Goal: Information Seeking & Learning: Find specific page/section

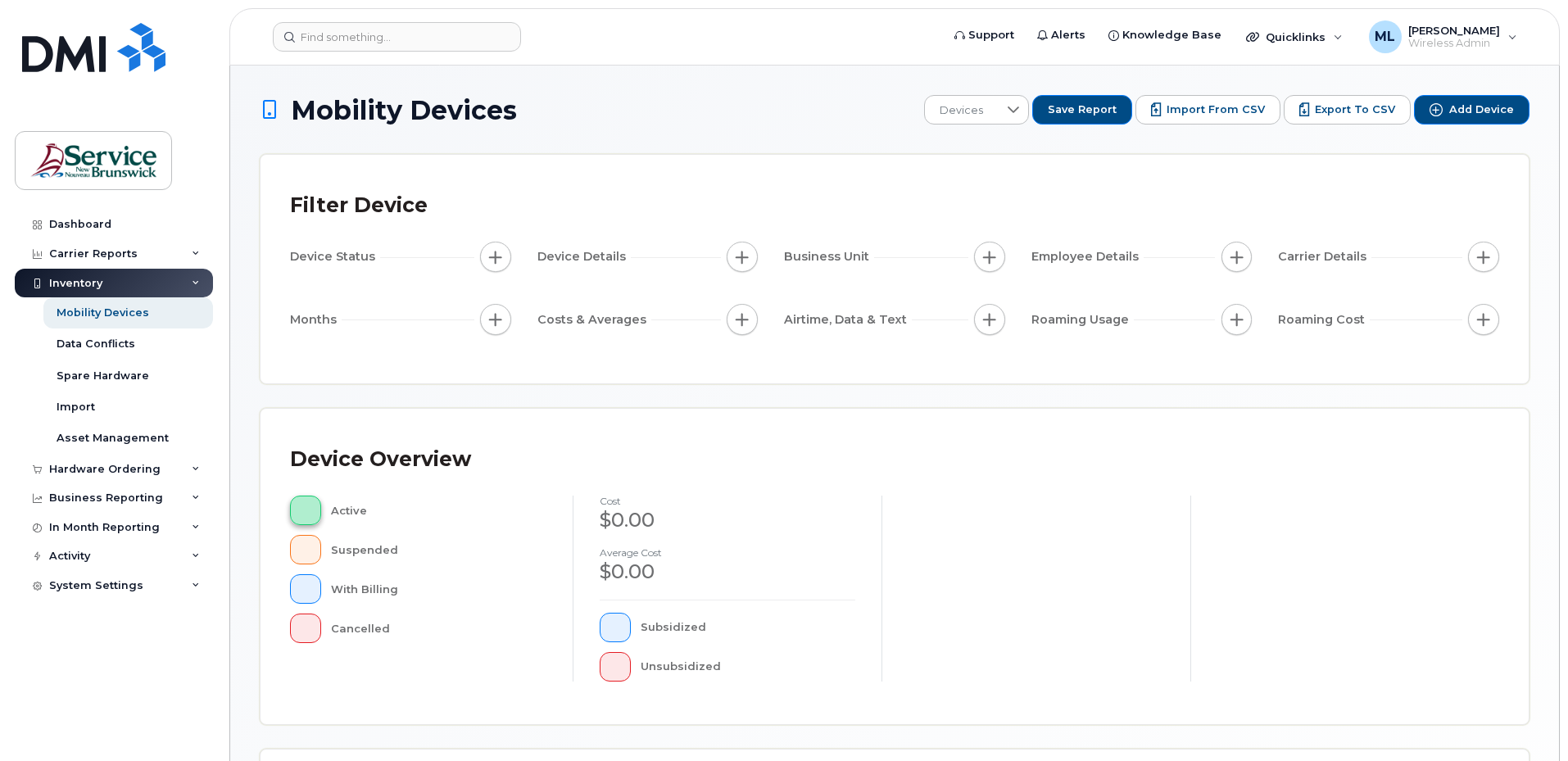
click at [312, 513] on button "button" at bounding box center [306, 510] width 31 height 29
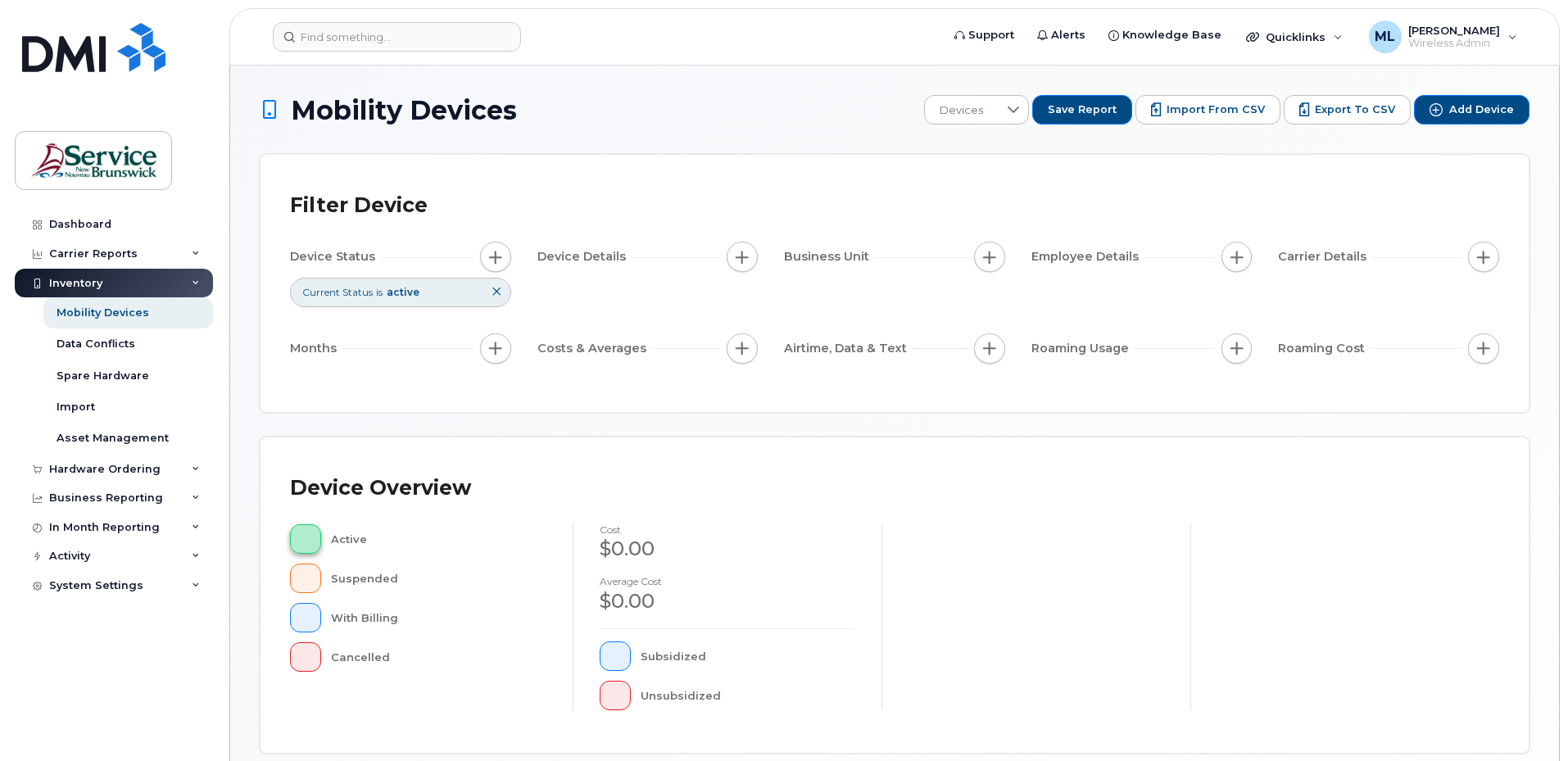
click at [308, 547] on button "button" at bounding box center [306, 539] width 31 height 29
click at [304, 536] on span "button" at bounding box center [306, 539] width 4 height 13
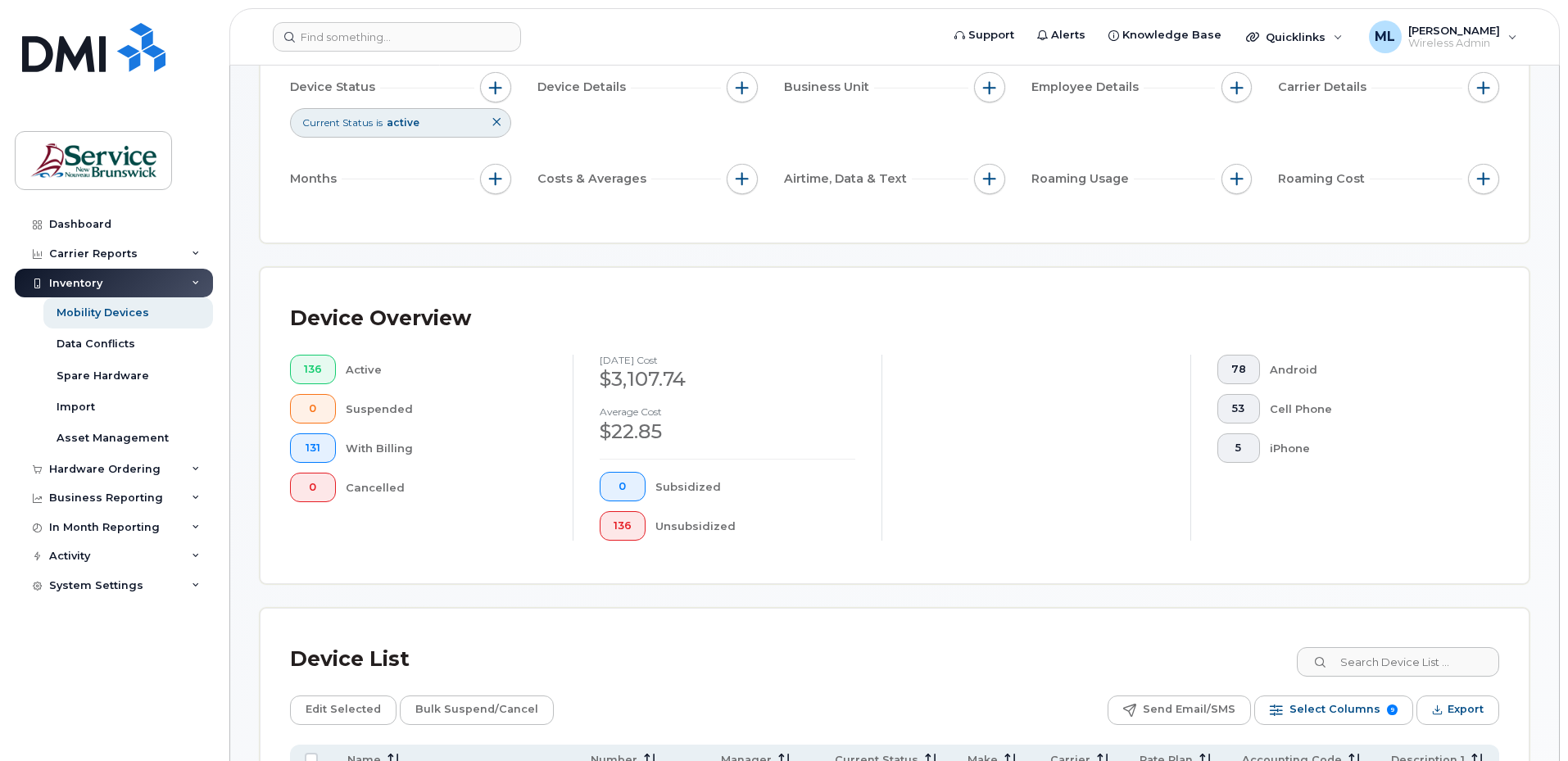
scroll to position [164, 0]
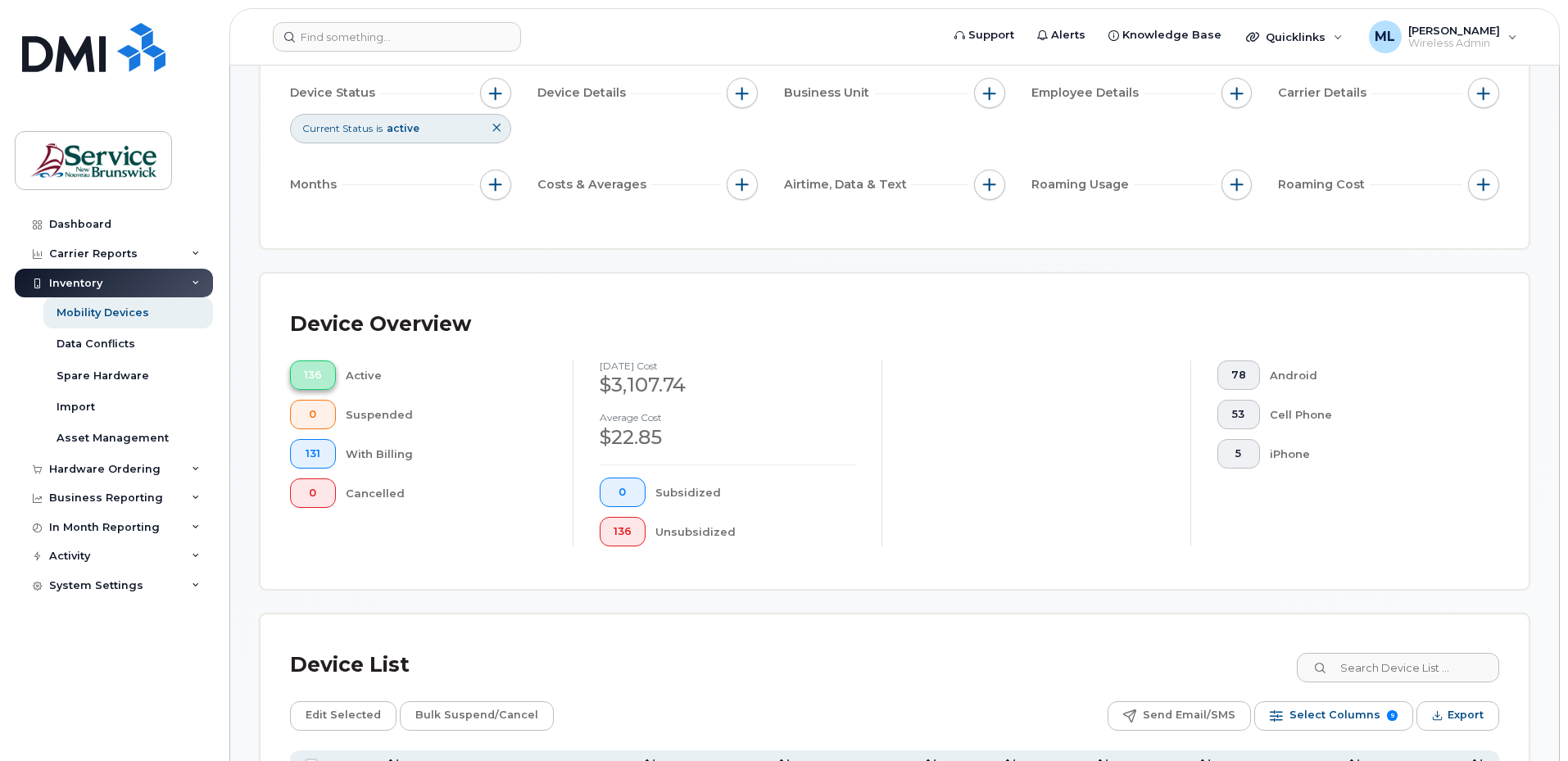
click at [323, 374] on button "136" at bounding box center [313, 375] width 46 height 29
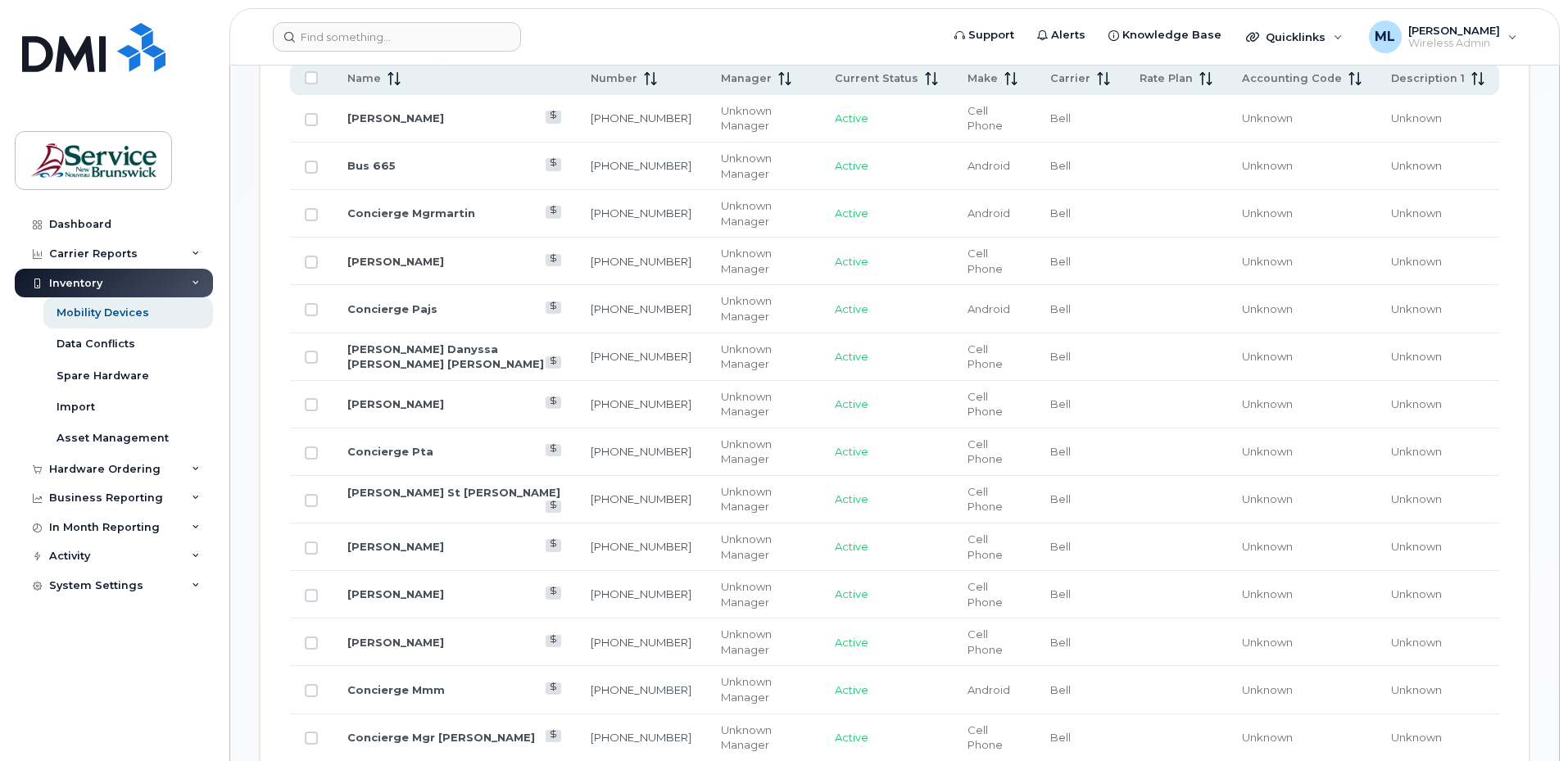
scroll to position [655, 0]
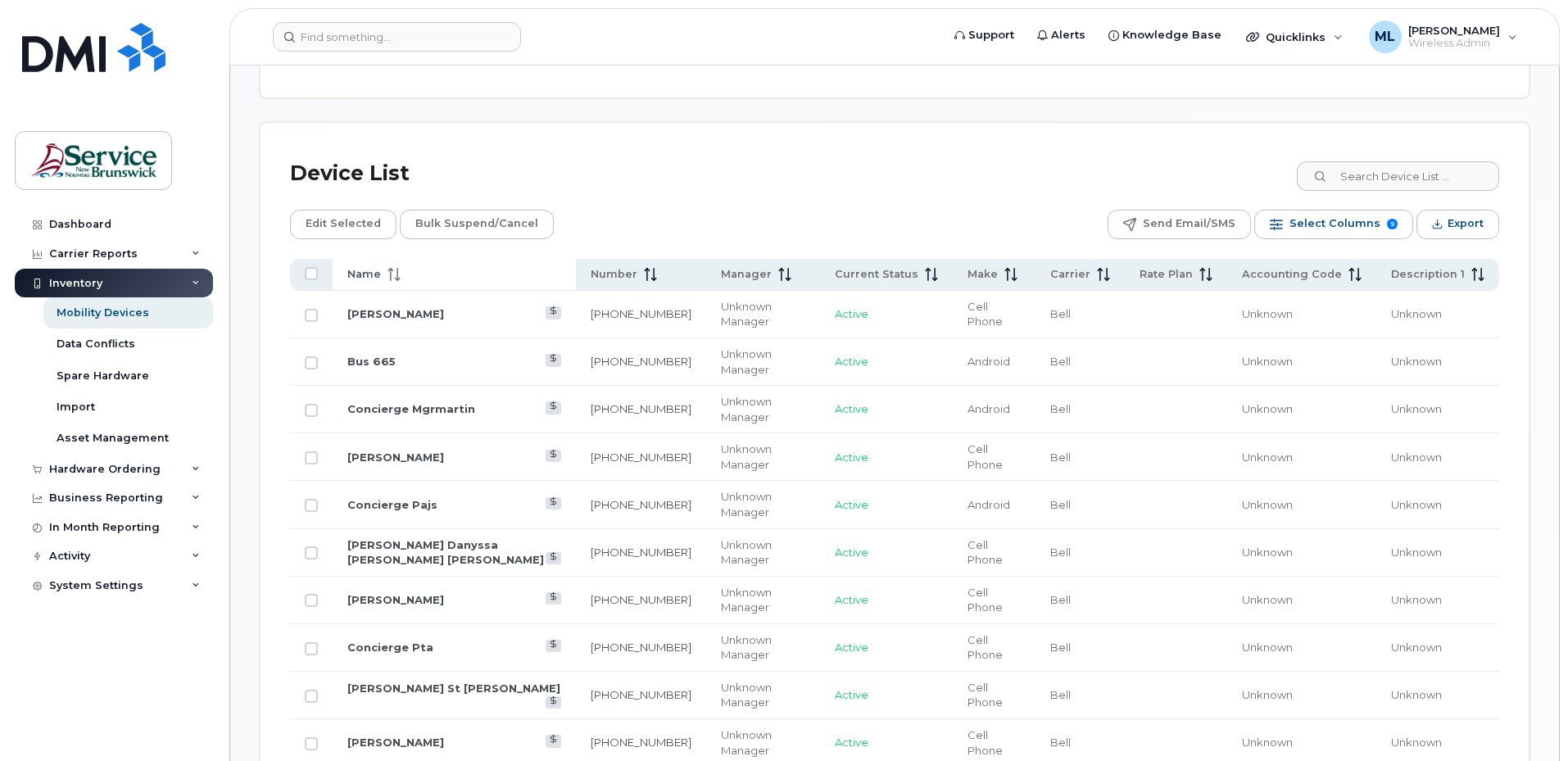
click at [403, 281] on div "Name" at bounding box center [455, 274] width 214 height 15
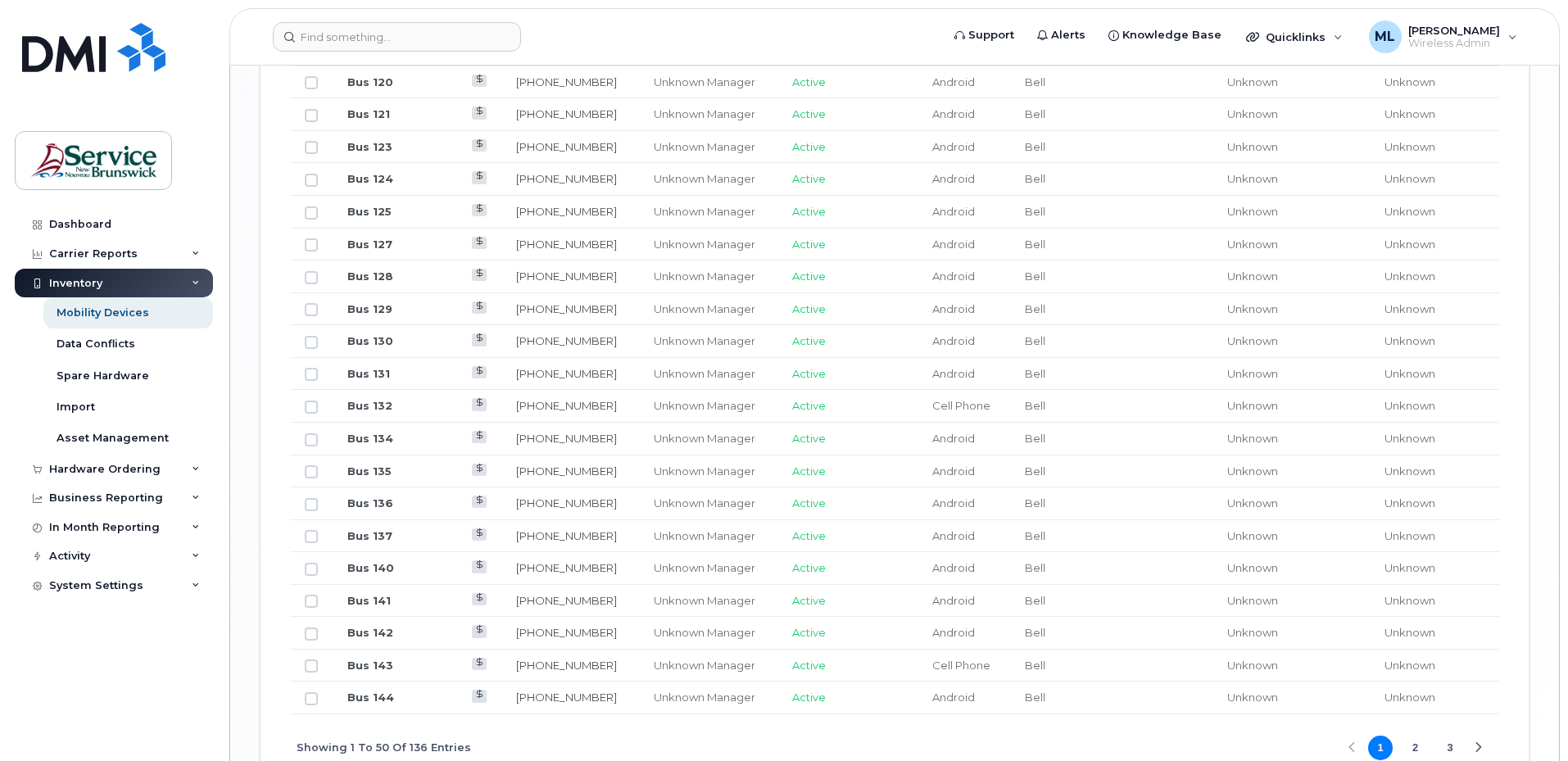
scroll to position [1956, 0]
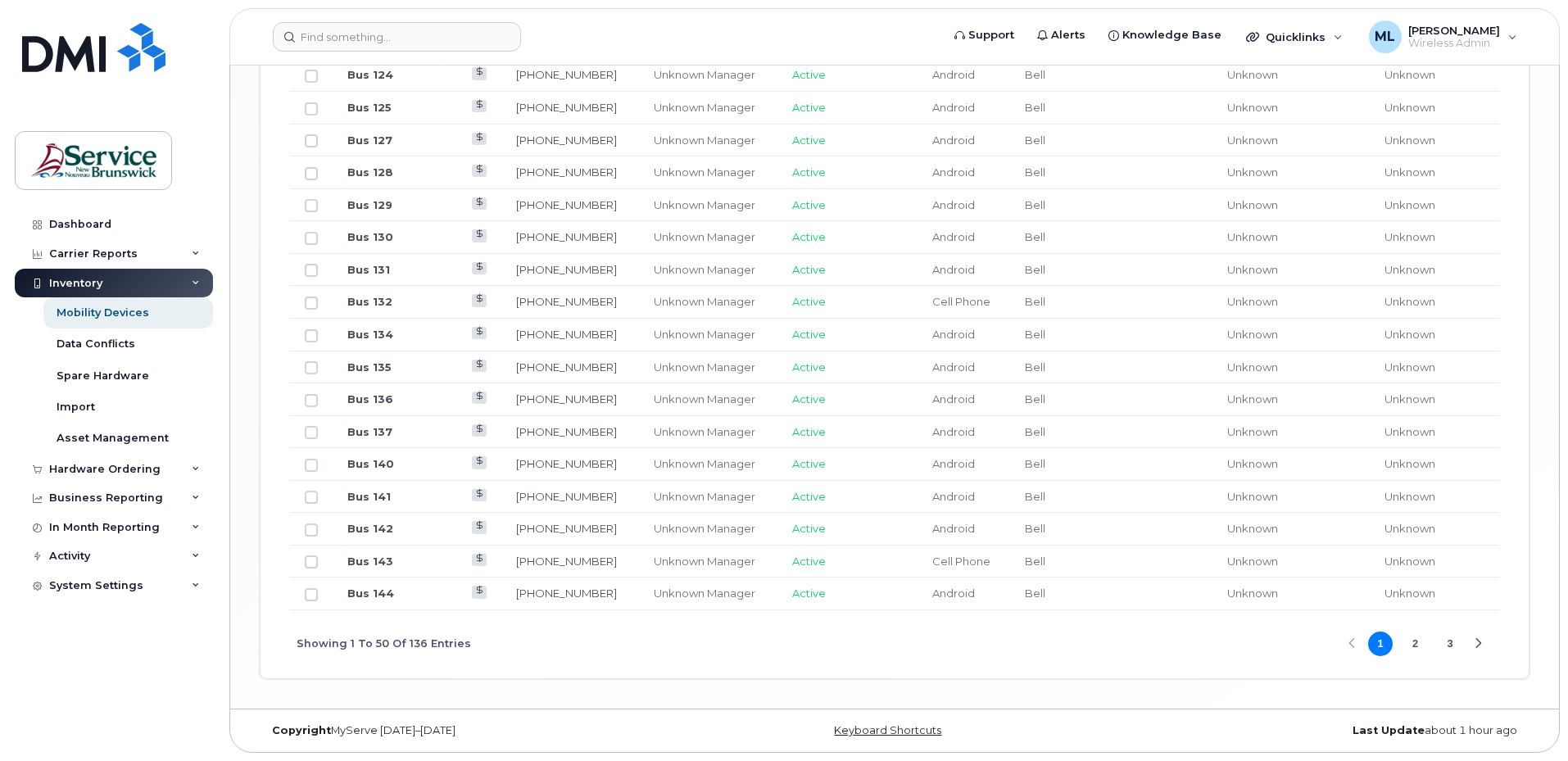
click at [1446, 643] on button "3" at bounding box center [1449, 643] width 25 height 25
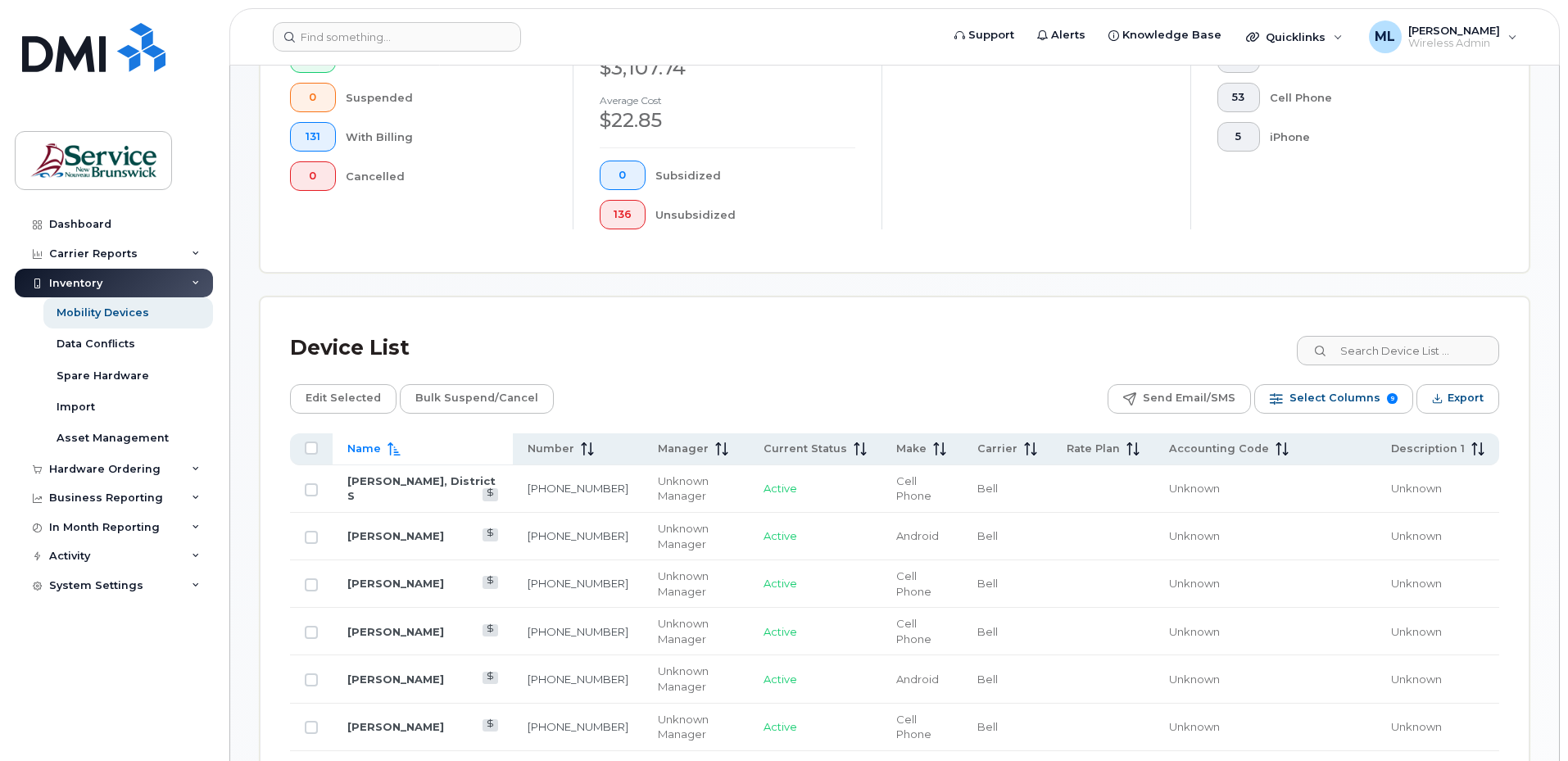
scroll to position [481, 0]
click at [366, 681] on link "Joey Poitras" at bounding box center [396, 678] width 97 height 13
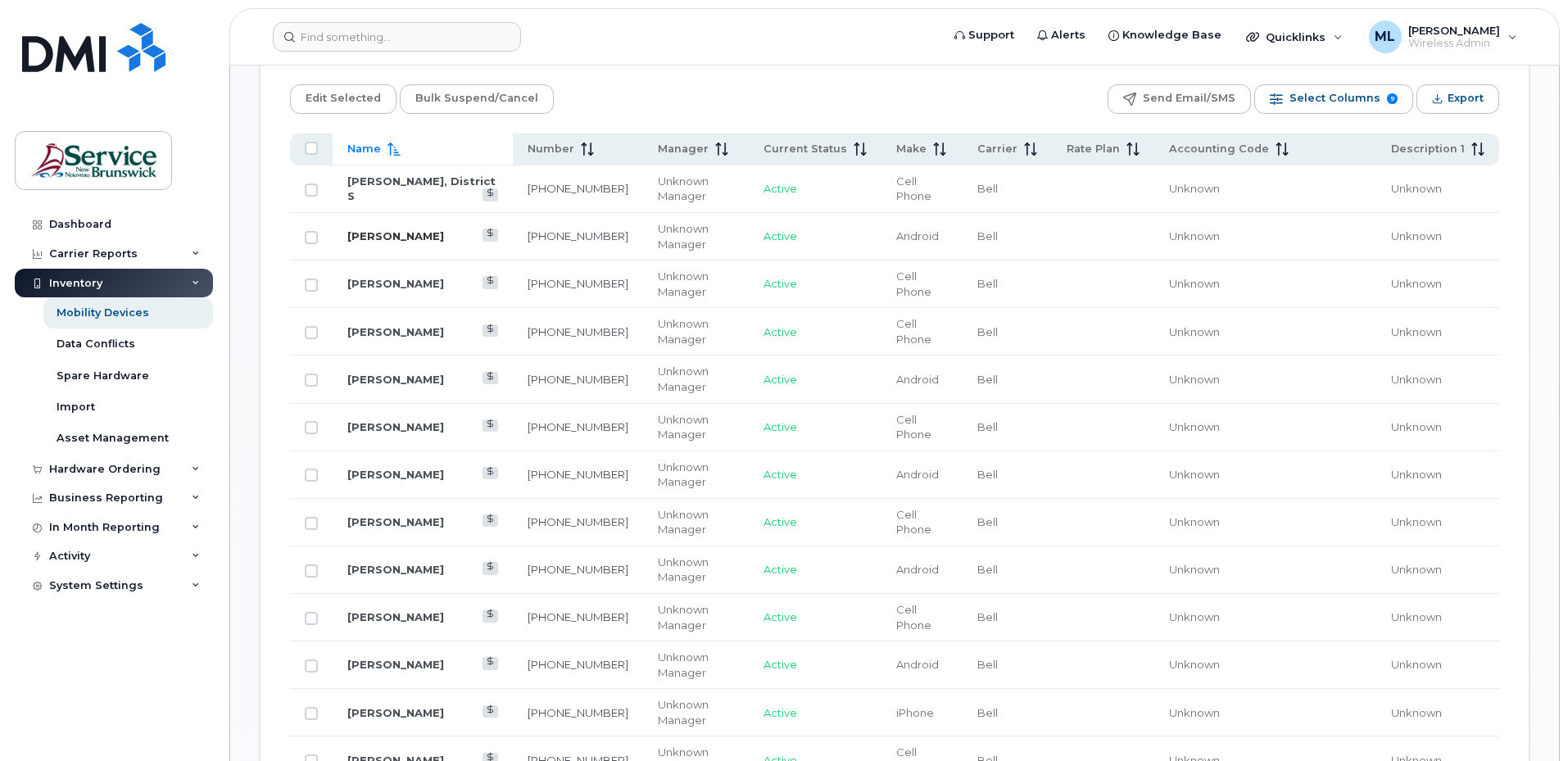
scroll to position [809, 0]
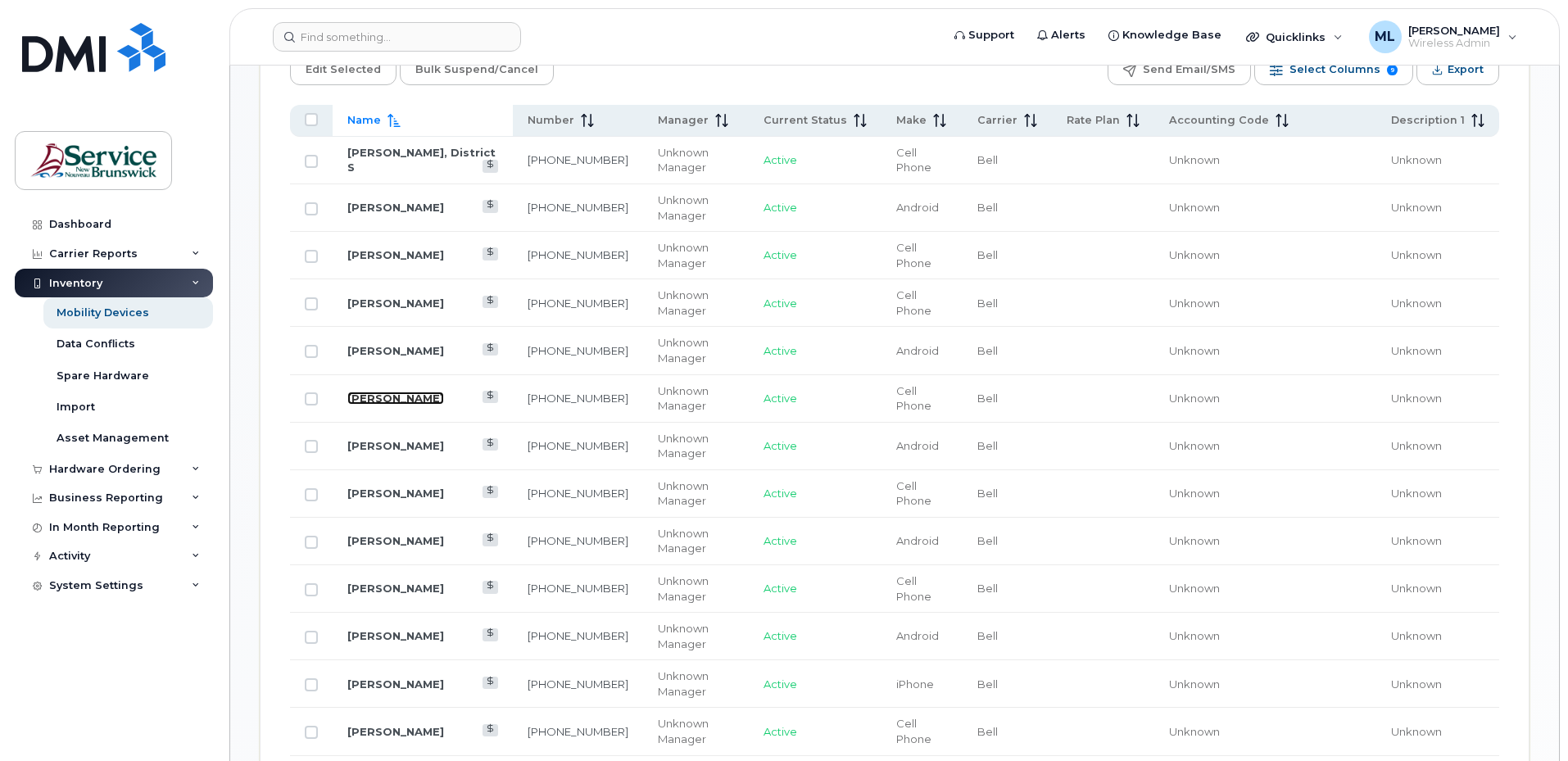
click at [403, 393] on link "Julie Boucher" at bounding box center [396, 398] width 97 height 13
click at [387, 447] on link "Julie Morency" at bounding box center [396, 445] width 97 height 13
click at [392, 348] on link "Joey Poitras" at bounding box center [396, 350] width 97 height 13
click at [405, 436] on td "Julie Morency" at bounding box center [423, 446] width 180 height 48
click at [403, 446] on link "Julie Morency" at bounding box center [396, 445] width 97 height 13
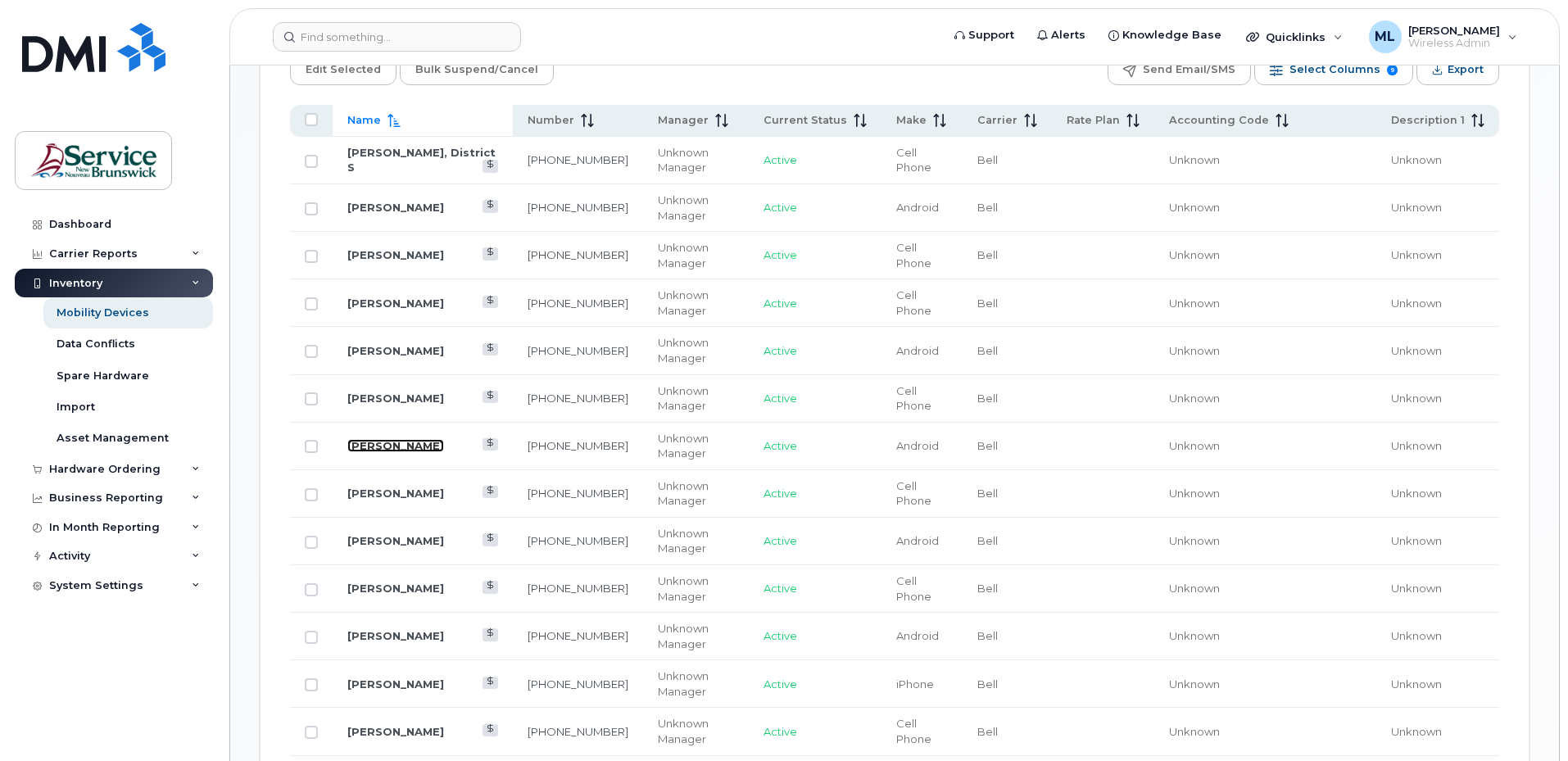
click at [403, 446] on link "Julie Morency" at bounding box center [396, 445] width 97 height 13
click at [410, 497] on link "[PERSON_NAME]" at bounding box center [396, 493] width 97 height 13
click at [395, 541] on link "[PERSON_NAME]" at bounding box center [396, 541] width 97 height 13
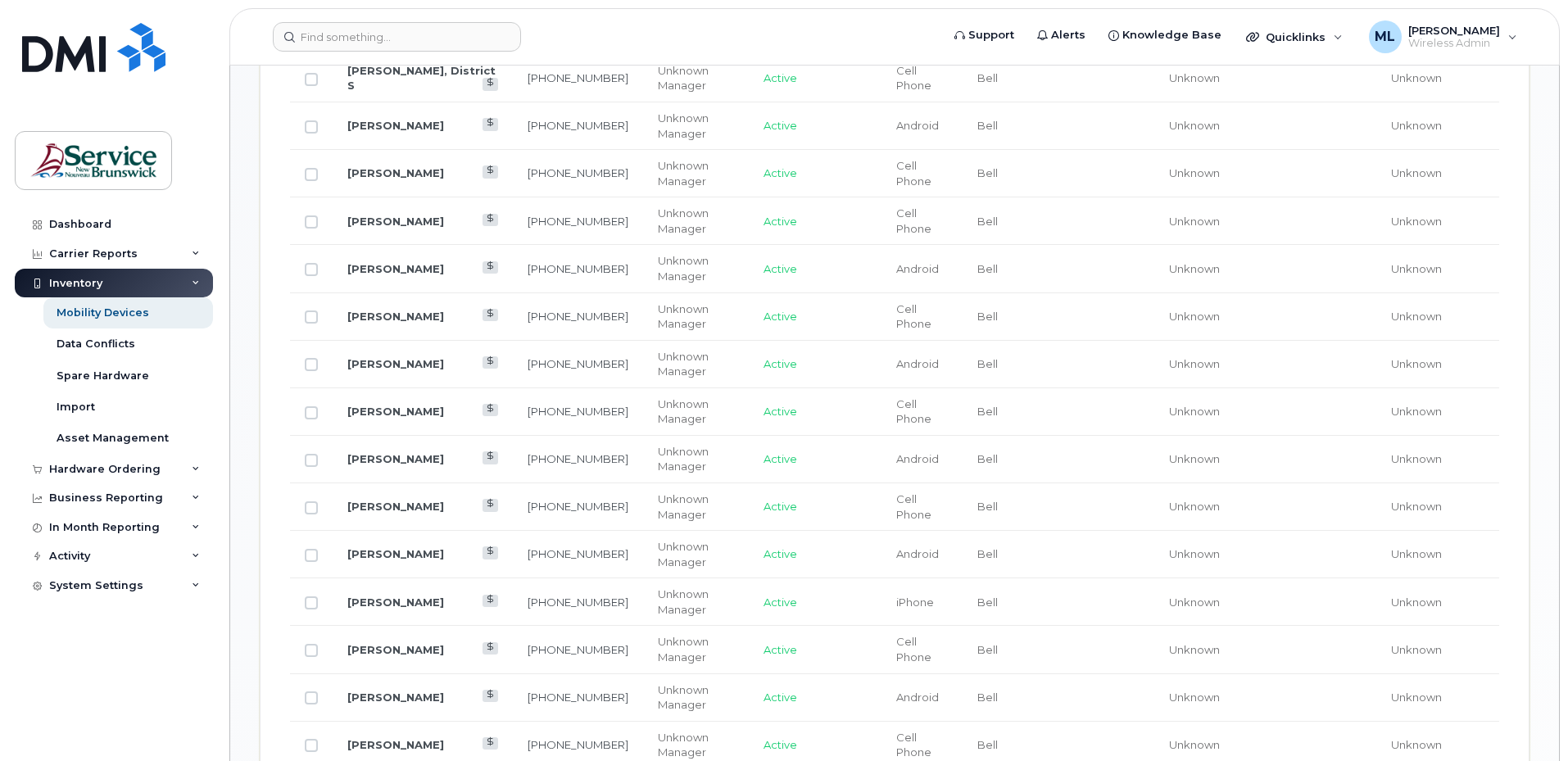
click at [420, 497] on td "[PERSON_NAME]" at bounding box center [423, 507] width 180 height 48
click at [419, 510] on link "[PERSON_NAME]" at bounding box center [396, 506] width 97 height 13
click at [378, 544] on td "[PERSON_NAME]" at bounding box center [423, 554] width 180 height 48
click at [382, 554] on link "[PERSON_NAME]" at bounding box center [396, 553] width 97 height 13
click at [388, 599] on link "[PERSON_NAME]" at bounding box center [396, 602] width 97 height 13
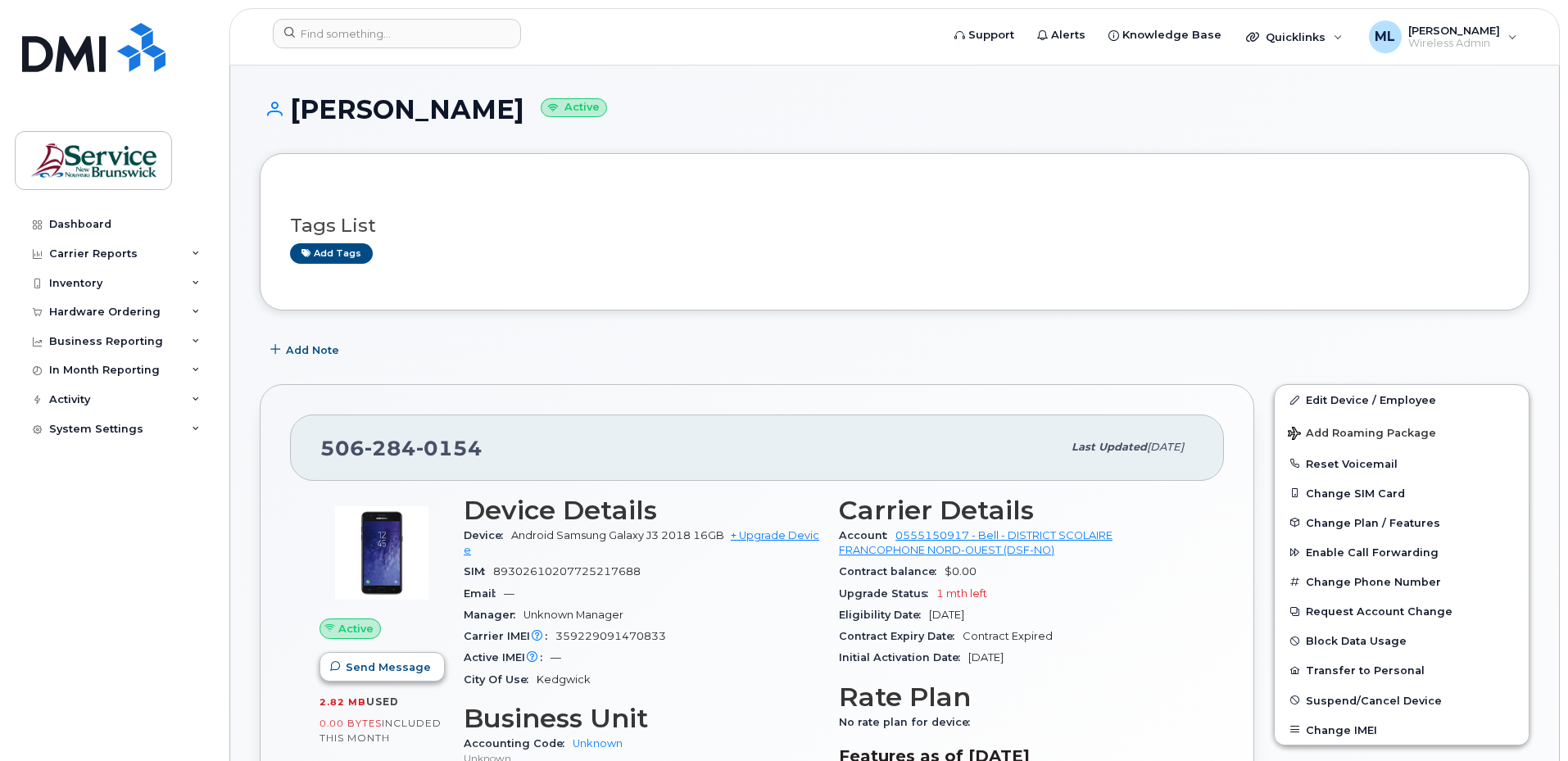
scroll to position [246, 0]
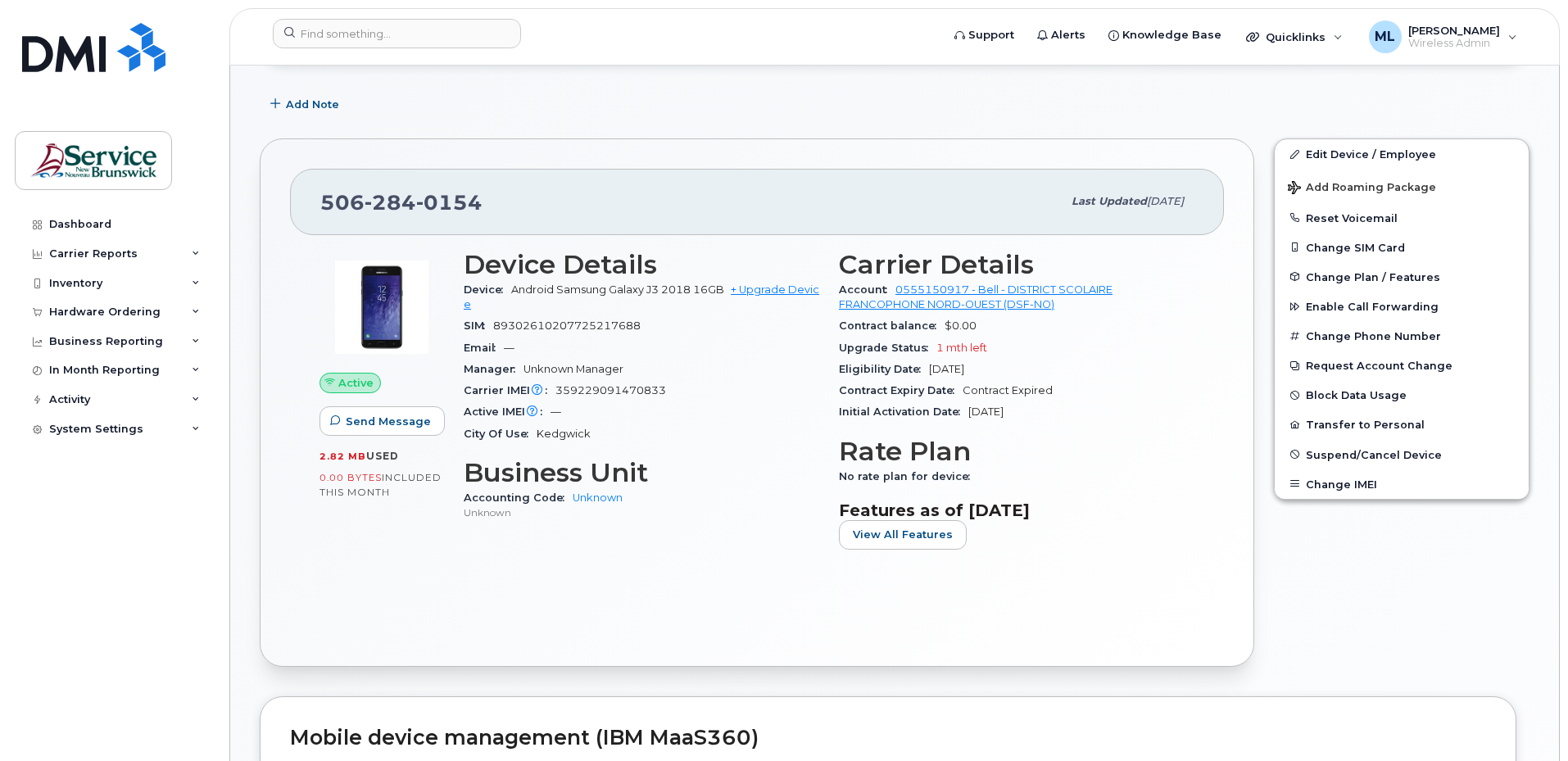
click at [382, 126] on div "Tags List Add tags Add Note 506 284 0154 Last updated Jul 31, 2025 Active Send …" at bounding box center [895, 754] width 1270 height 1692
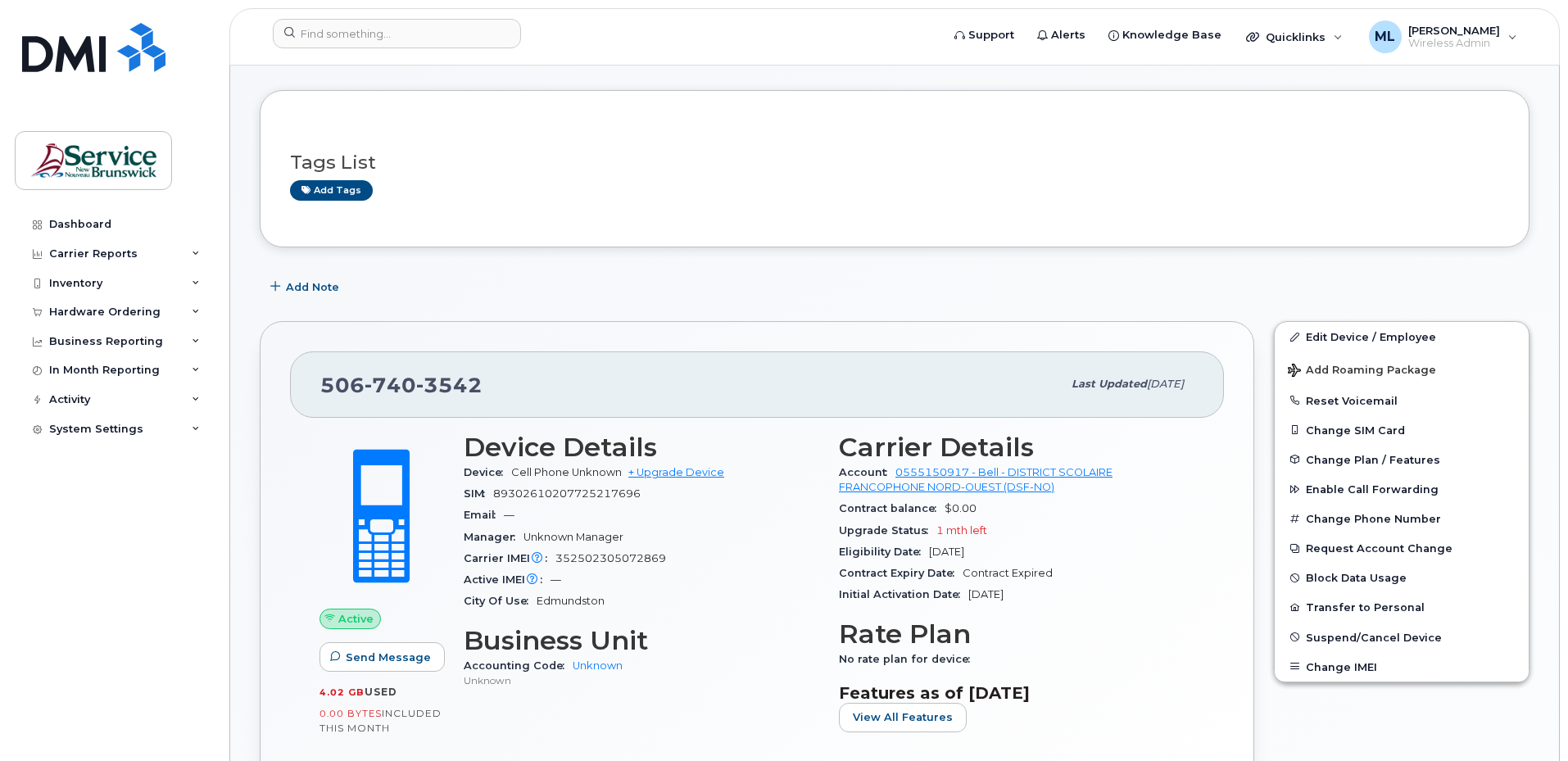
scroll to position [82, 0]
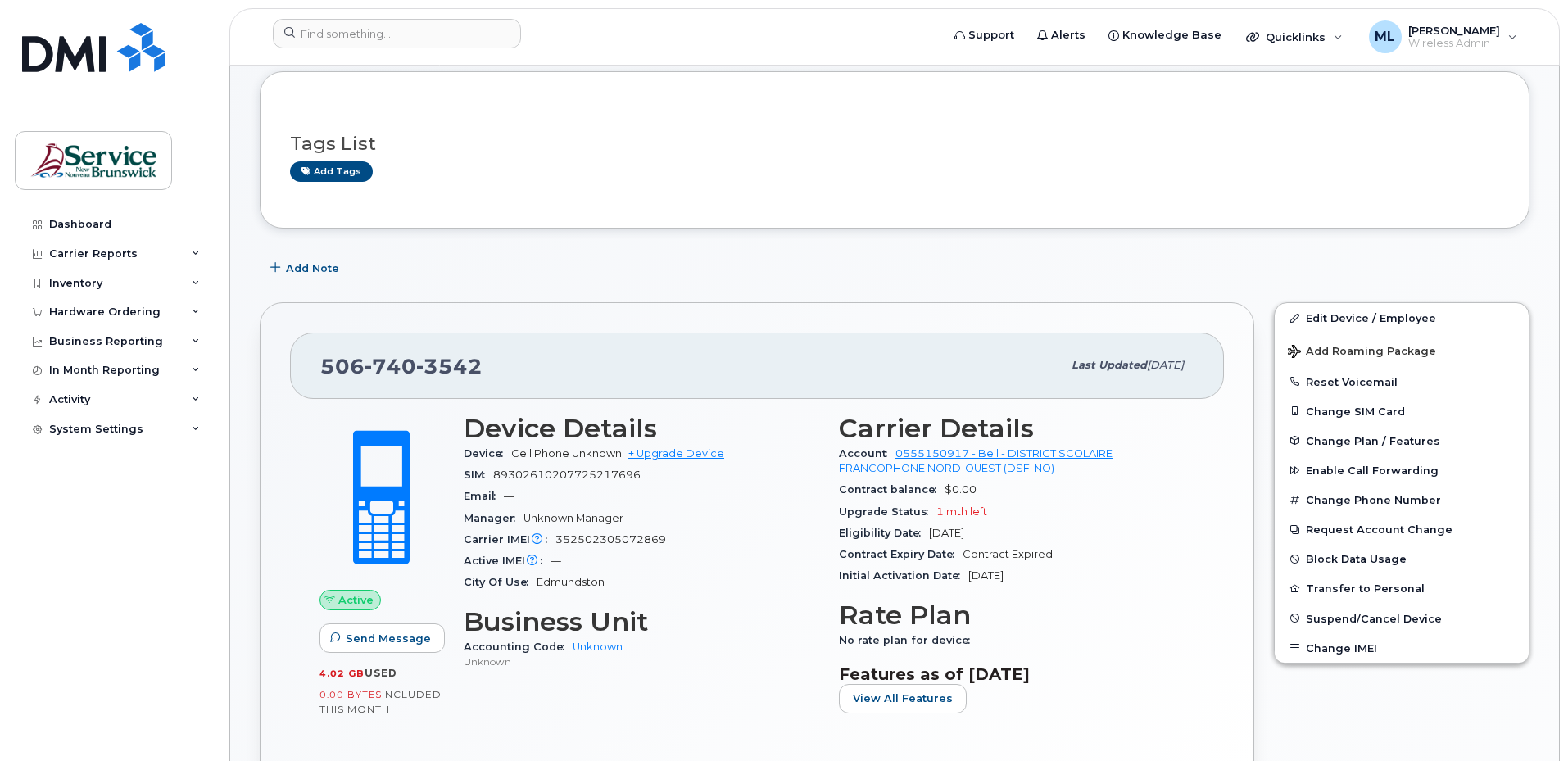
click at [685, 262] on div "Add Note" at bounding box center [895, 268] width 1270 height 29
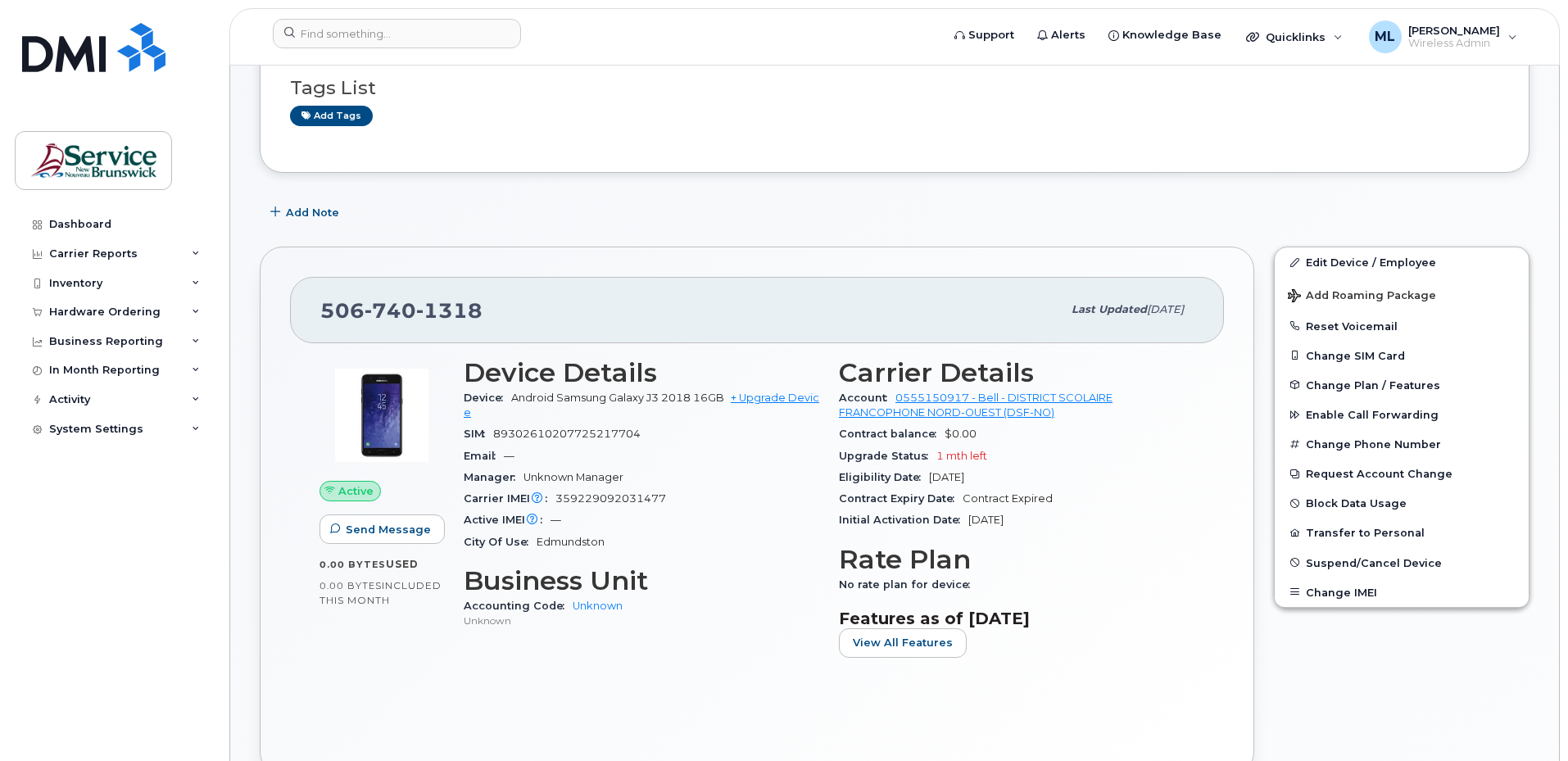
scroll to position [164, 0]
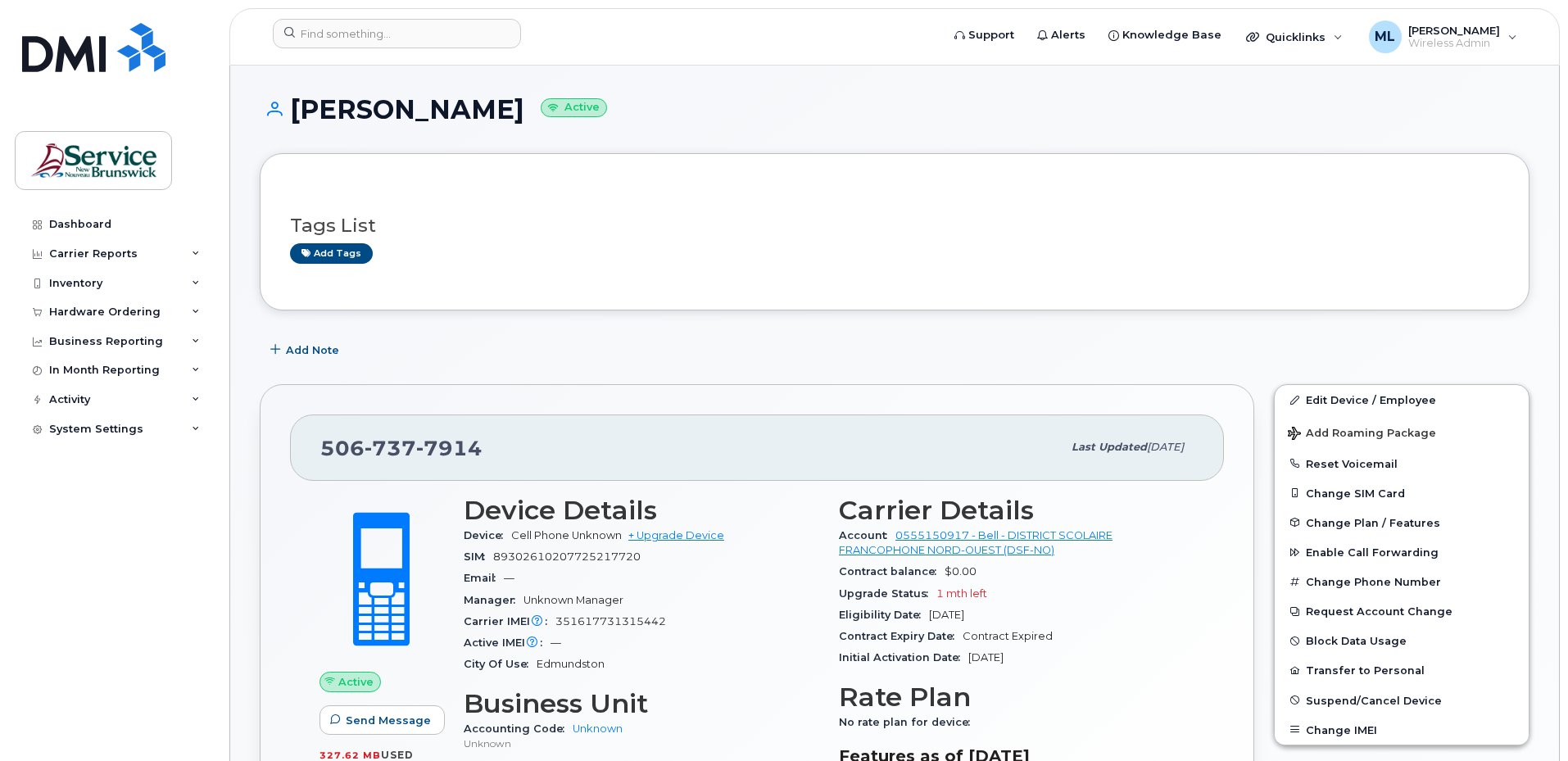
click at [642, 337] on div "Add Note" at bounding box center [895, 349] width 1270 height 29
click at [503, 398] on div "[PHONE_NUMBER] Last updated [DATE] Active Send Message 327.62 MB  used 0.00 Byt…" at bounding box center [757, 648] width 994 height 529
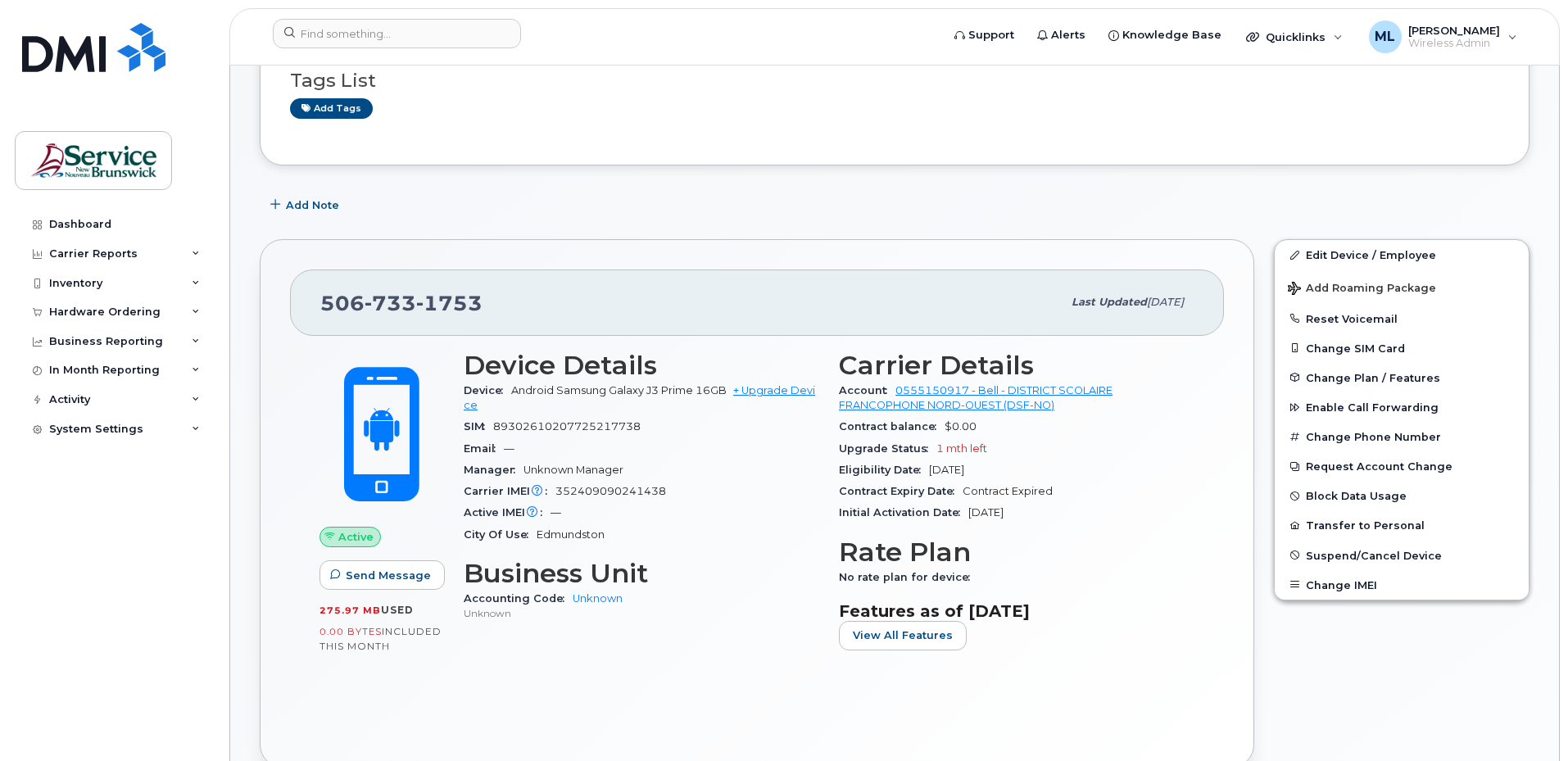
scroll to position [164, 0]
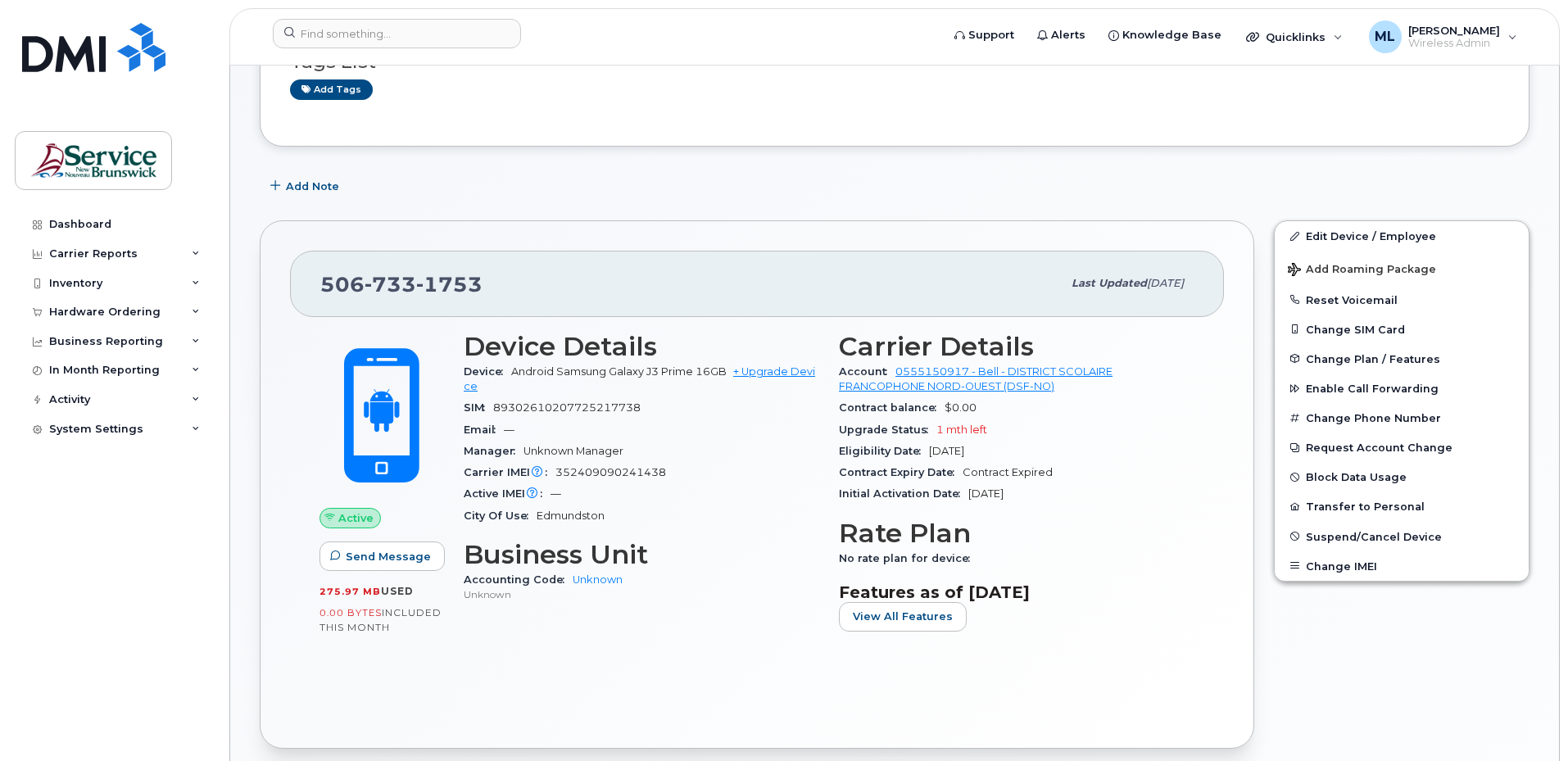
click at [107, 573] on div "Dashboard Carrier Reports Monthly Billing Data Daily Data Pooling Data Behavior…" at bounding box center [115, 473] width 202 height 527
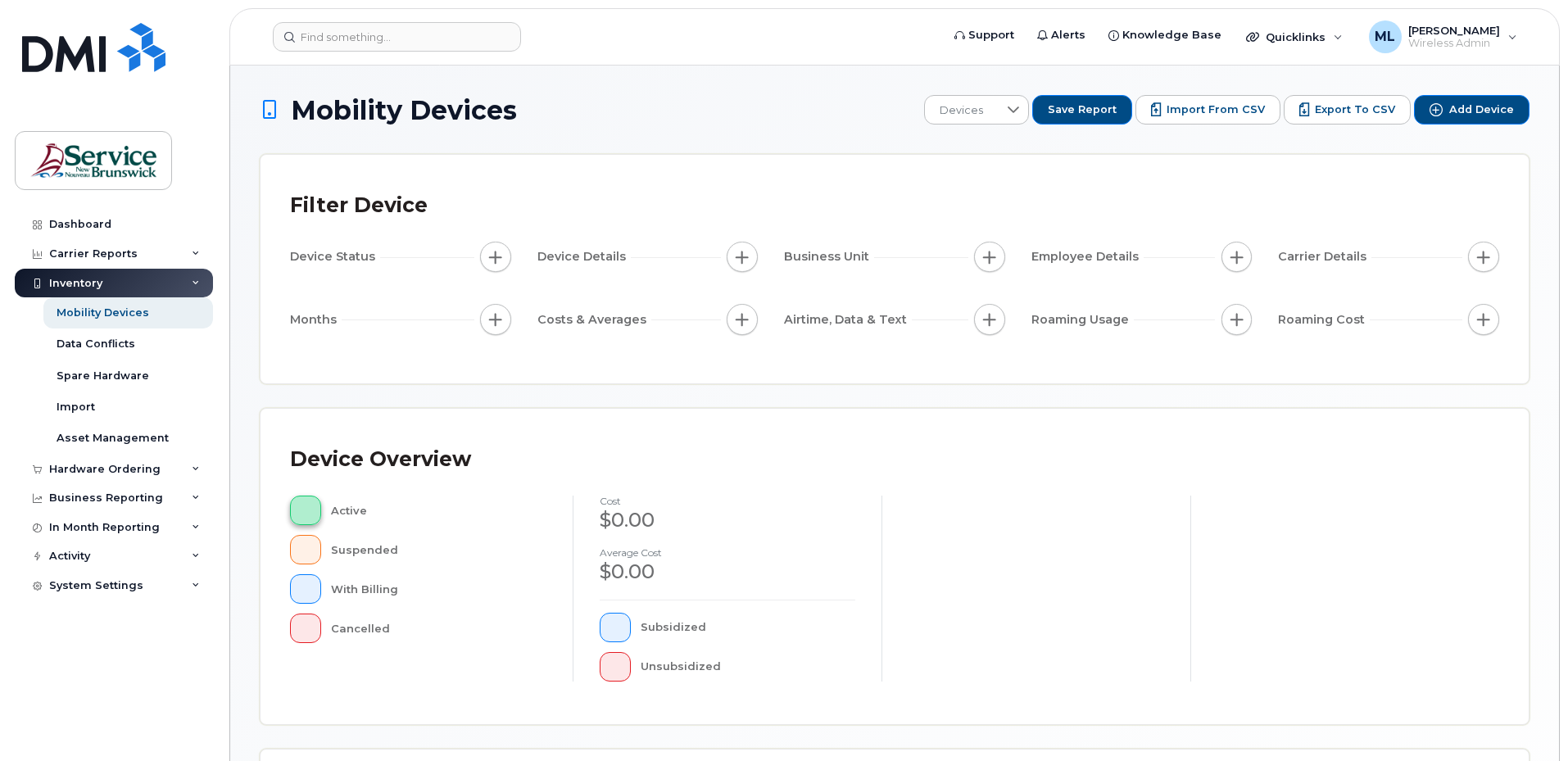
click at [309, 509] on button "button" at bounding box center [306, 510] width 31 height 29
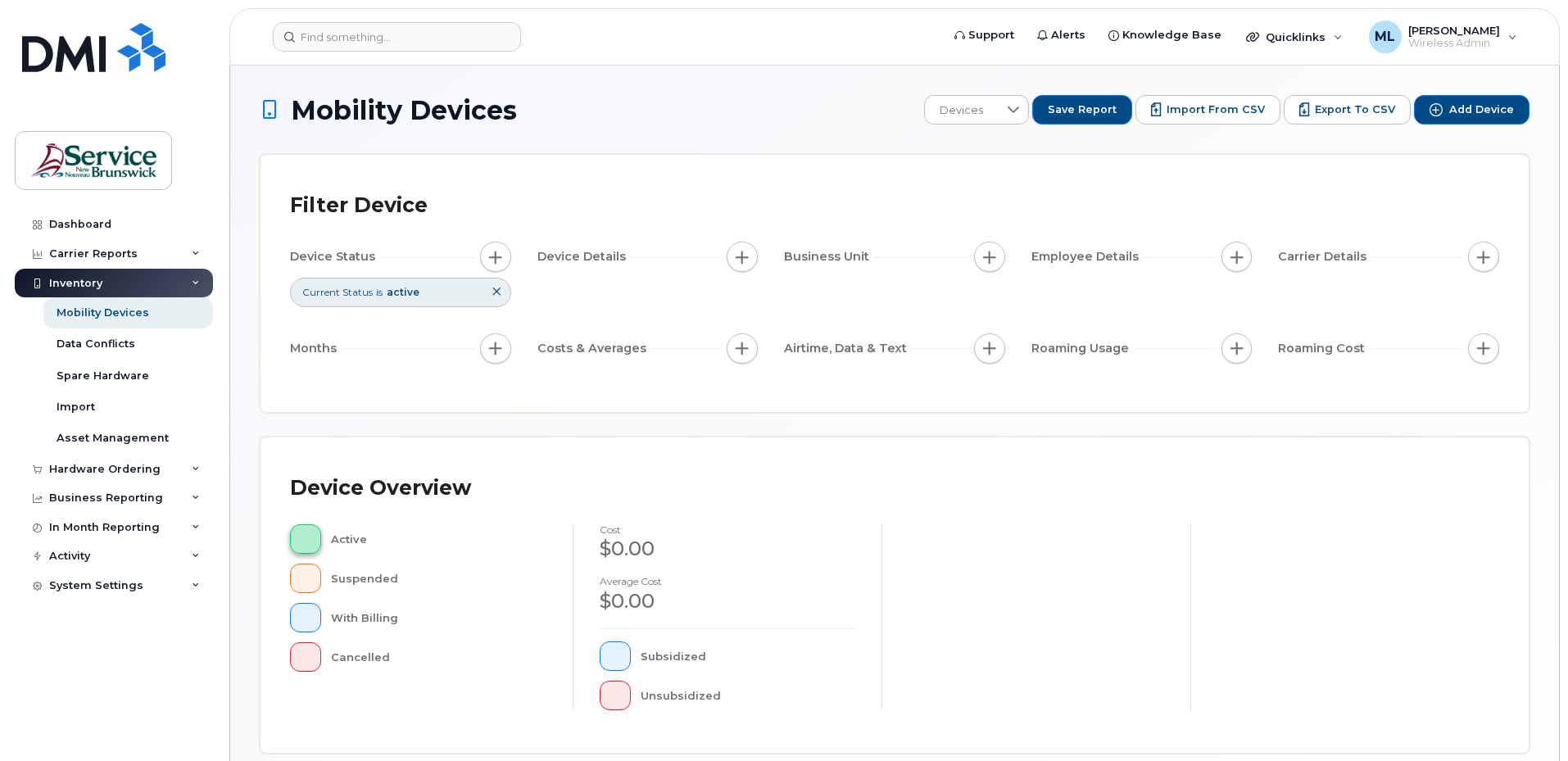
click at [309, 536] on button "button" at bounding box center [306, 539] width 31 height 29
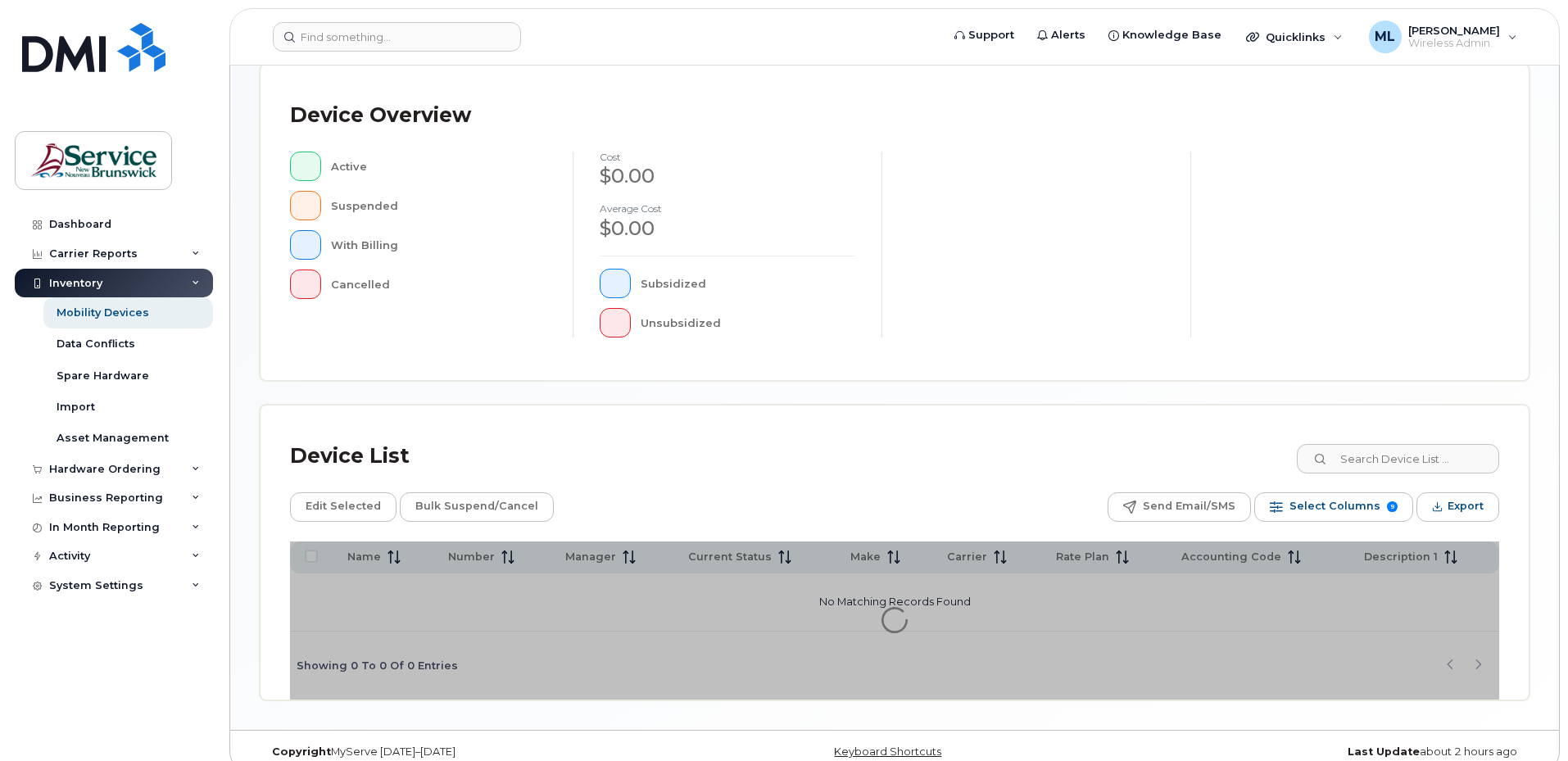
scroll to position [394, 0]
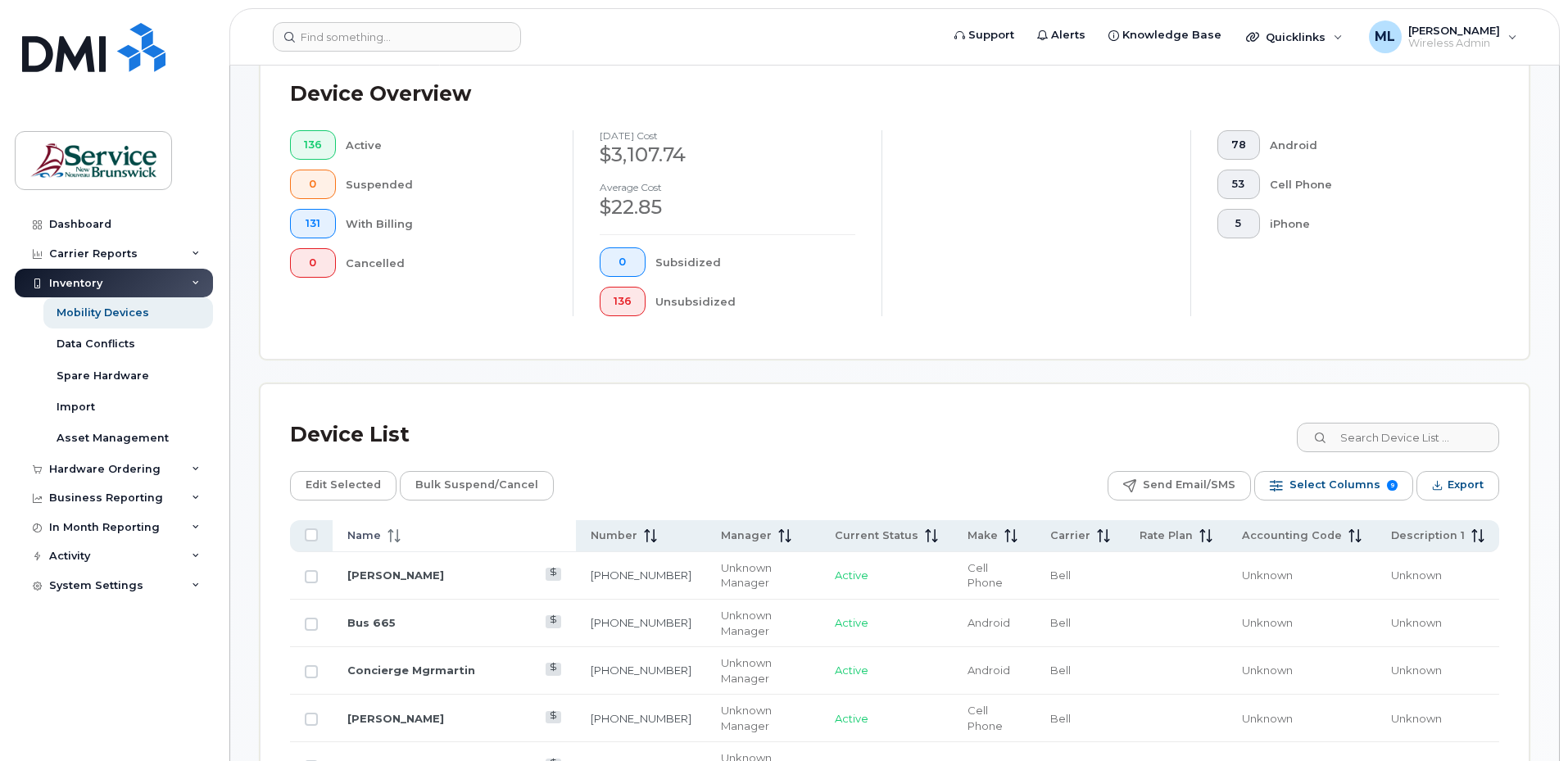
click at [408, 531] on div "Name" at bounding box center [455, 536] width 214 height 15
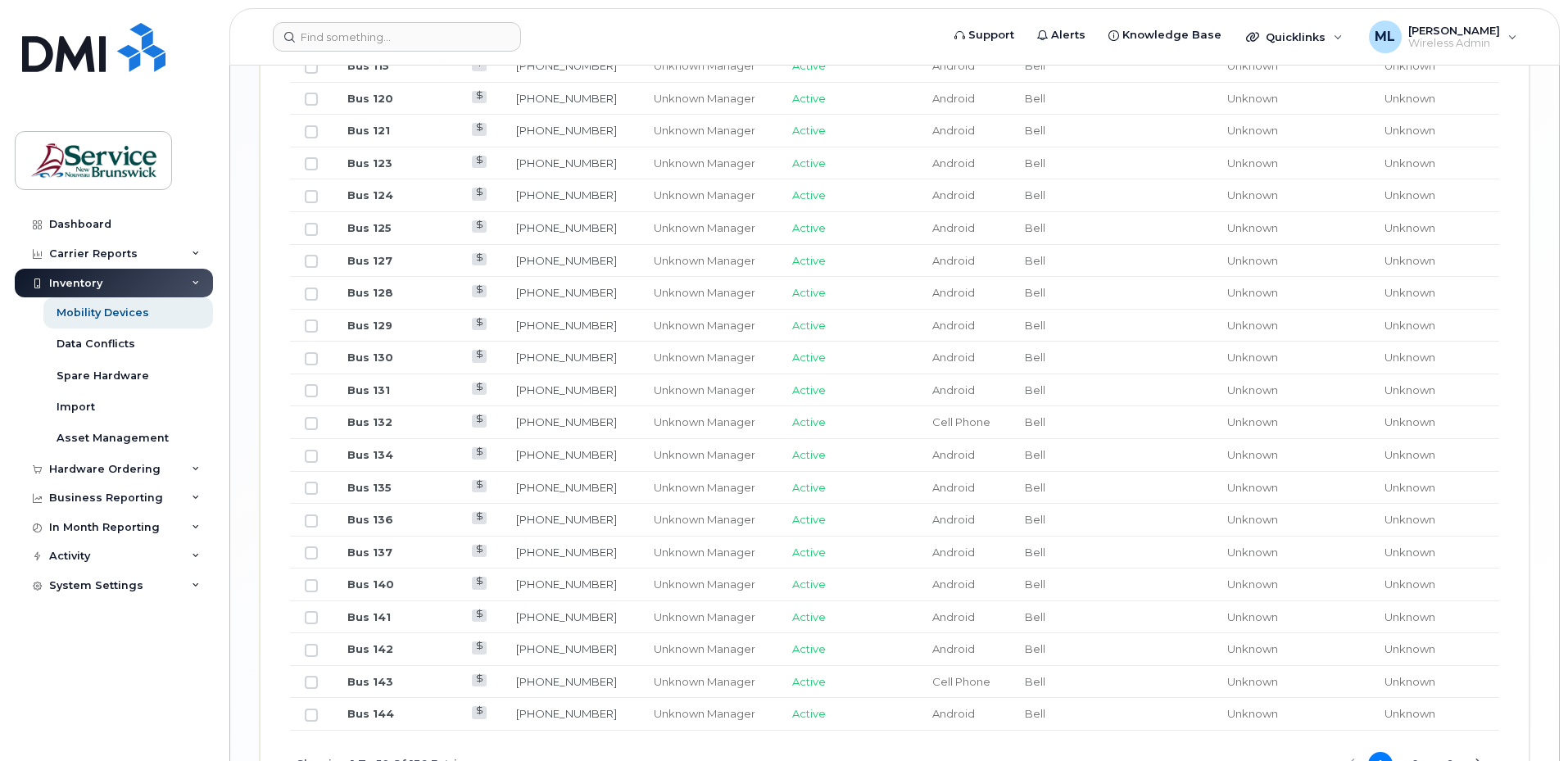
scroll to position [1956, 0]
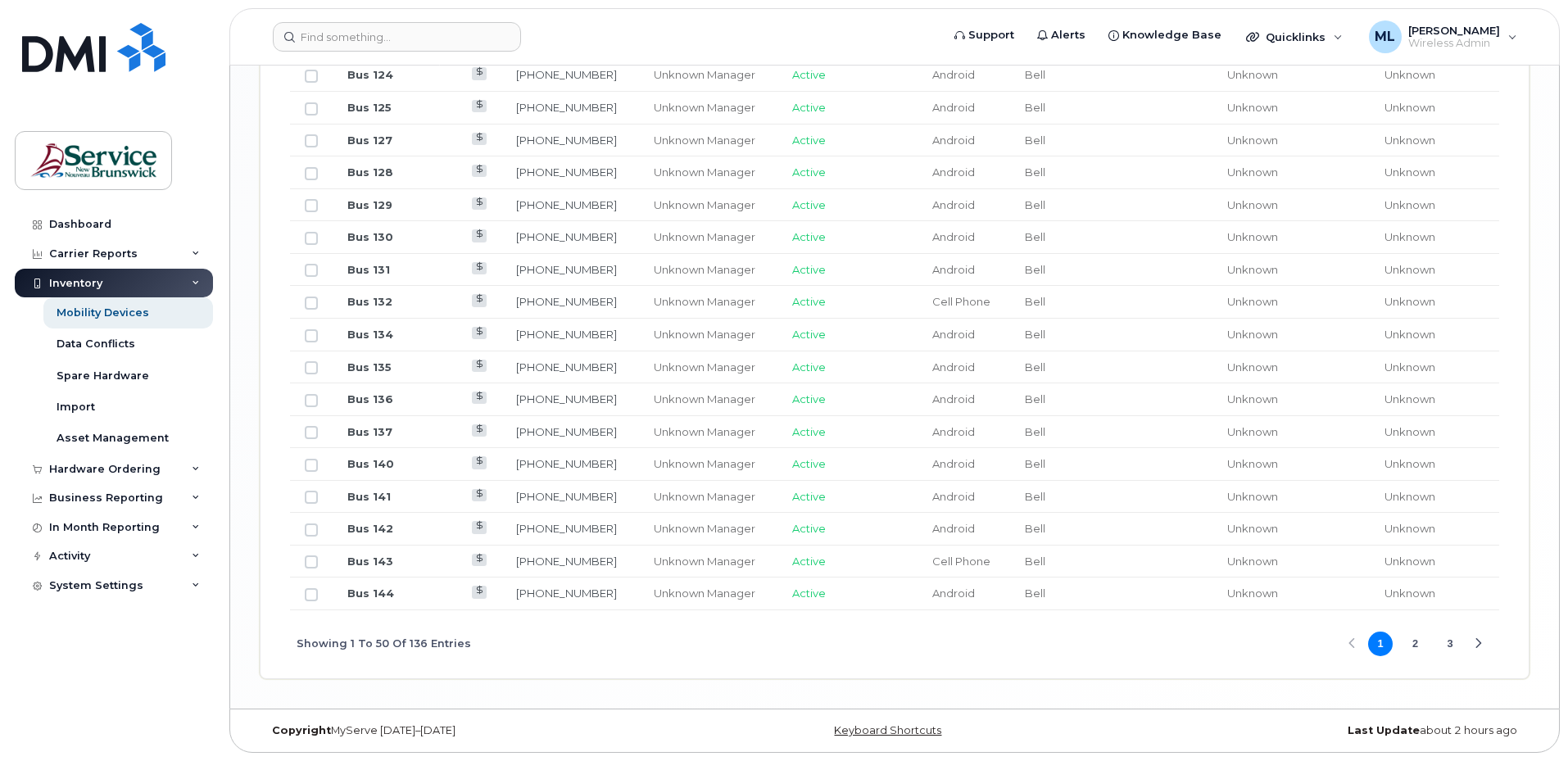
click at [1438, 644] on button "3" at bounding box center [1449, 643] width 25 height 25
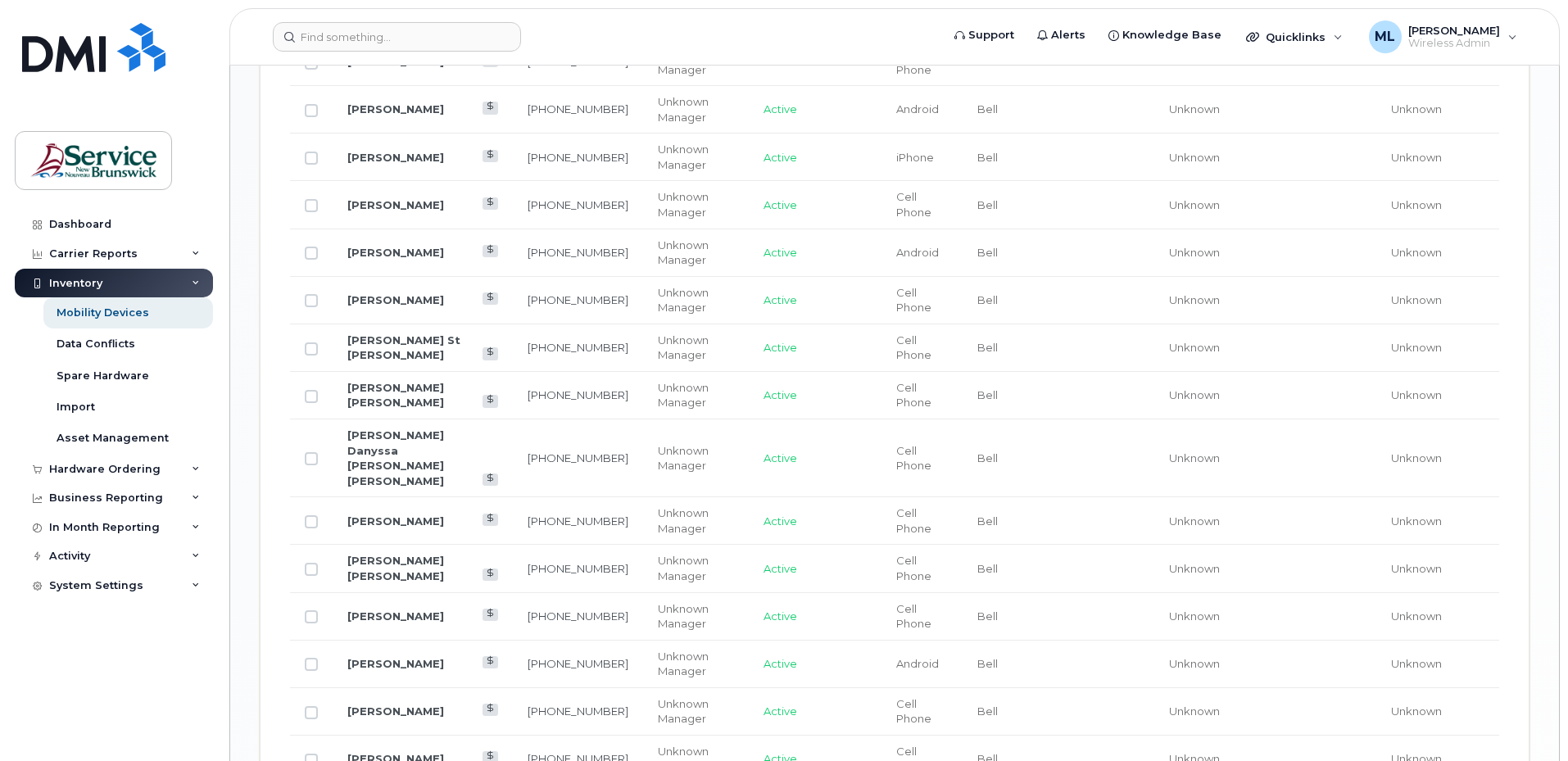
scroll to position [1301, 0]
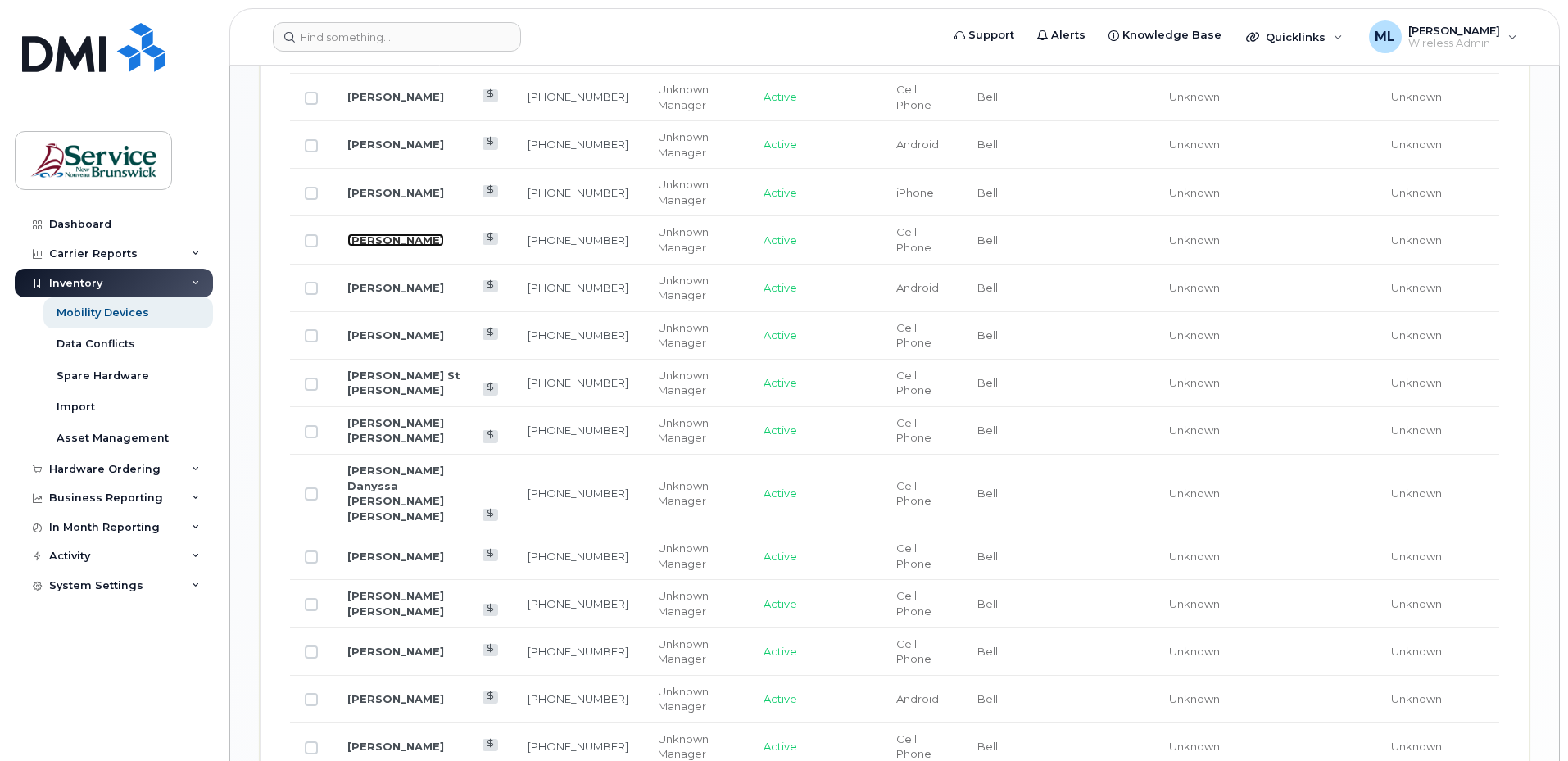
click at [422, 242] on link "Lise Michaud Martin" at bounding box center [396, 240] width 97 height 13
click at [393, 282] on link "Louise Roussel" at bounding box center [396, 287] width 97 height 13
click at [386, 335] on link "Luc Caron" at bounding box center [396, 335] width 97 height 13
click at [381, 423] on td "Marc André Laforge" at bounding box center [423, 431] width 180 height 48
click at [380, 425] on link "Marc André Laforge" at bounding box center [396, 430] width 97 height 28
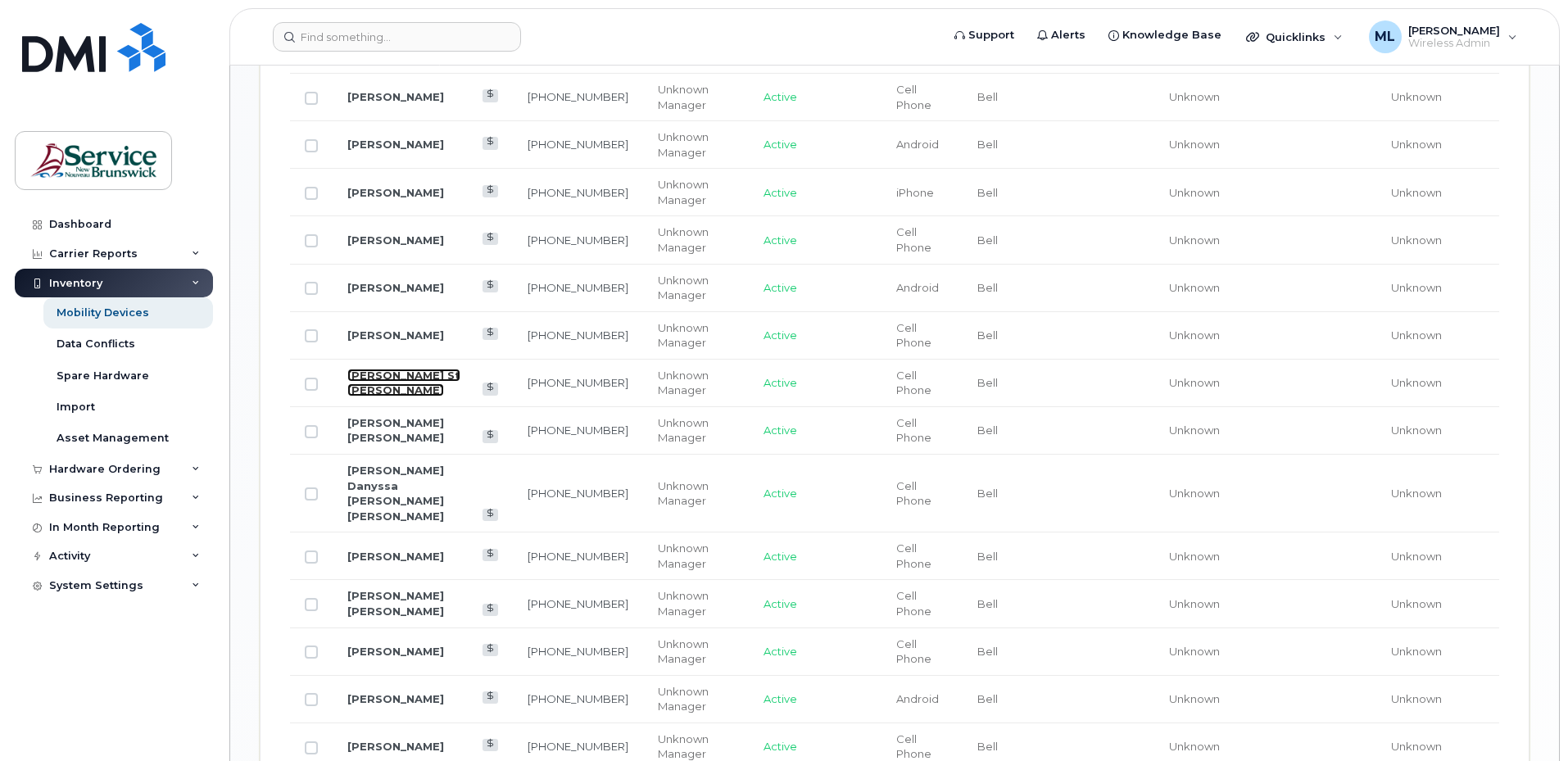
click at [418, 382] on link "Manon Dubé St Onge" at bounding box center [404, 382] width 113 height 28
click at [400, 467] on link "Marie Danyssa Therese Sonier Roy" at bounding box center [396, 493] width 97 height 59
click at [383, 550] on link "Martine Dupere" at bounding box center [396, 556] width 97 height 13
click at [422, 589] on link "Martine Mercure Dumont" at bounding box center [396, 603] width 97 height 28
click at [409, 645] on link "Michèle O'connell" at bounding box center [396, 651] width 97 height 13
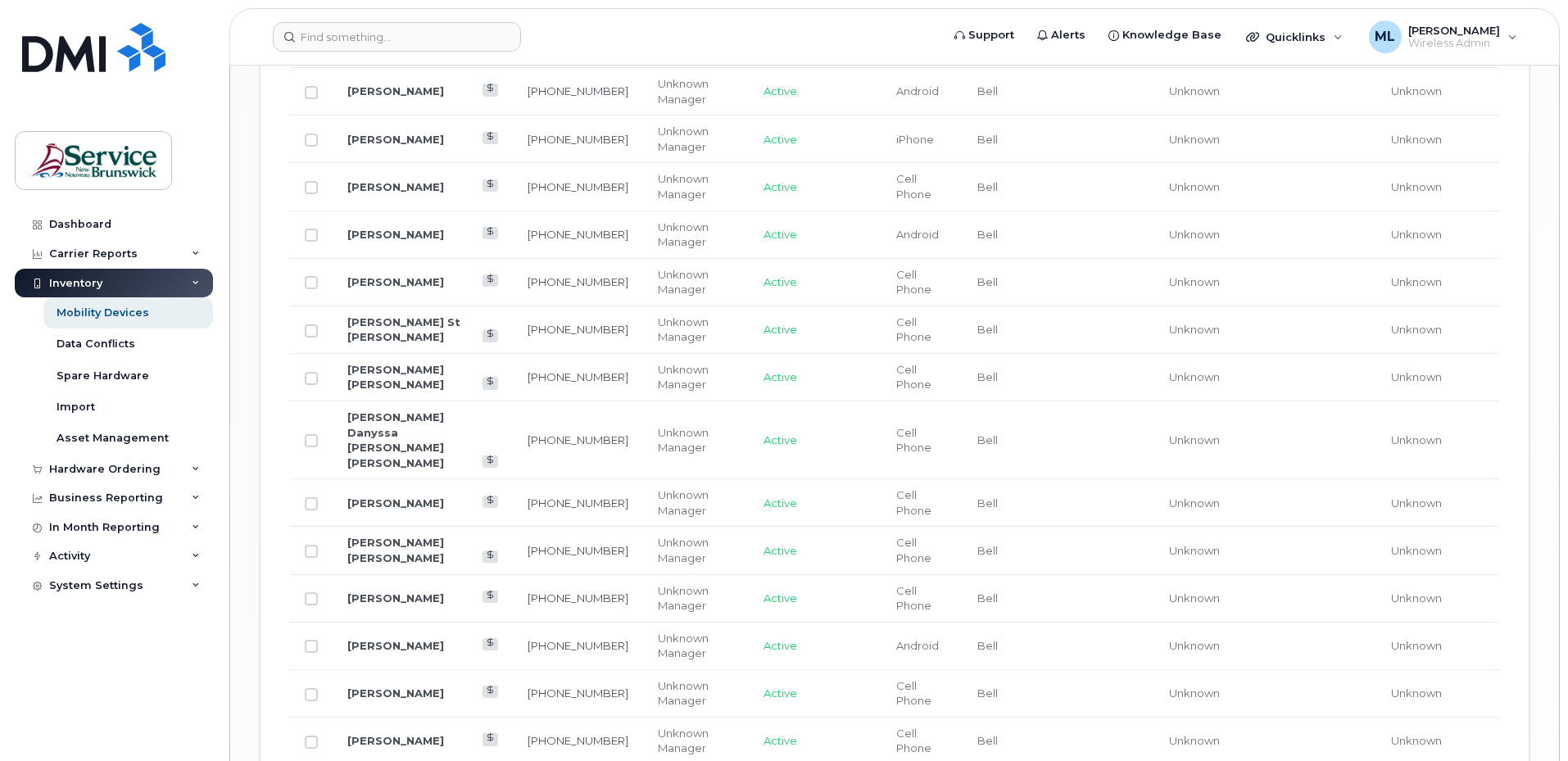
scroll to position [1382, 0]
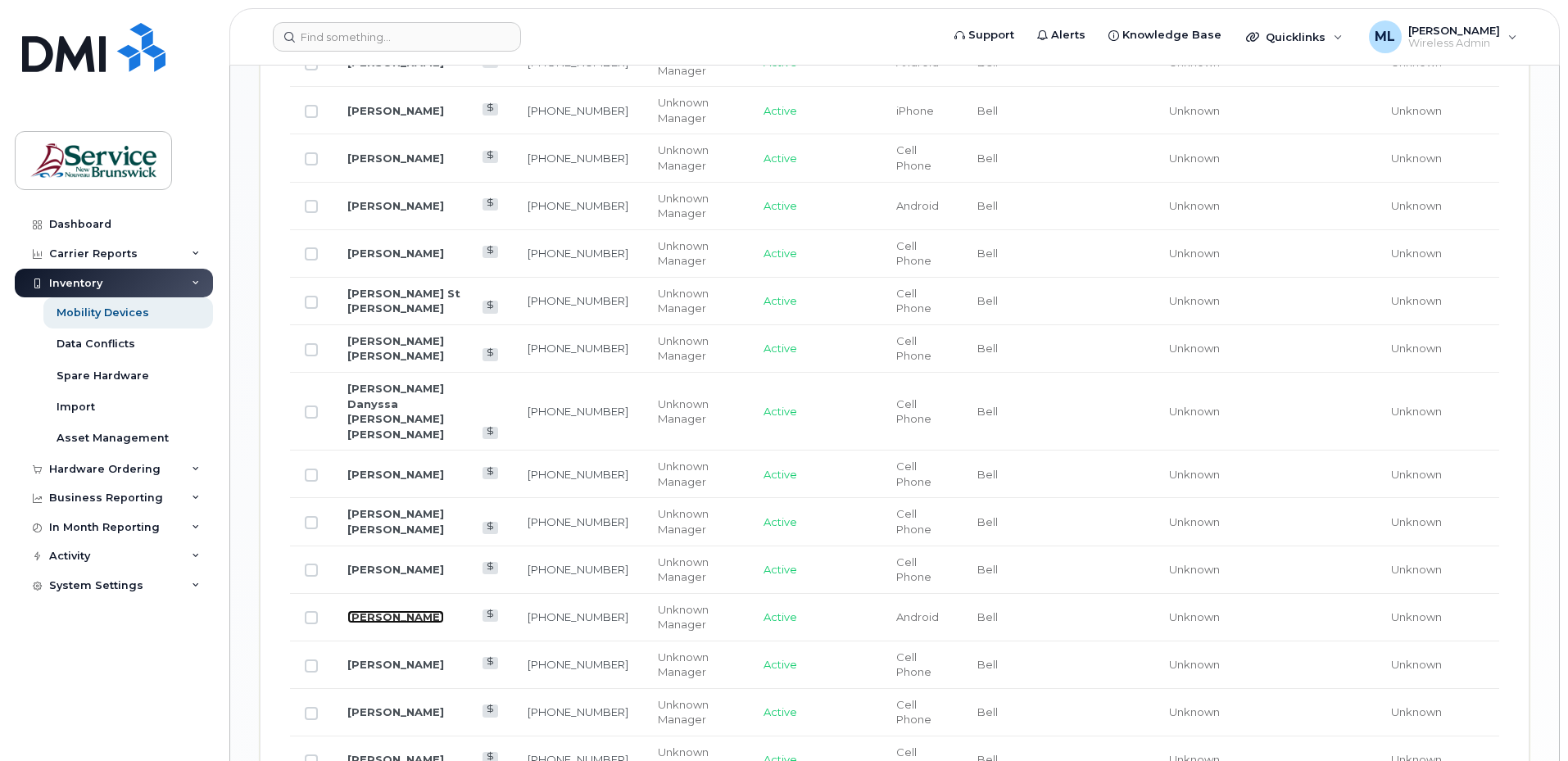
click at [400, 610] on link "Nahomie Laplante" at bounding box center [396, 616] width 97 height 13
click at [402, 610] on link "Nahomie Laplante" at bounding box center [396, 616] width 97 height 13
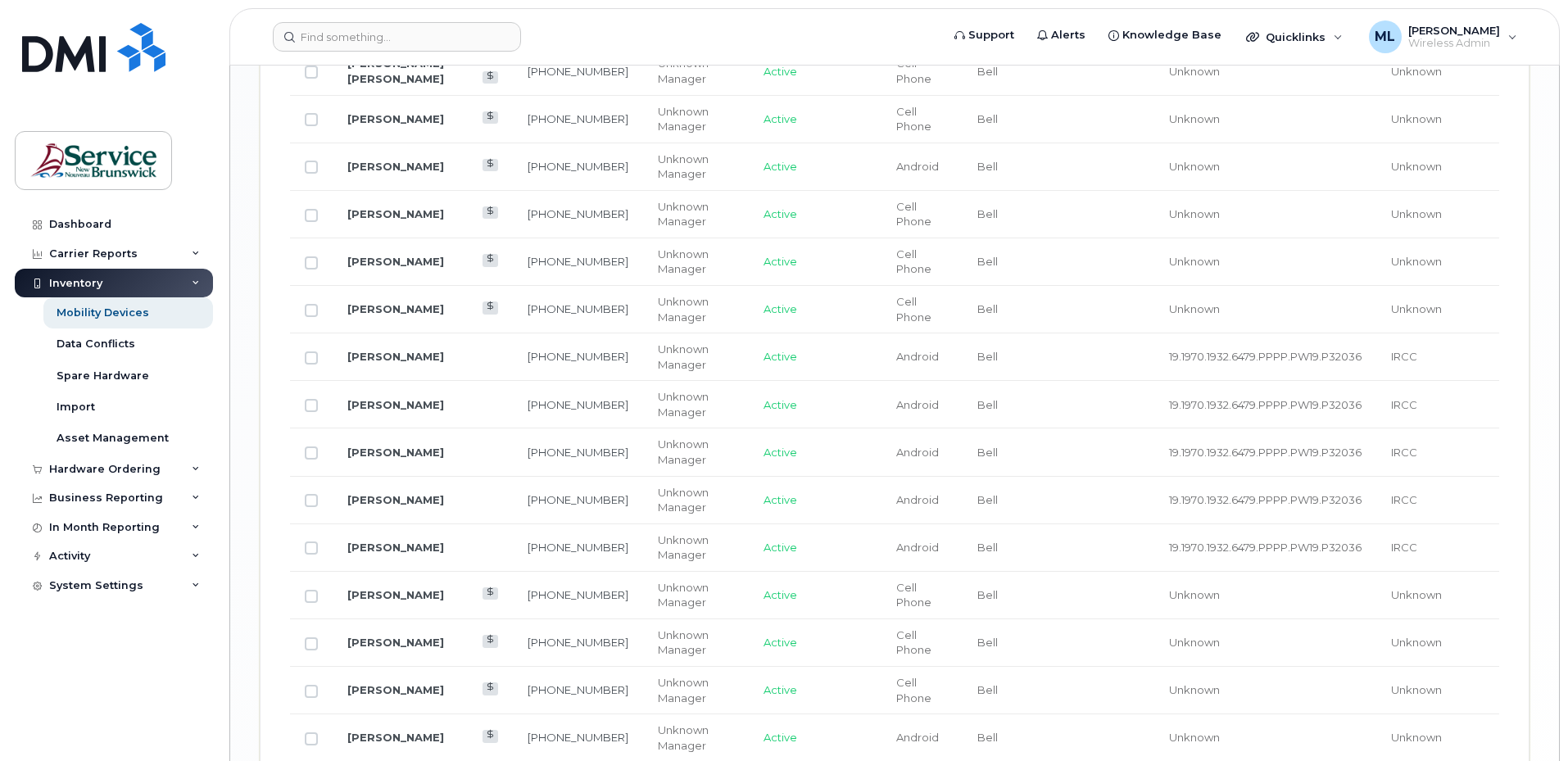
scroll to position [1804, 0]
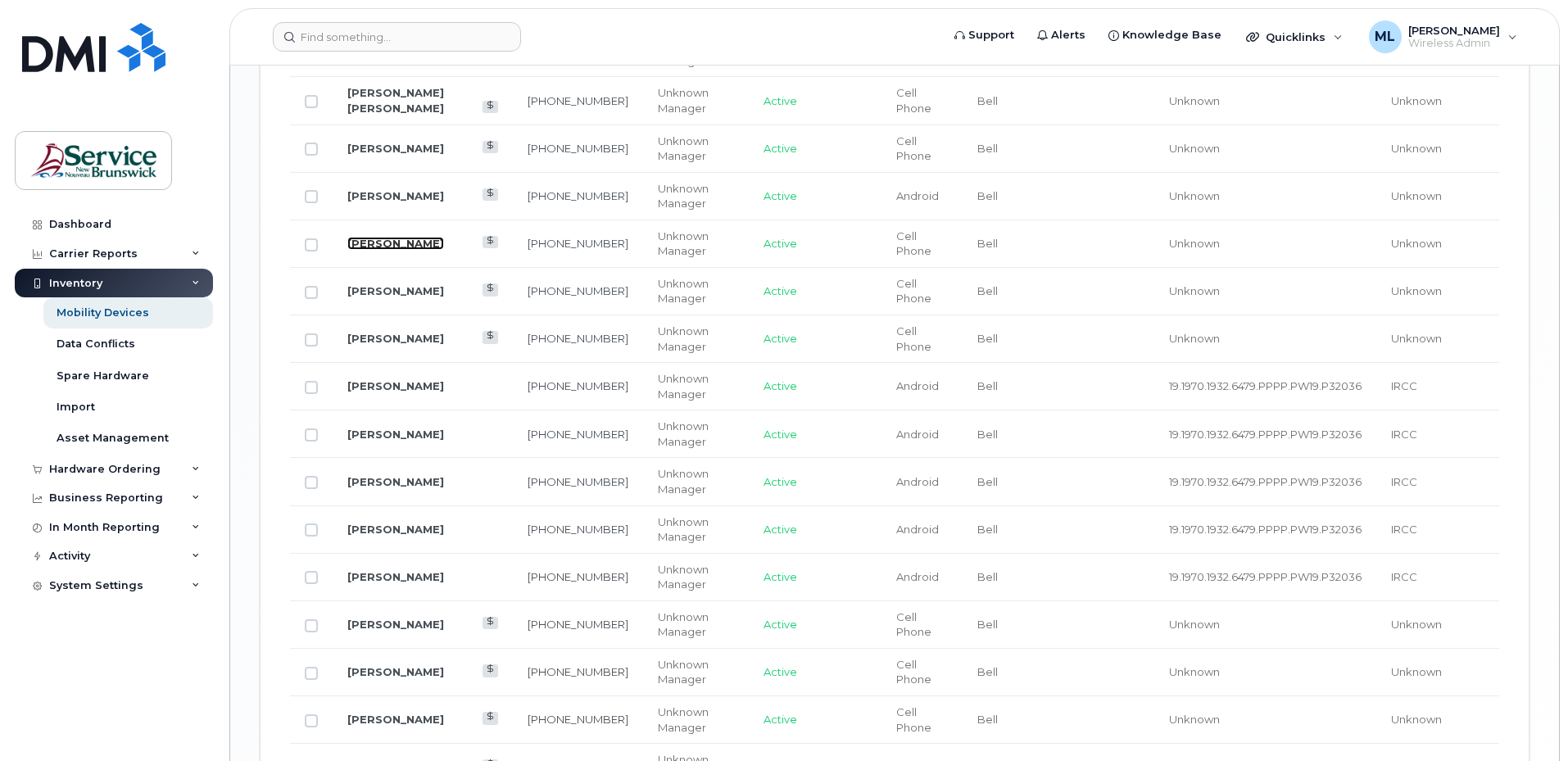
click at [389, 237] on link "Nelson Magoon" at bounding box center [396, 243] width 97 height 13
click at [395, 284] on link "Pierre Campagna" at bounding box center [396, 291] width 97 height 13
click at [403, 332] on link "Pierre Dube" at bounding box center [396, 338] width 97 height 13
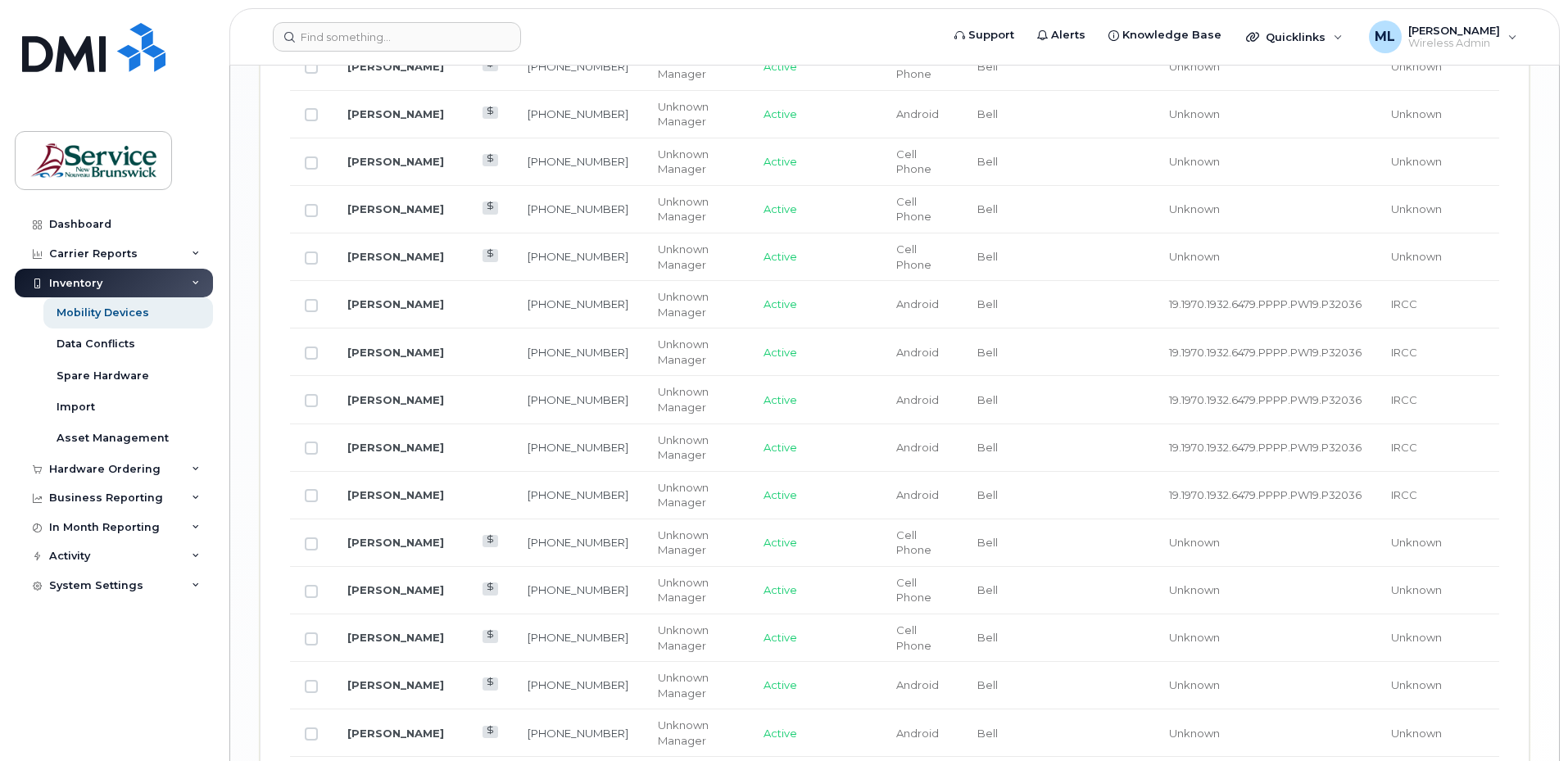
click at [413, 520] on td "Renee Couturier" at bounding box center [423, 543] width 180 height 48
click at [413, 536] on link "Renee Couturier" at bounding box center [396, 542] width 97 height 13
click at [415, 297] on link "Renaud Roncero" at bounding box center [396, 304] width 97 height 13
click at [399, 536] on link "Renee Couturier" at bounding box center [396, 542] width 97 height 13
click at [382, 584] on link "Serge Roy" at bounding box center [396, 590] width 97 height 13
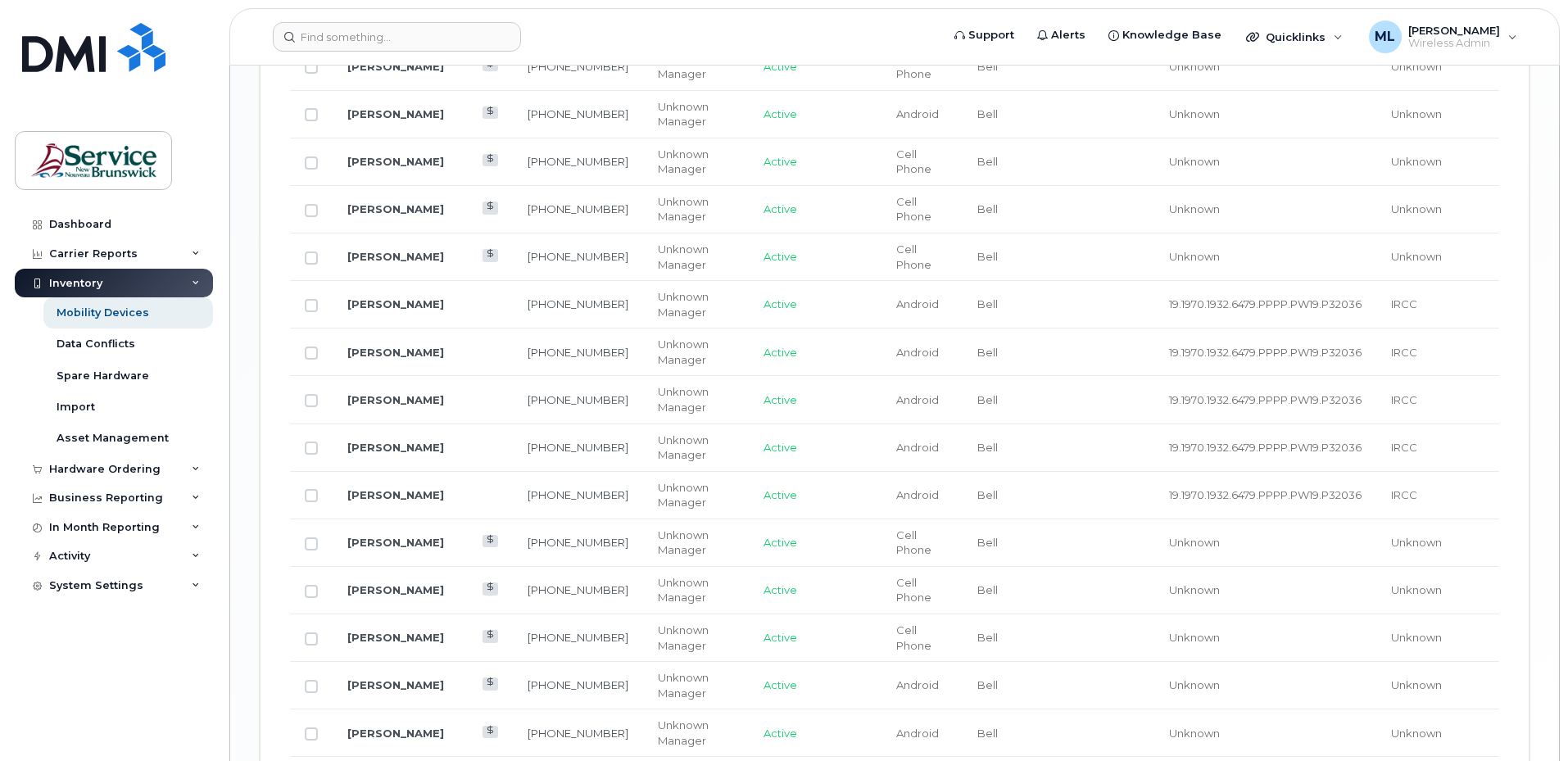
click at [387, 616] on td "Steve Bolduc" at bounding box center [423, 638] width 180 height 48
click at [390, 630] on link "Steve Bolduc" at bounding box center [396, 637] width 97 height 13
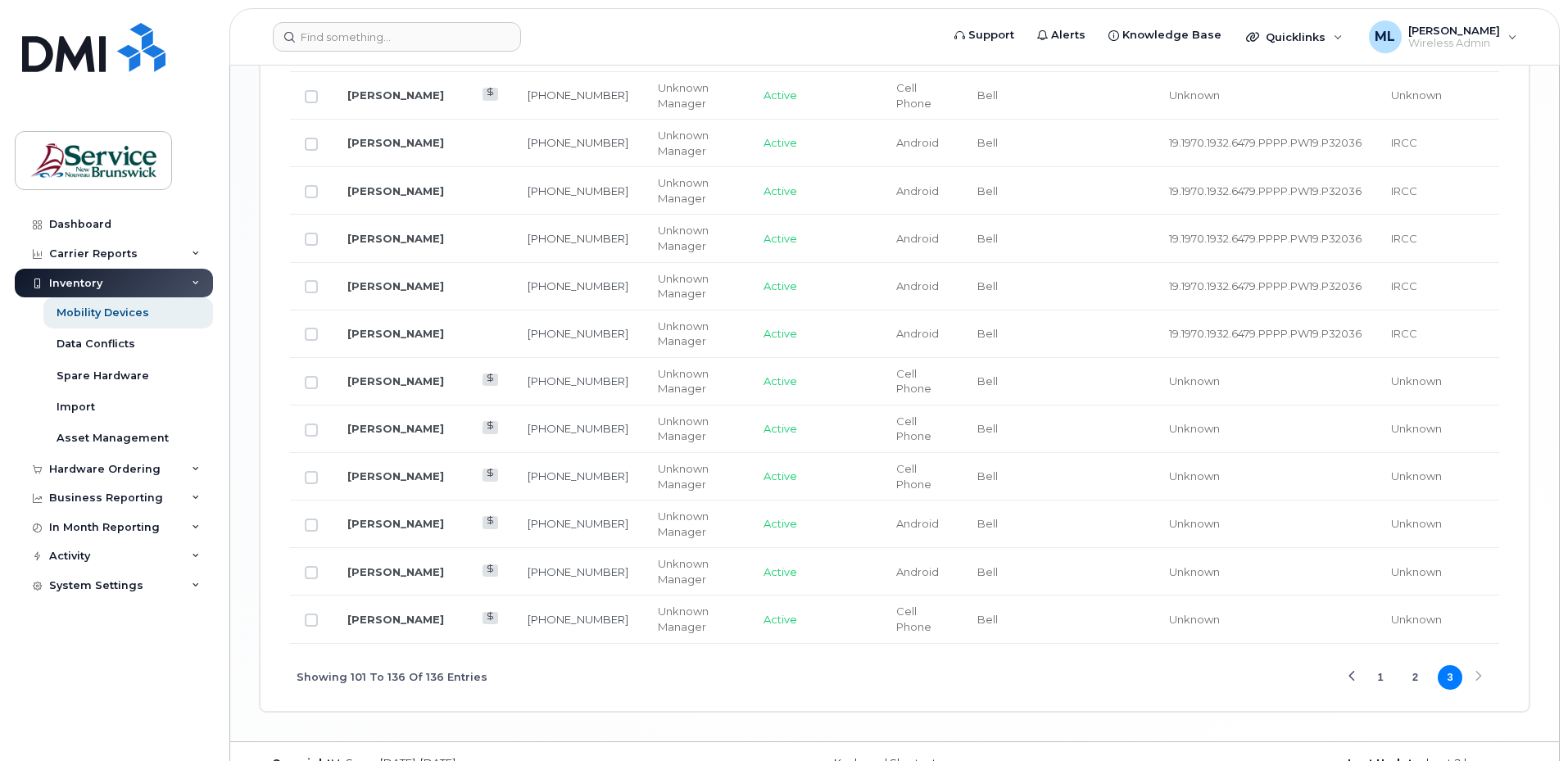
scroll to position [2049, 0]
click at [387, 514] on link "Sylvie Ouellette" at bounding box center [396, 520] width 97 height 13
click at [398, 563] on link "Vicky Voisine" at bounding box center [396, 569] width 97 height 13
click at [392, 610] on link "[PERSON_NAME]" at bounding box center [396, 616] width 97 height 13
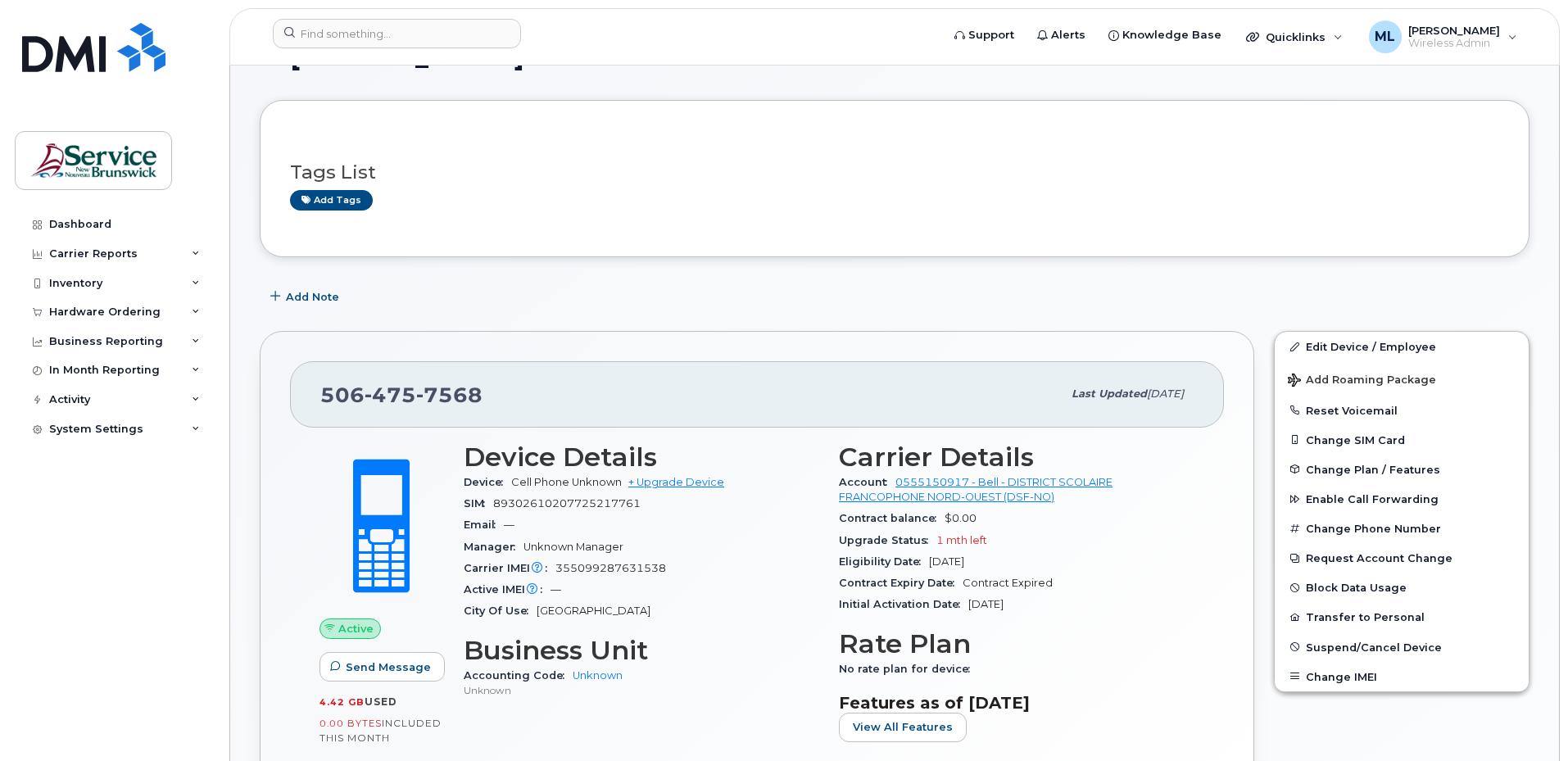
scroll to position [82, 0]
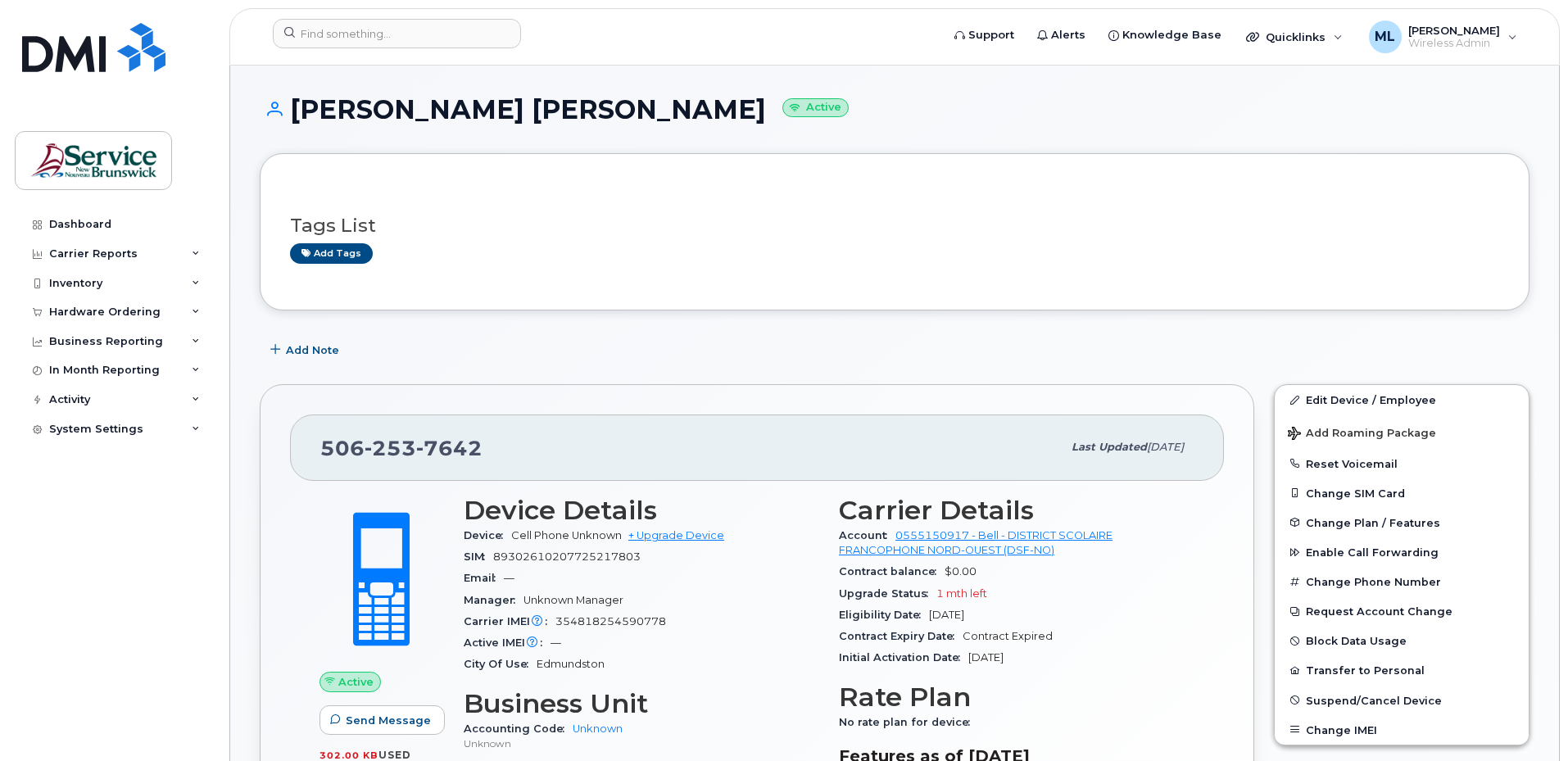
click at [628, 223] on h3 "Tags List" at bounding box center [895, 225] width 1209 height 20
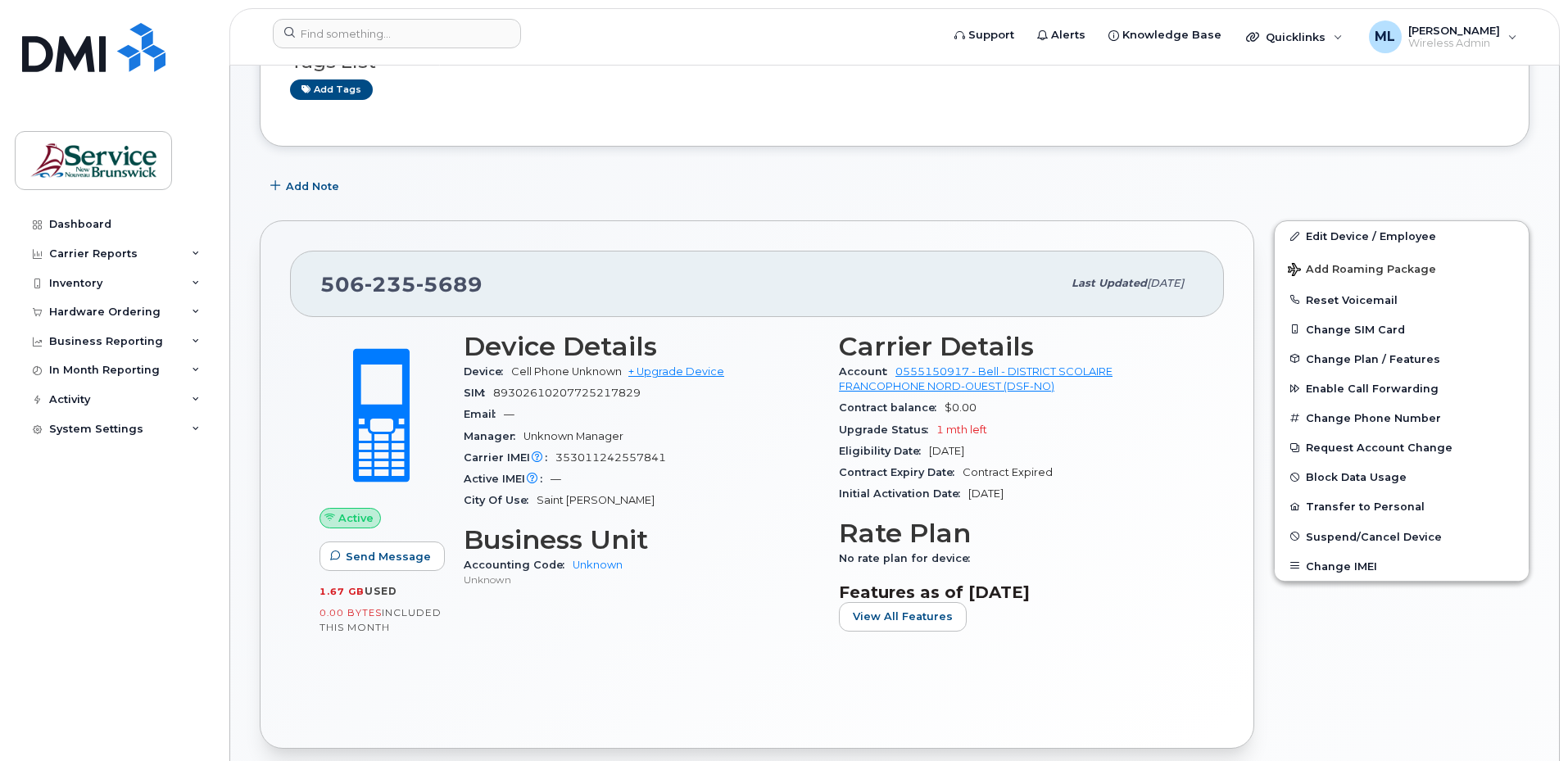
scroll to position [246, 0]
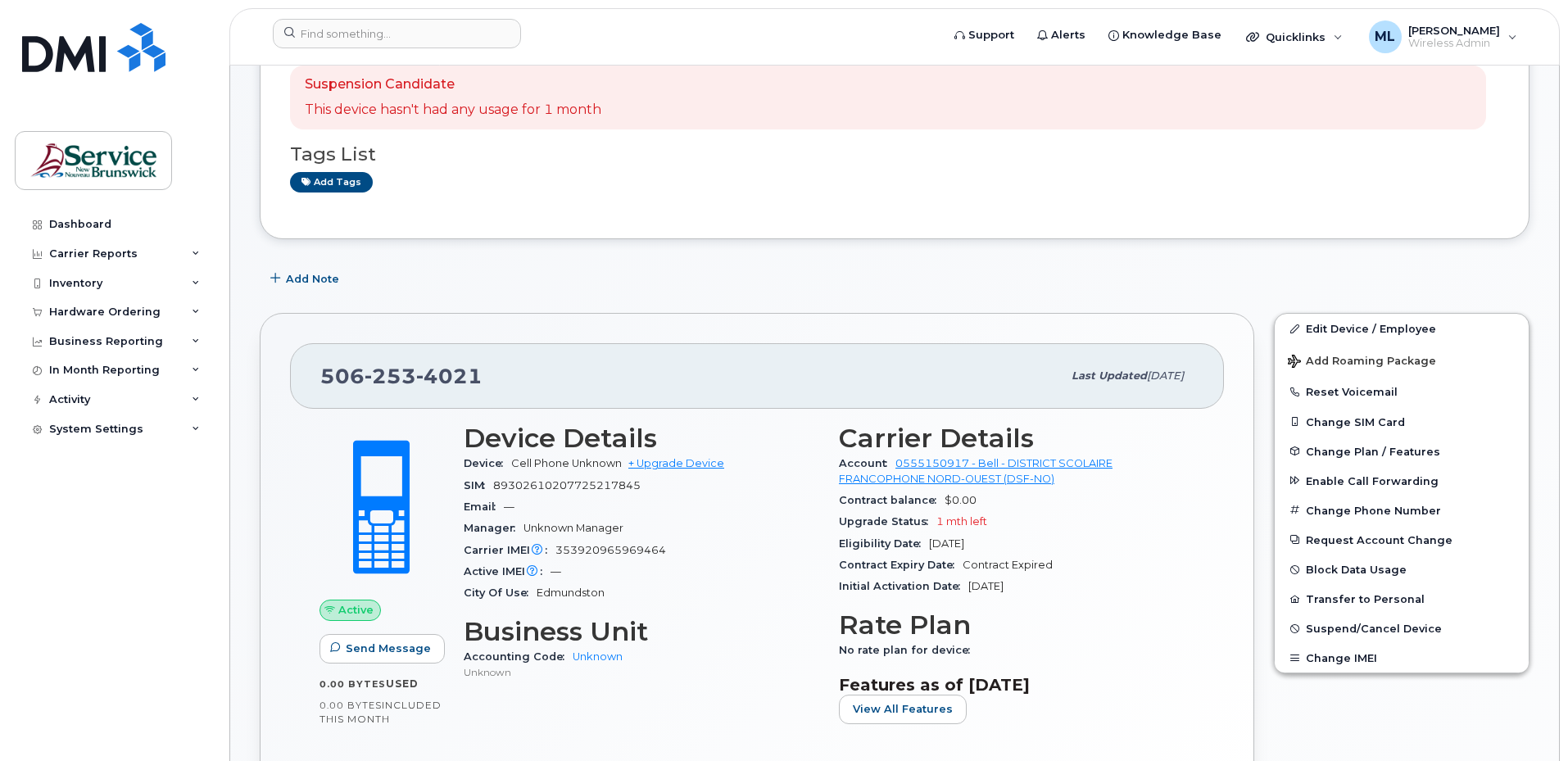
scroll to position [164, 0]
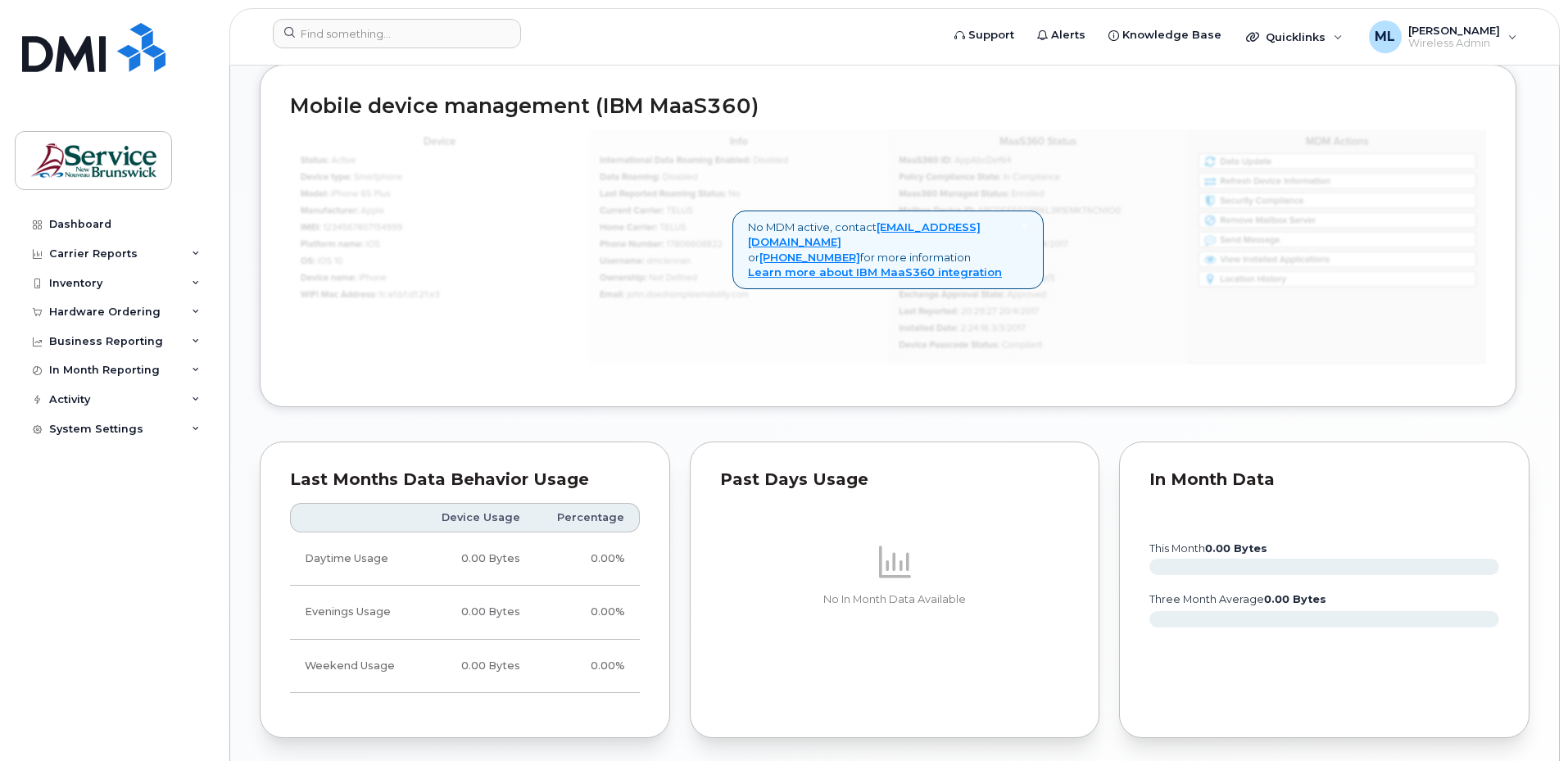
scroll to position [1228, 0]
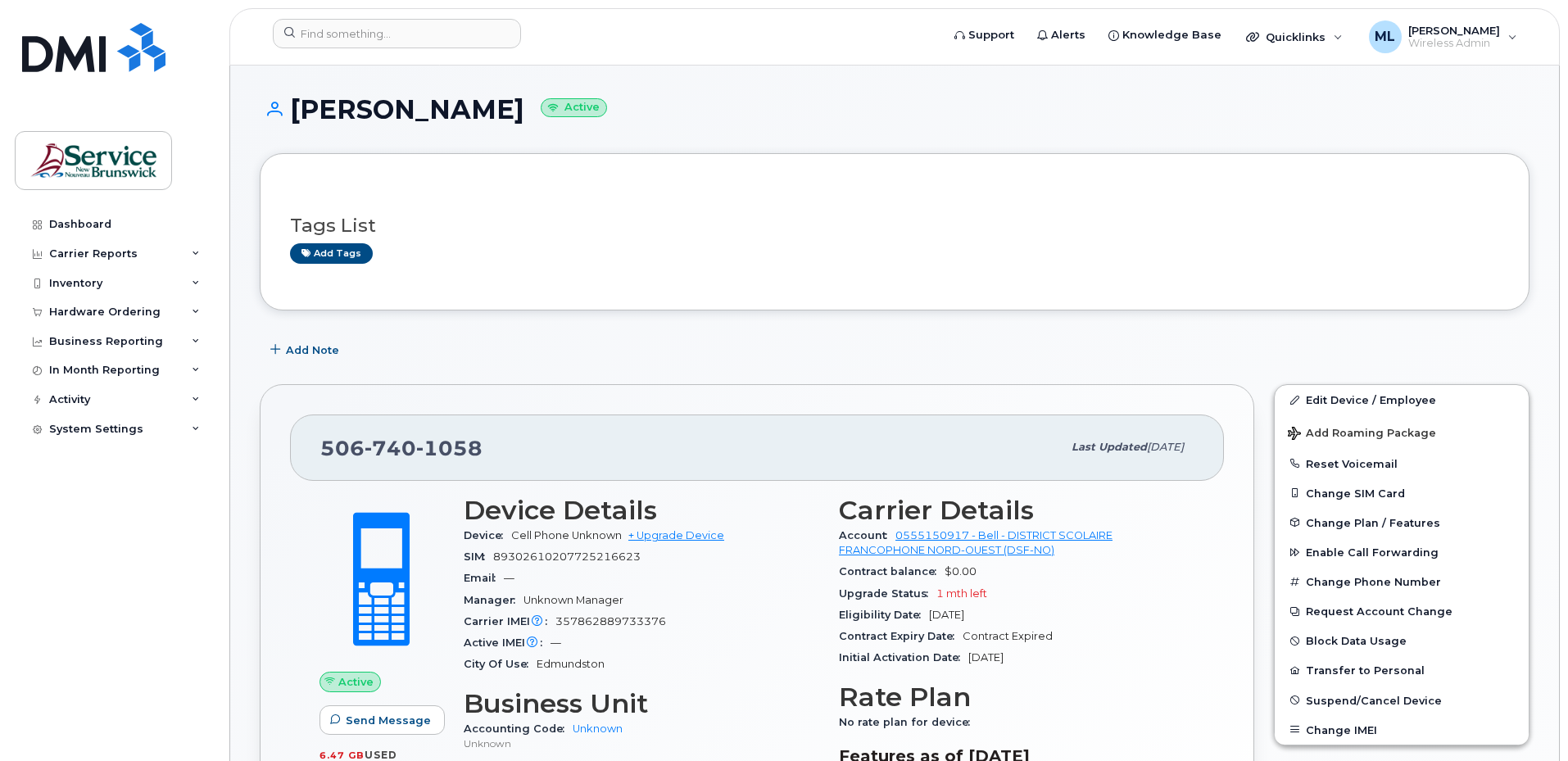
click at [536, 364] on div "Add Note" at bounding box center [895, 349] width 1270 height 29
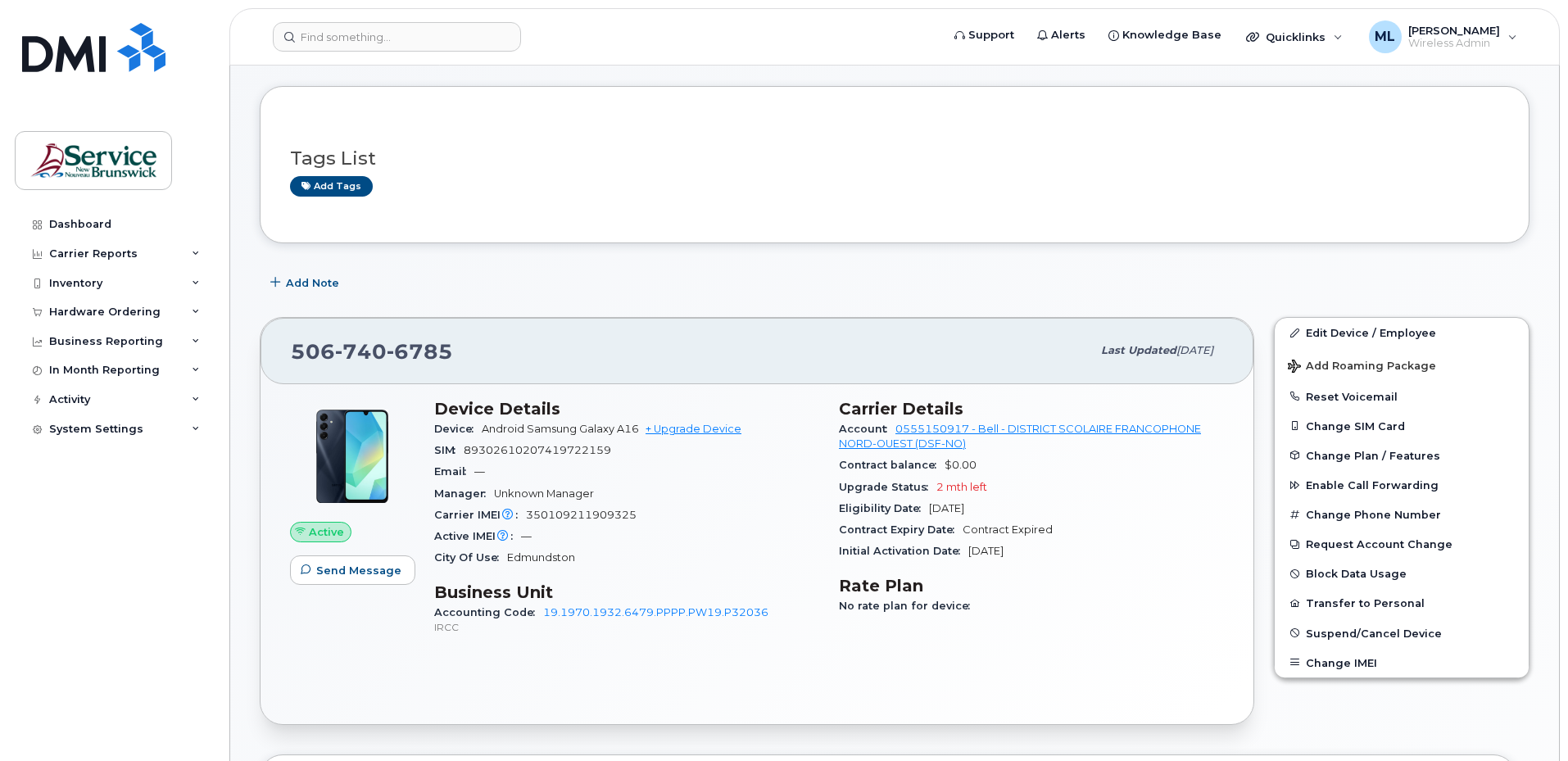
scroll to position [82, 0]
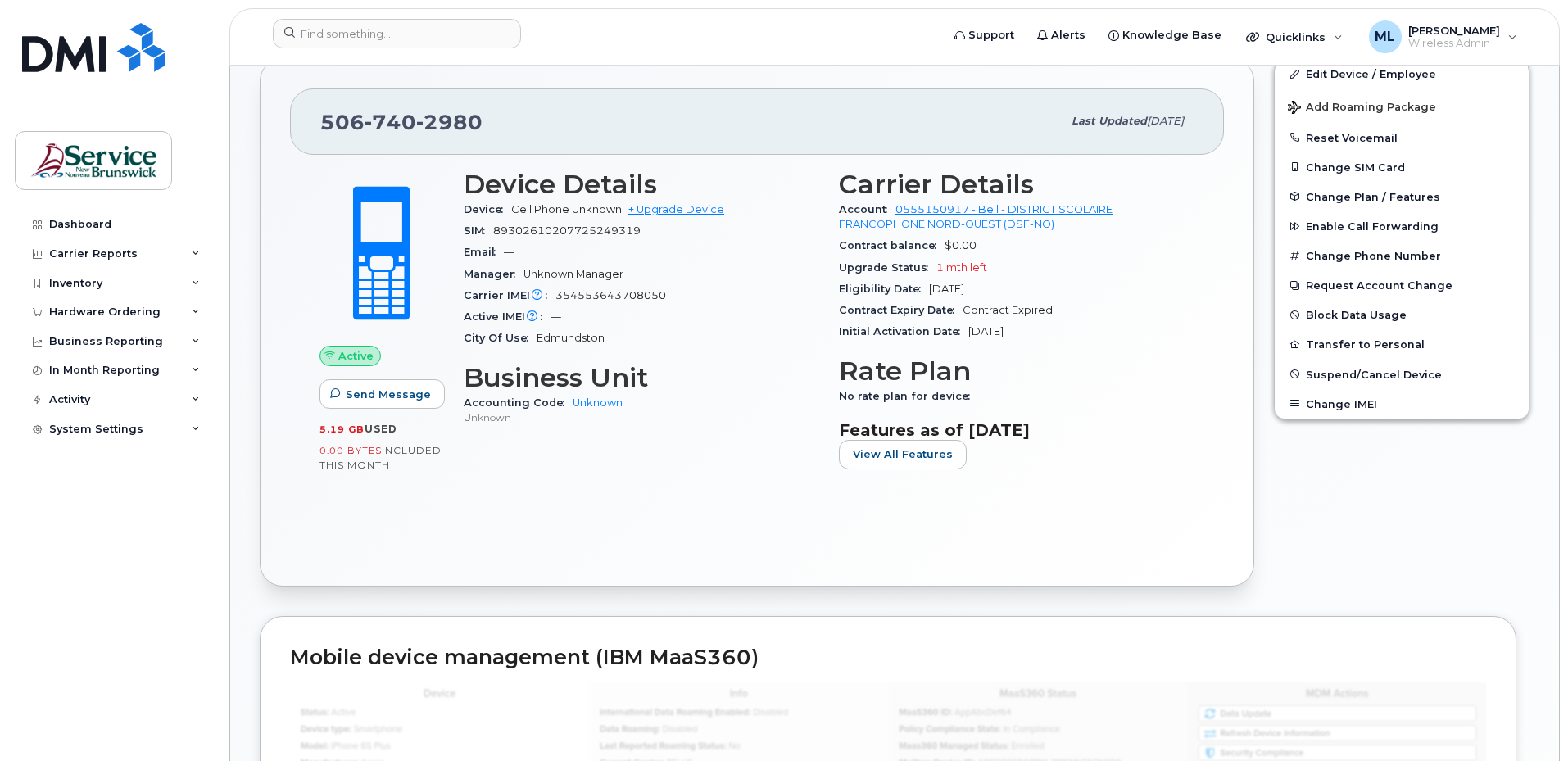
scroll to position [327, 0]
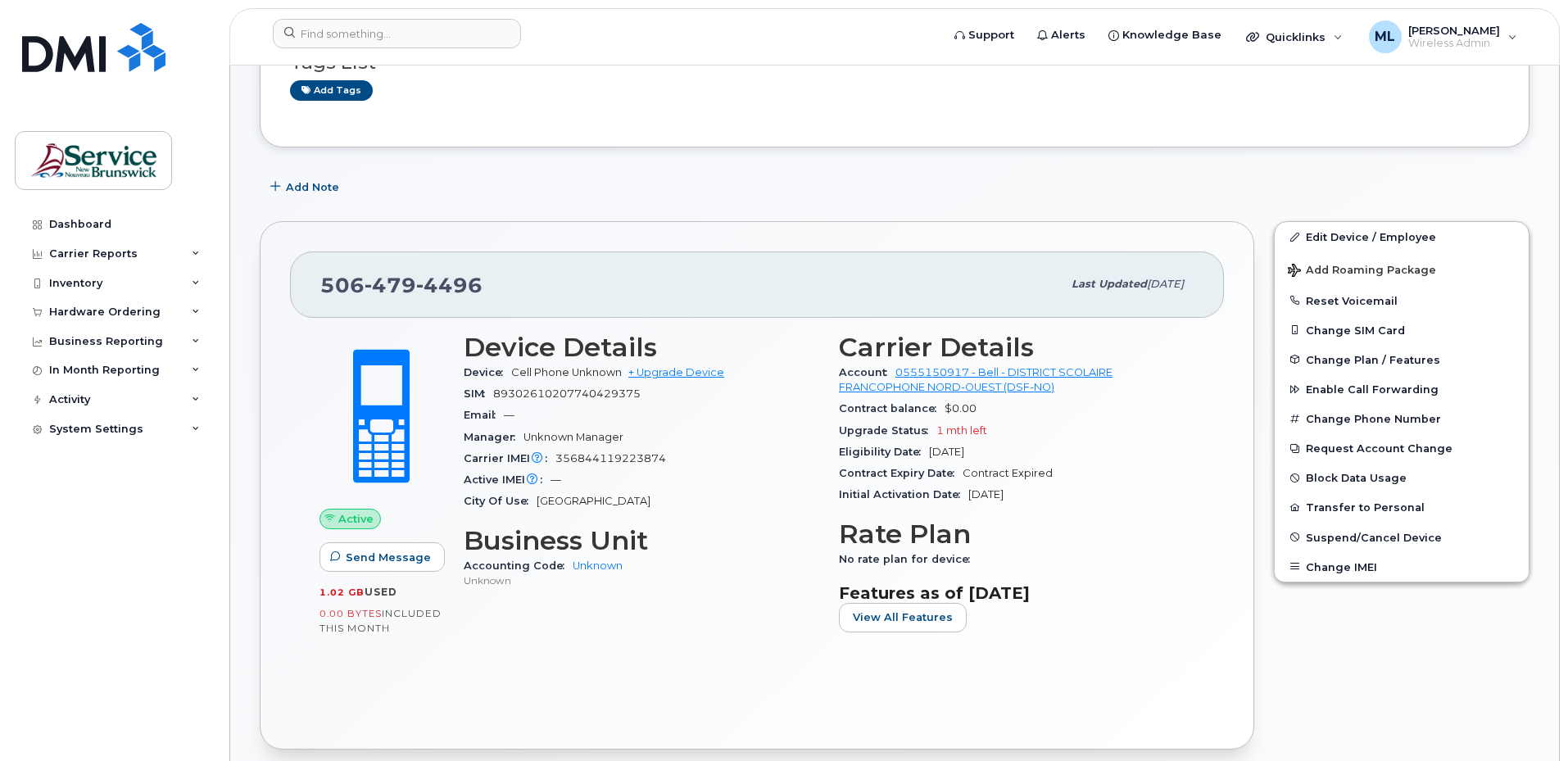
scroll to position [164, 0]
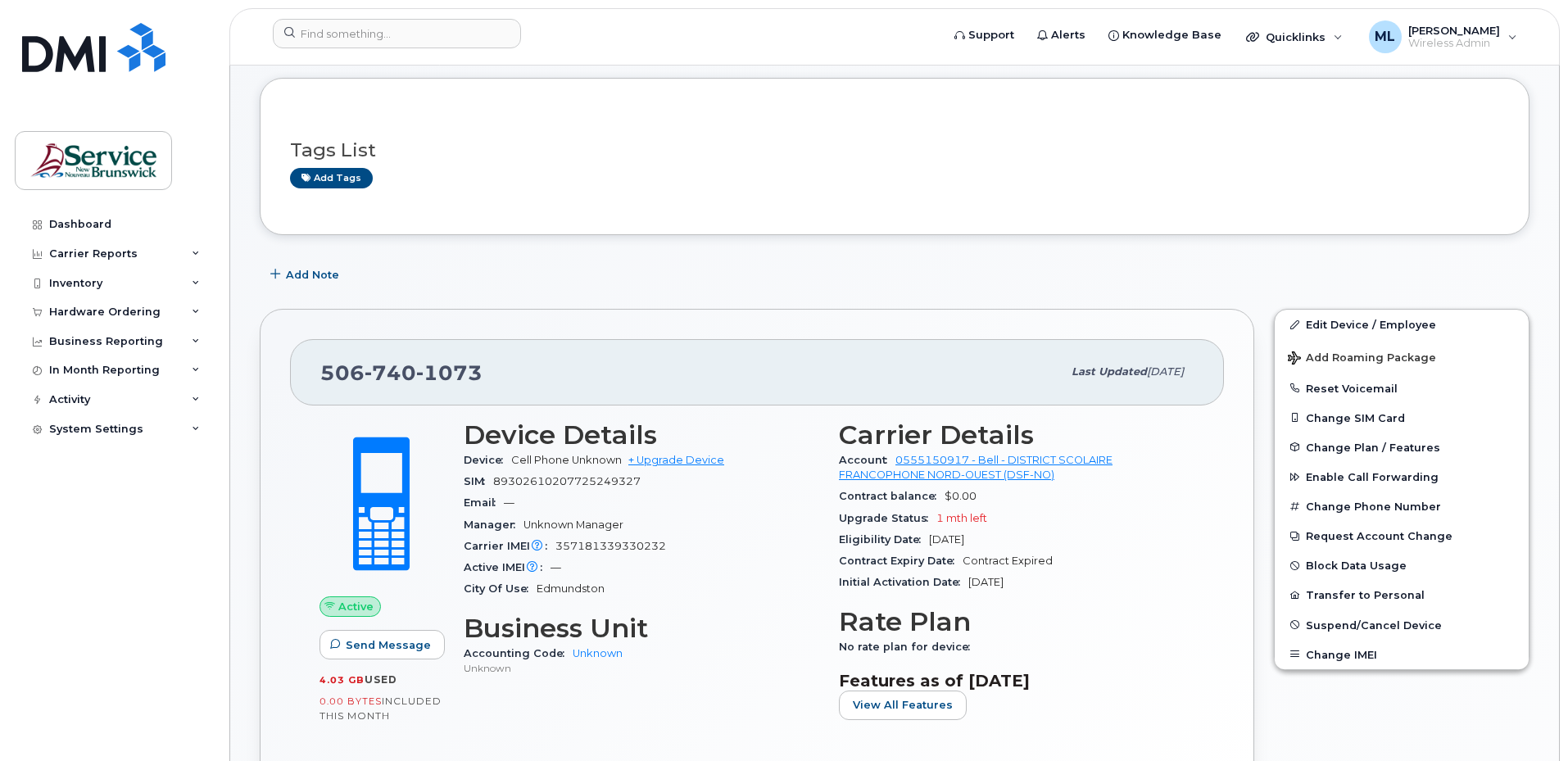
scroll to position [82, 0]
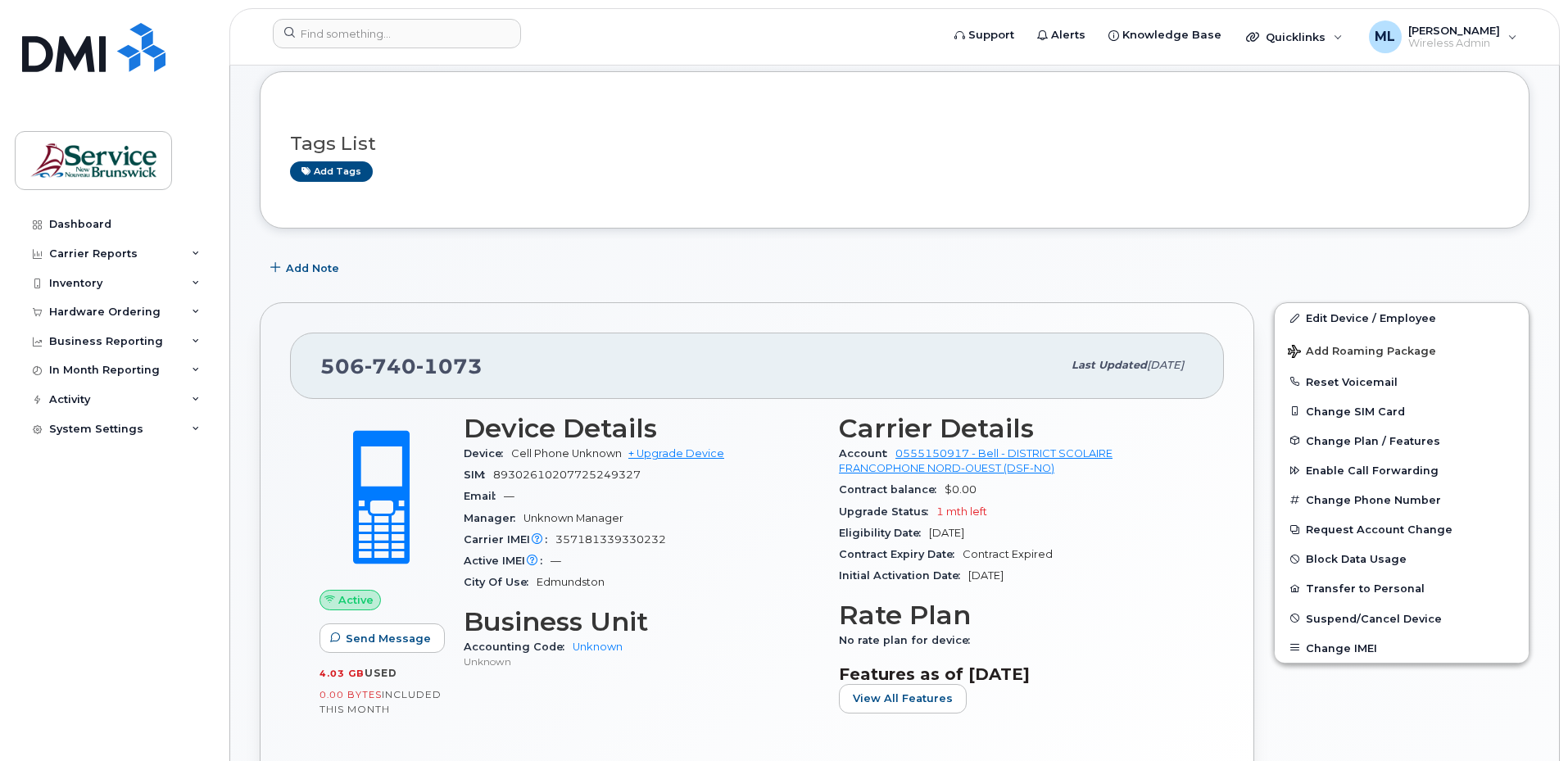
click at [134, 610] on div "Dashboard Carrier Reports Monthly Billing Data Daily Data Pooling Data Behavior…" at bounding box center [115, 473] width 202 height 527
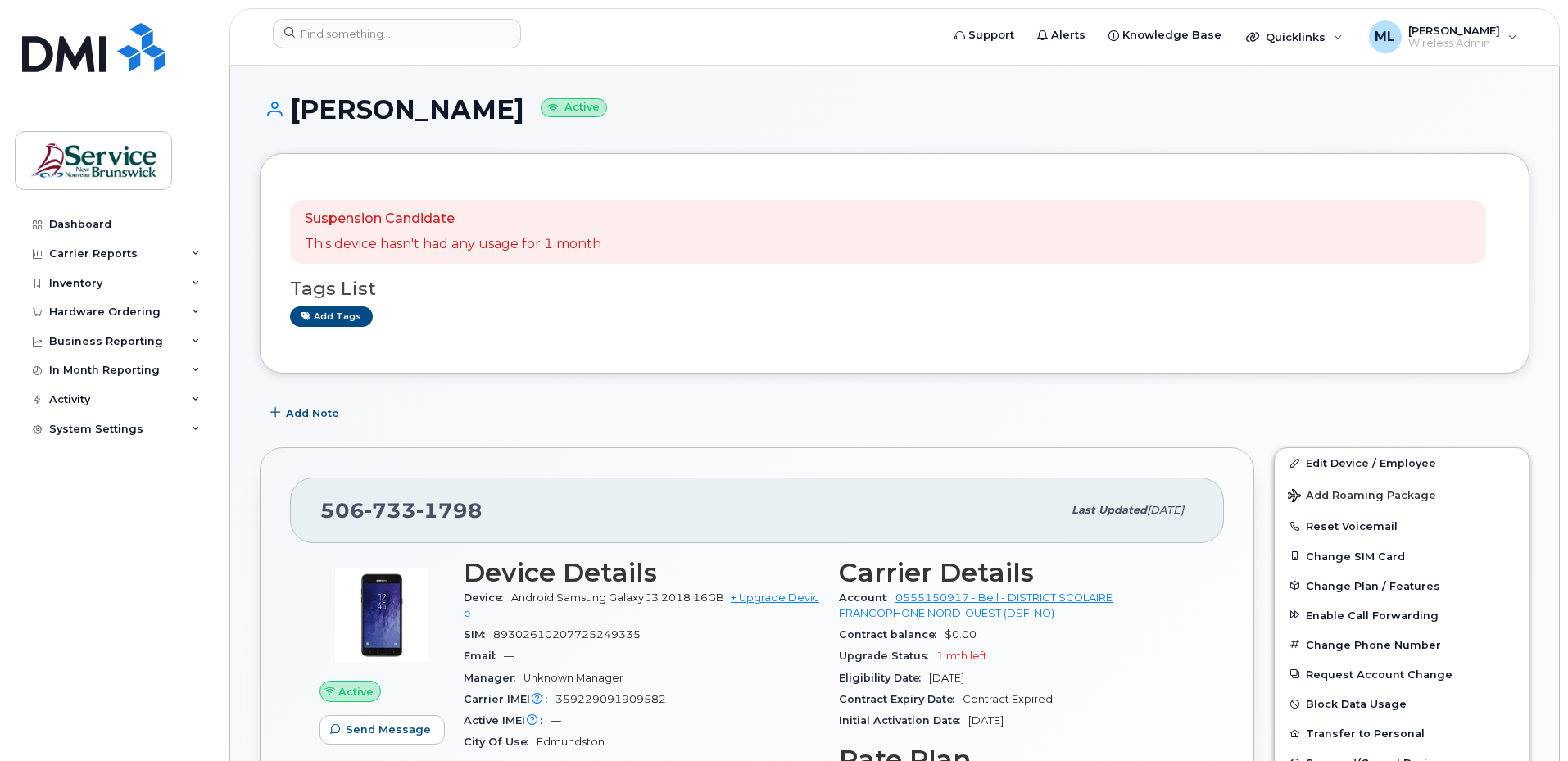
scroll to position [82, 0]
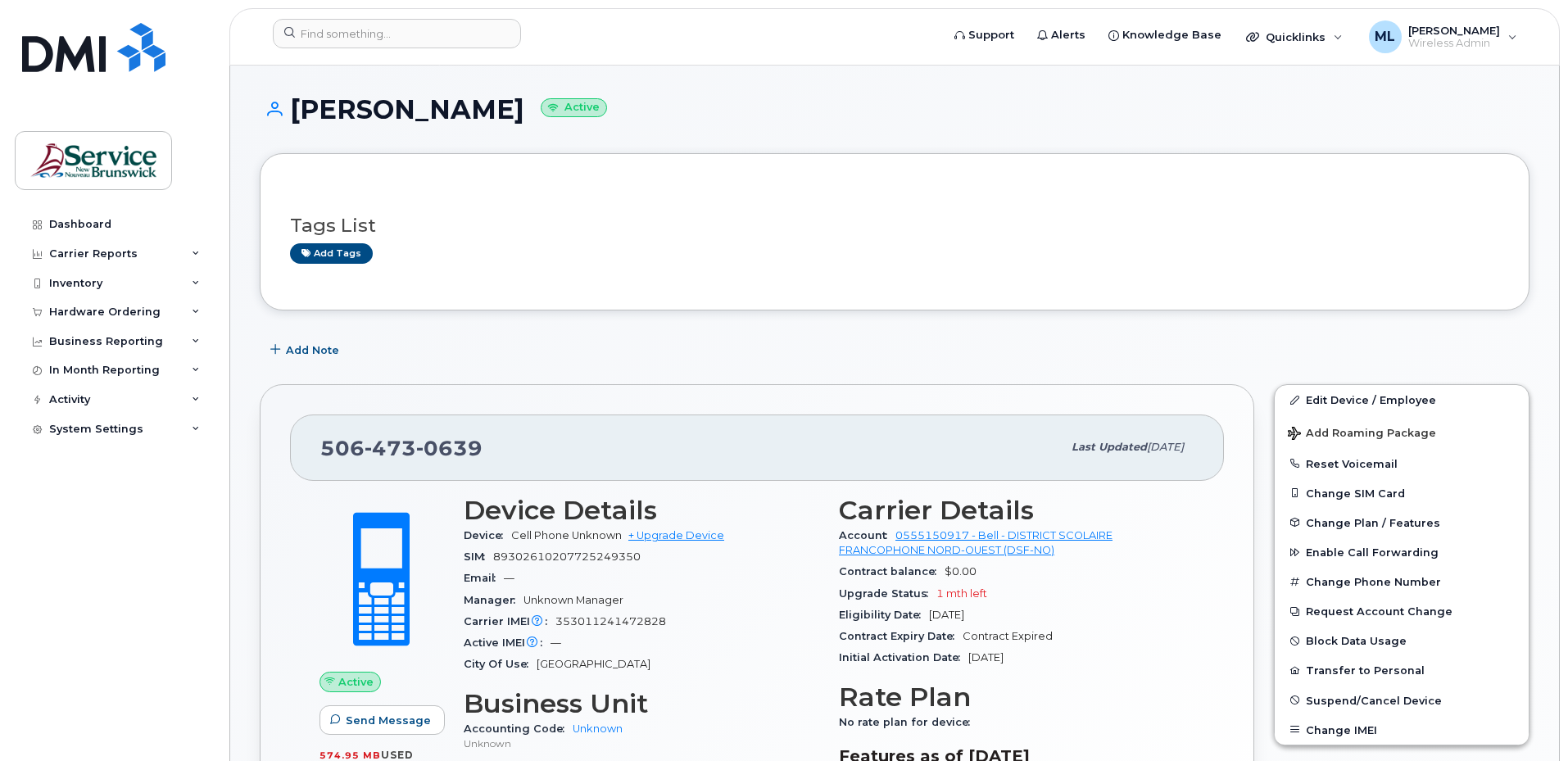
click at [838, 423] on div "[PHONE_NUMBER] Last updated [DATE]" at bounding box center [757, 447] width 934 height 66
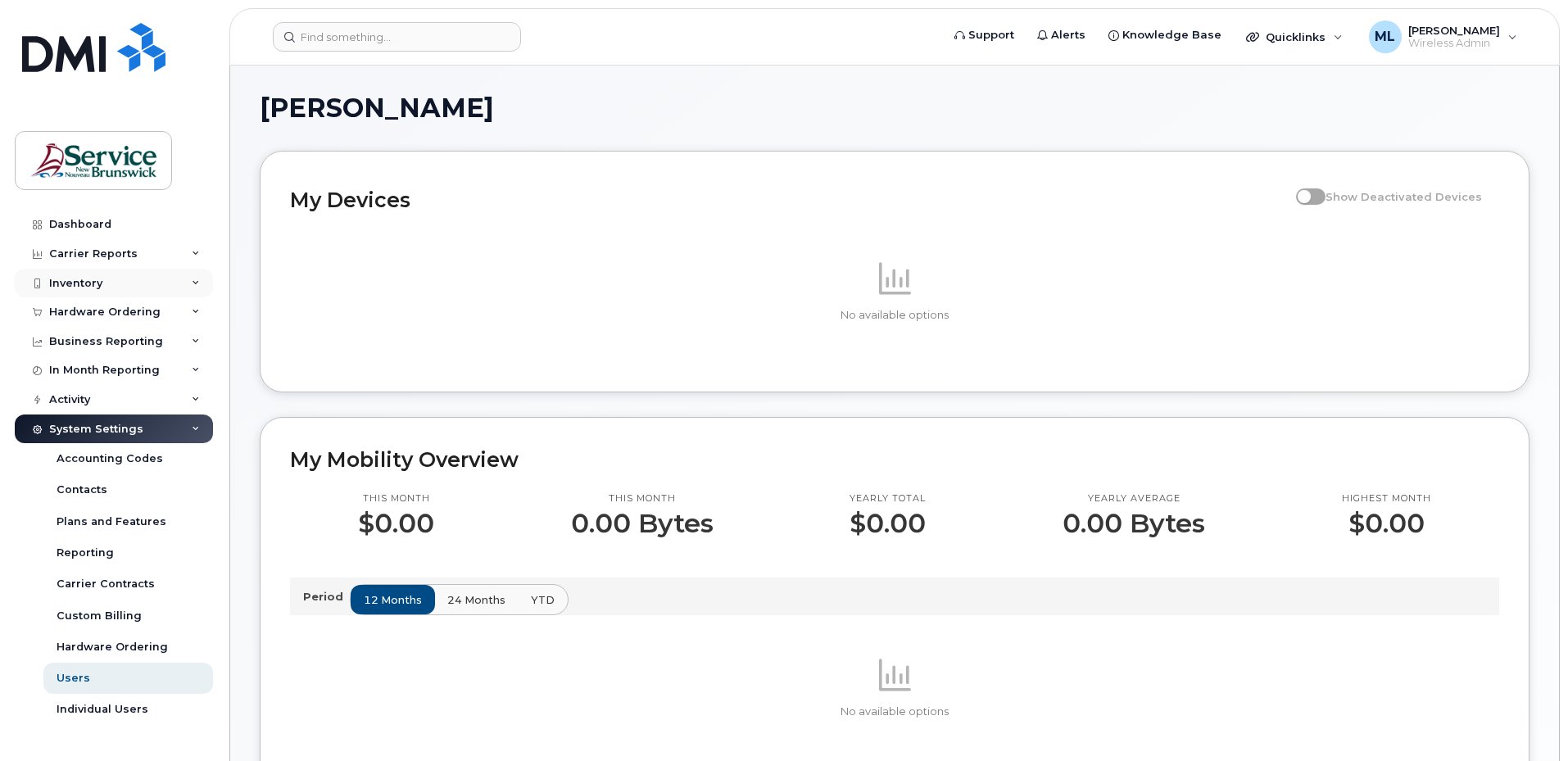
click at [106, 286] on div "Inventory" at bounding box center [113, 284] width 199 height 29
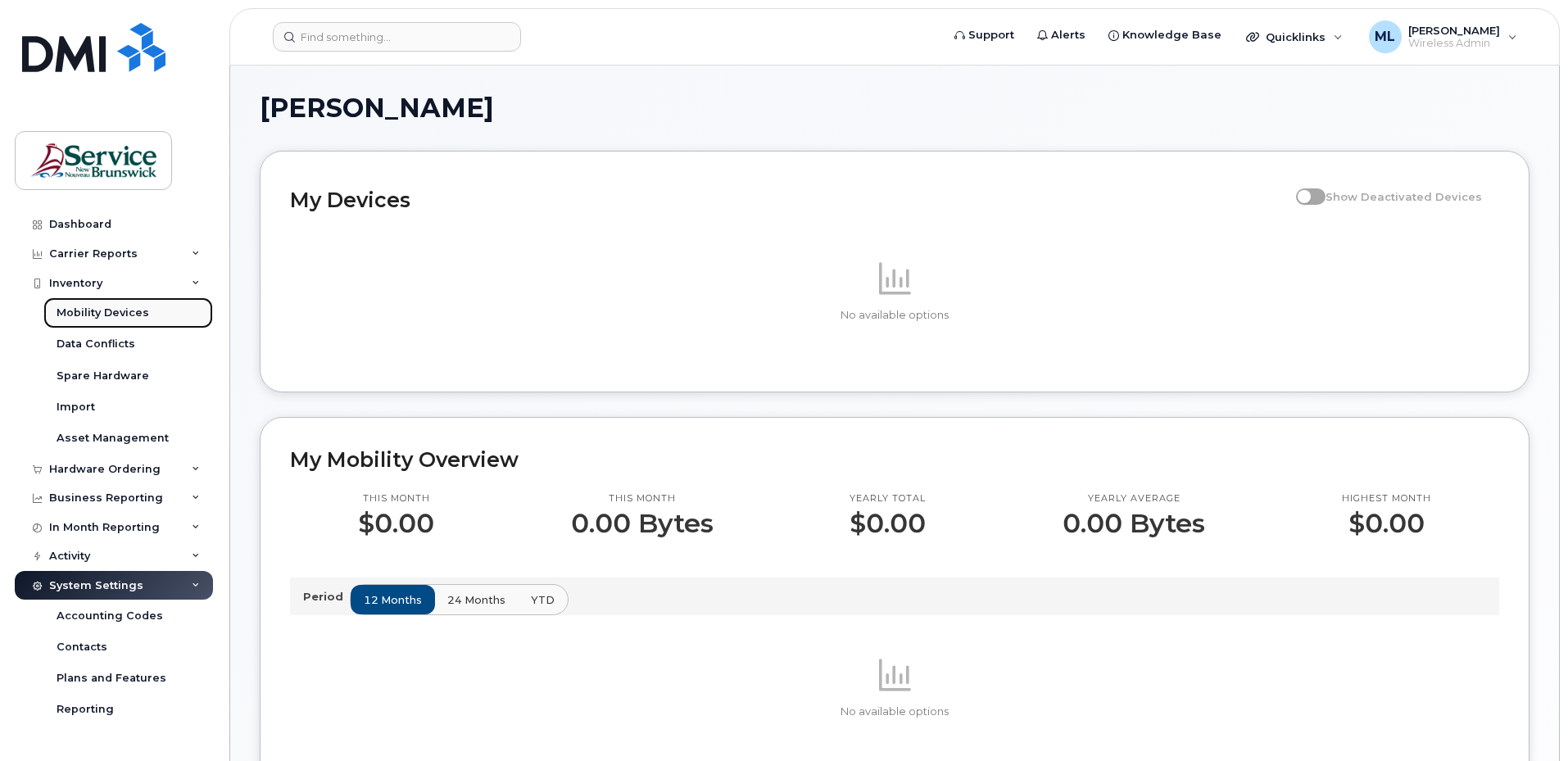
click at [102, 308] on div "Mobility Devices" at bounding box center [102, 313] width 92 height 15
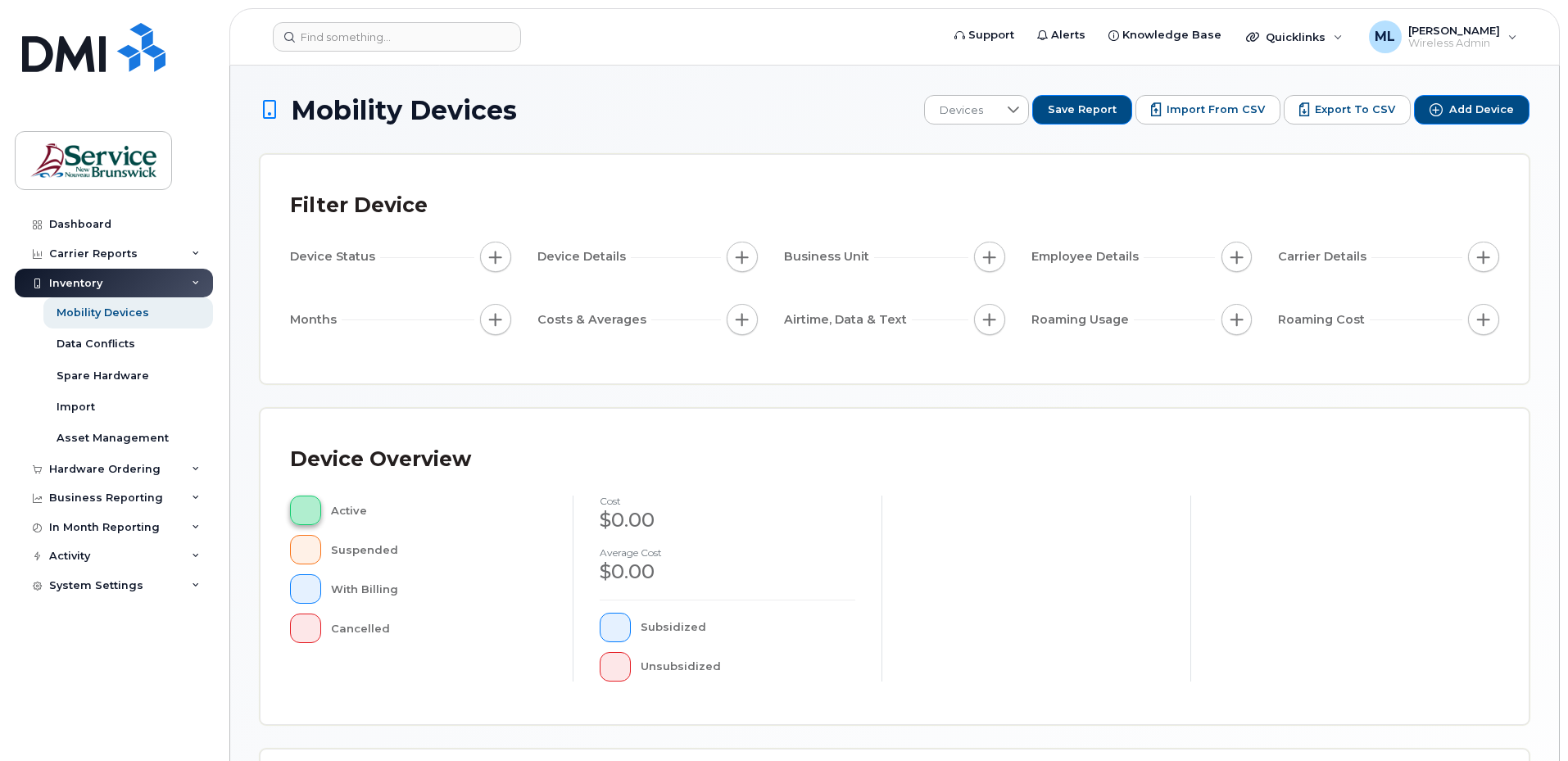
click at [311, 503] on button "button" at bounding box center [306, 510] width 31 height 29
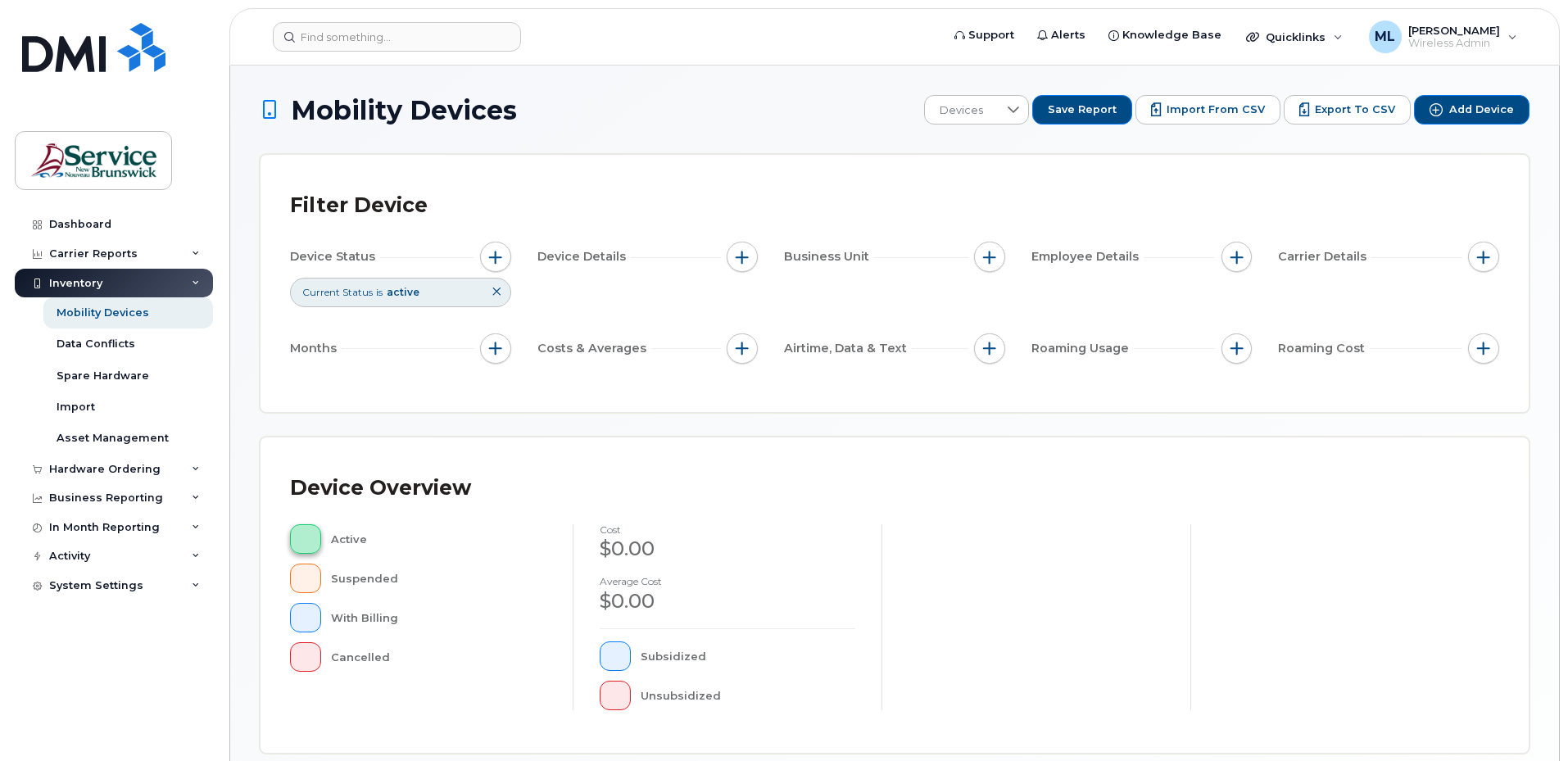
click at [306, 530] on button "button" at bounding box center [306, 539] width 31 height 29
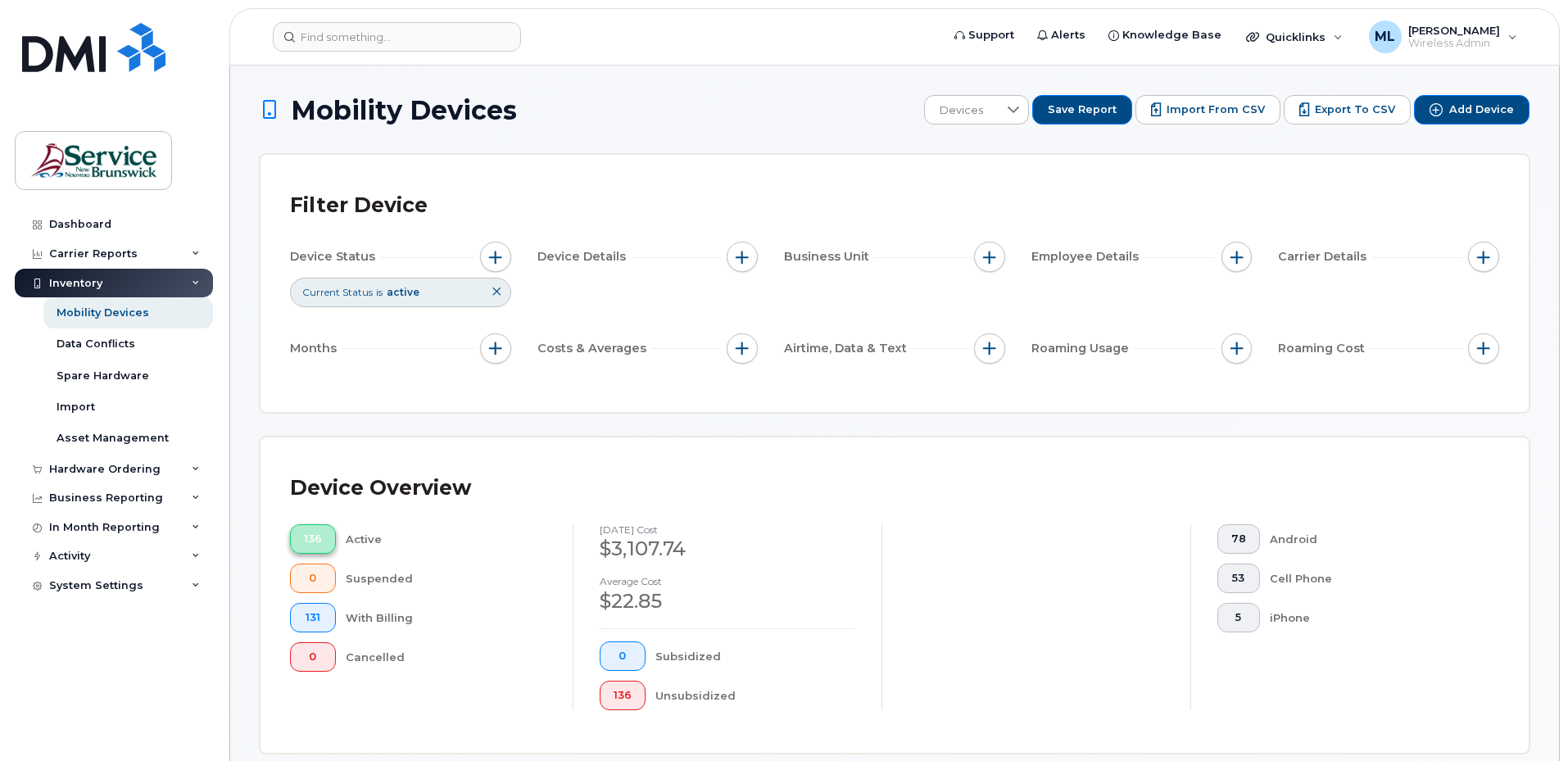
click at [306, 530] on button "136" at bounding box center [313, 539] width 46 height 29
click at [326, 537] on button "136" at bounding box center [313, 539] width 46 height 29
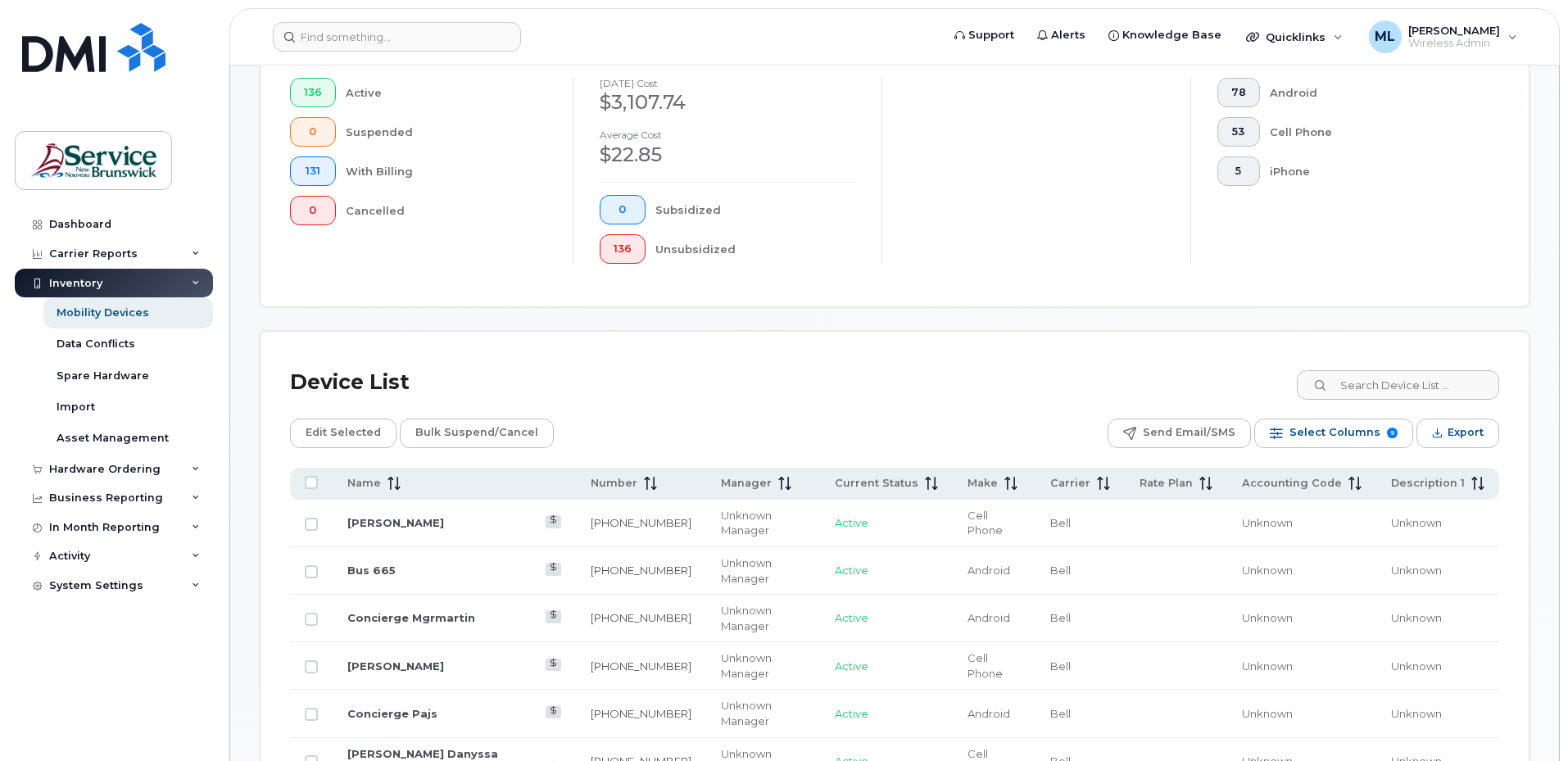
scroll to position [573, 0]
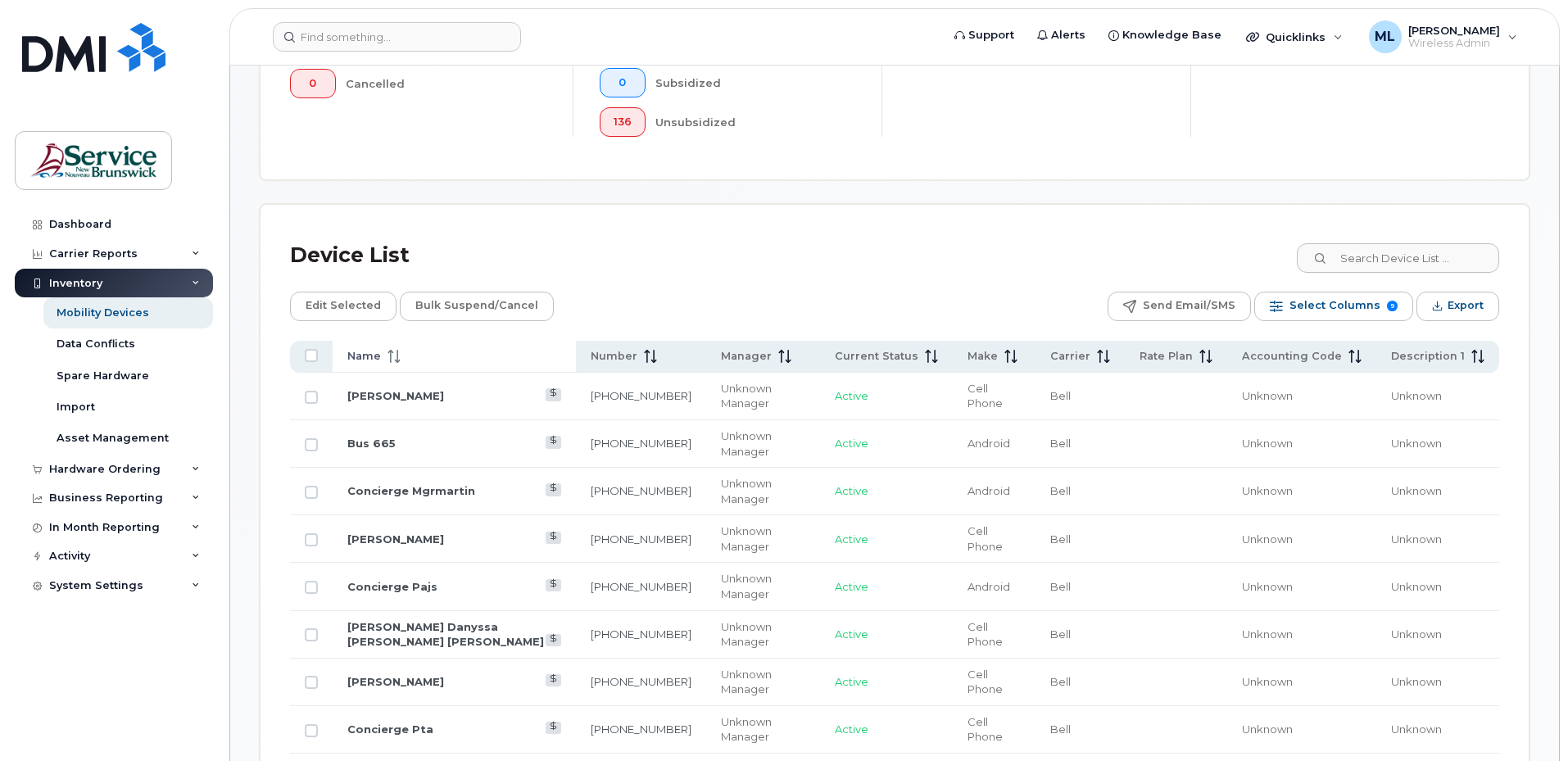
click at [388, 350] on icon at bounding box center [394, 356] width 13 height 13
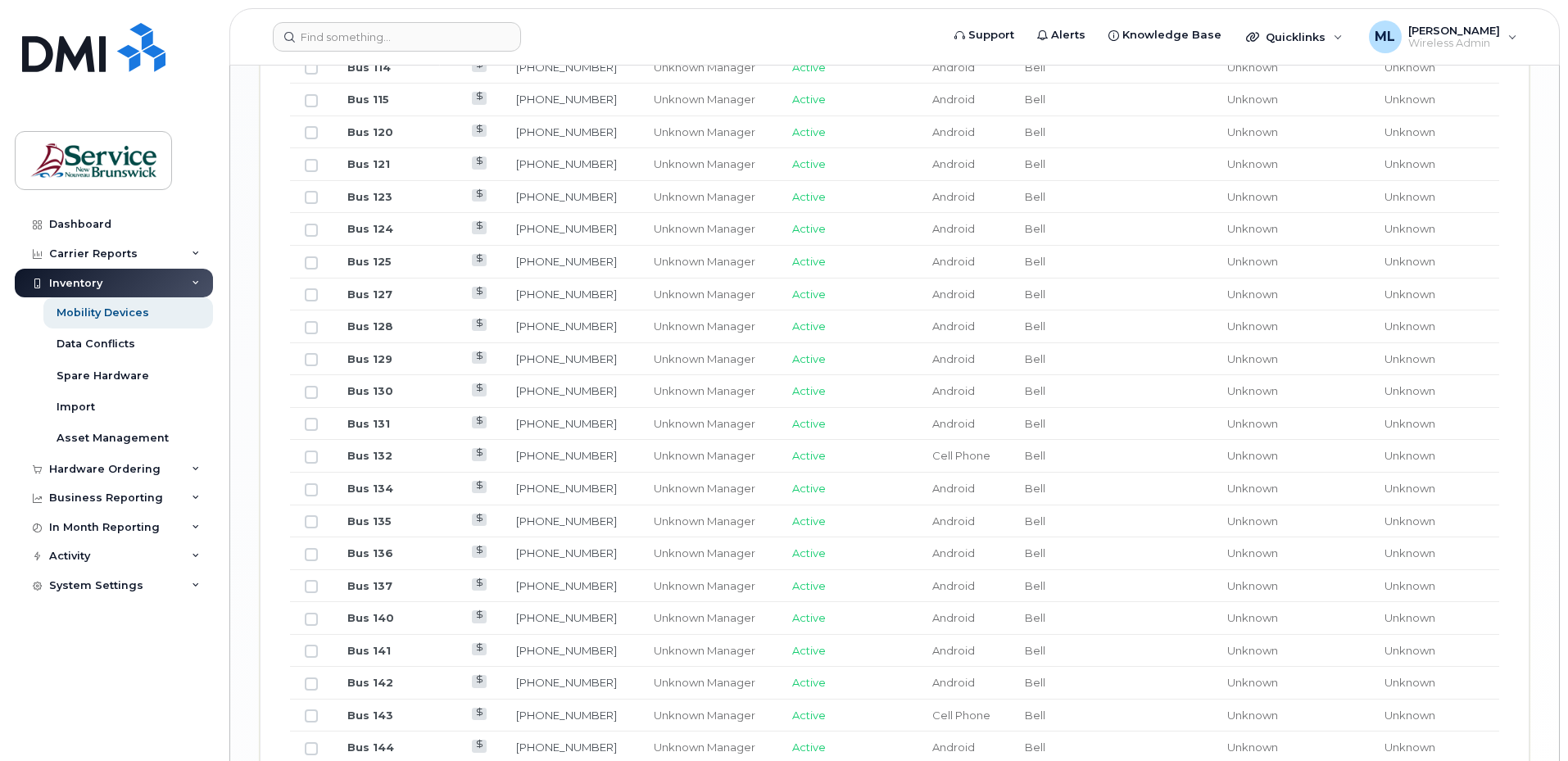
scroll to position [1956, 0]
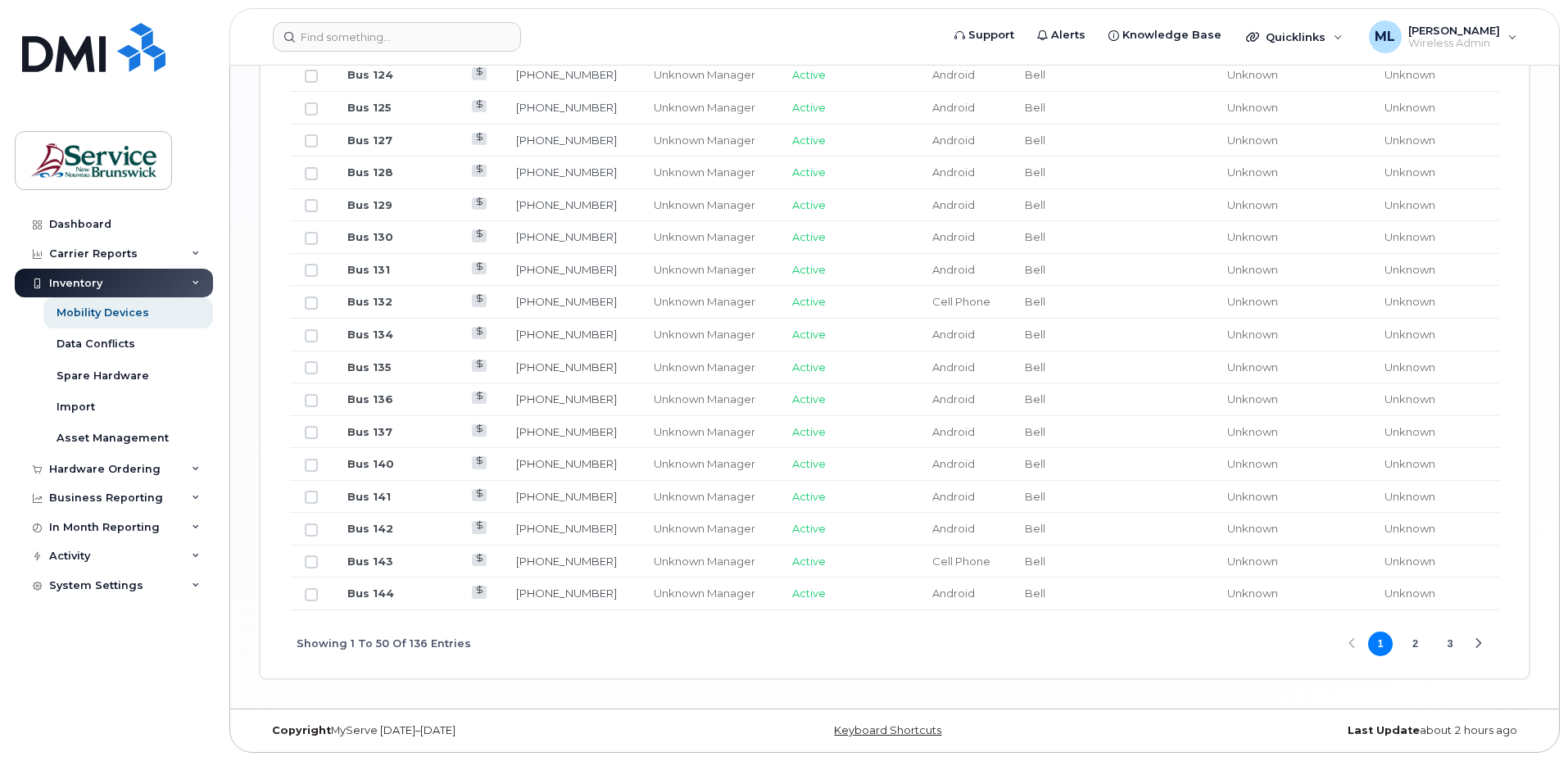
click at [1421, 642] on button "2" at bounding box center [1415, 643] width 25 height 25
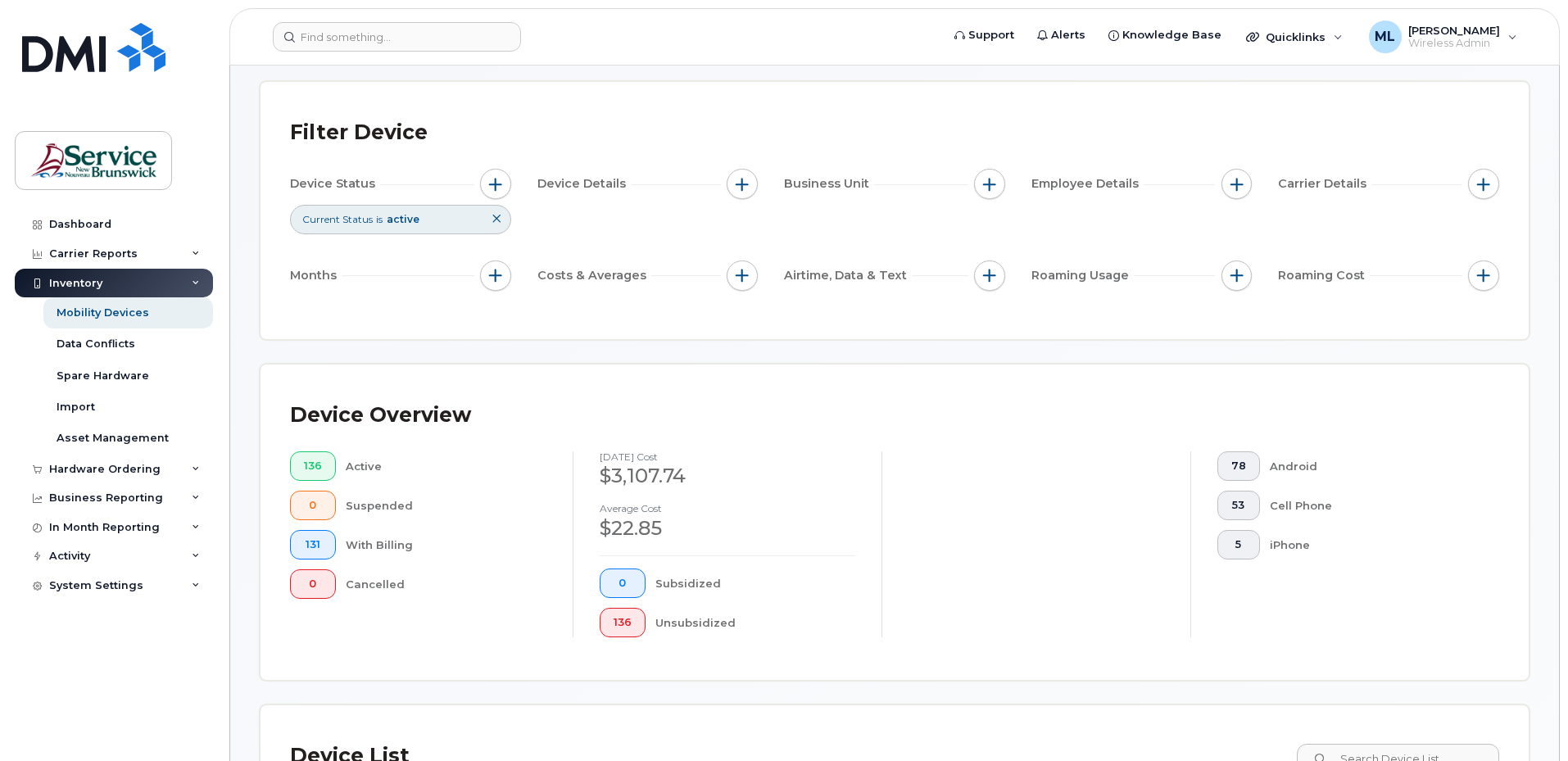
scroll to position [0, 0]
